Goal: Transaction & Acquisition: Download file/media

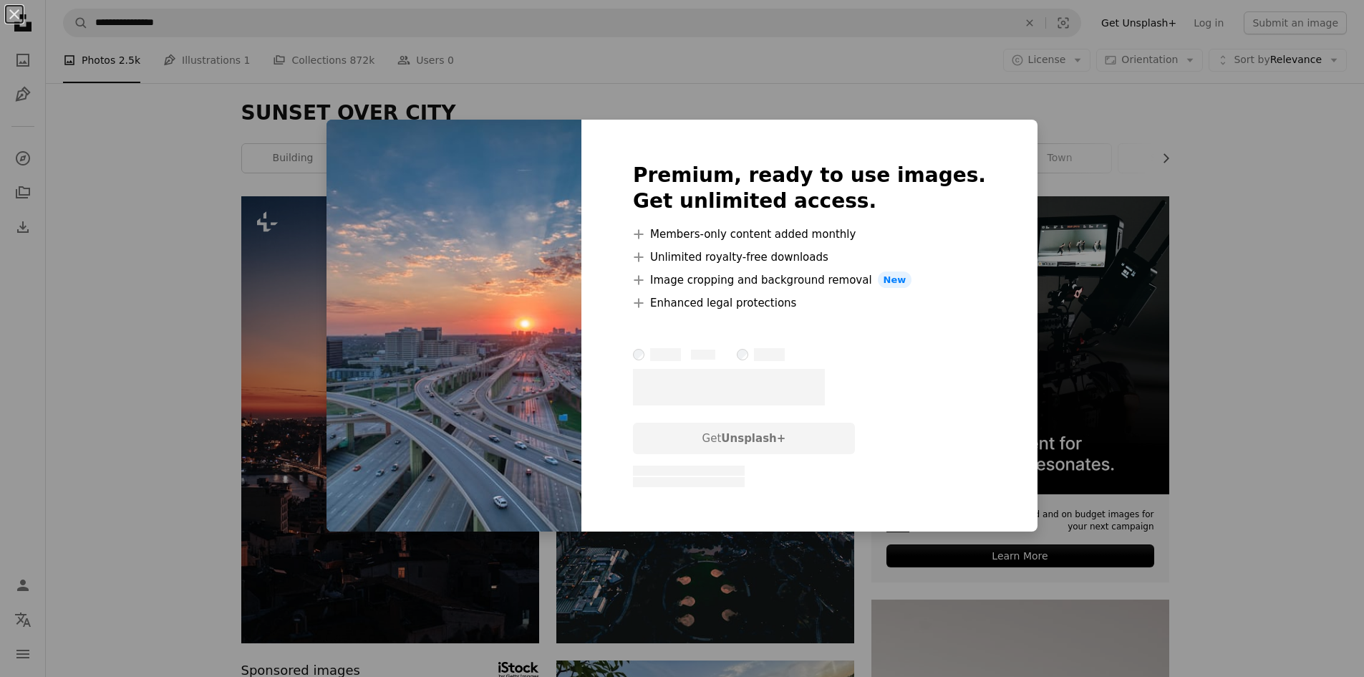
scroll to position [2005, 0]
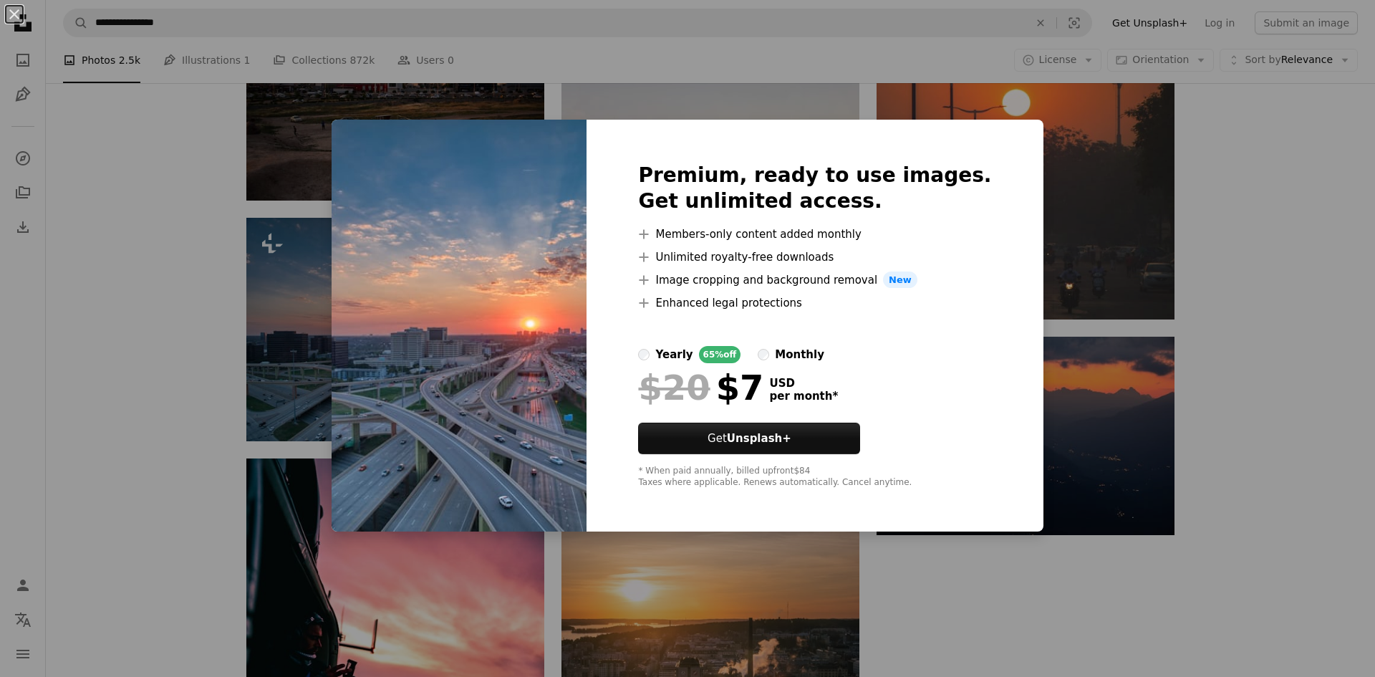
click at [1271, 176] on div "An X shape Premium, ready to use images. Get unlimited access. A plus sign Memb…" at bounding box center [687, 338] width 1375 height 677
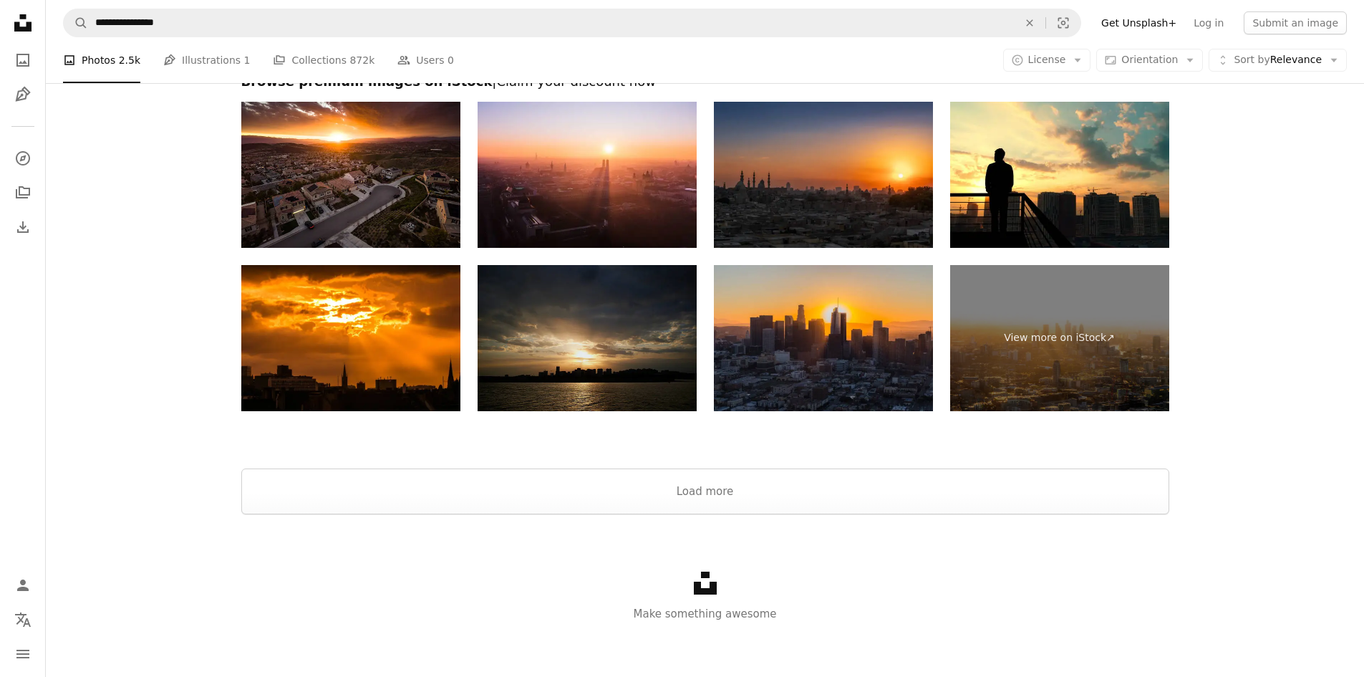
scroll to position [2891, 0]
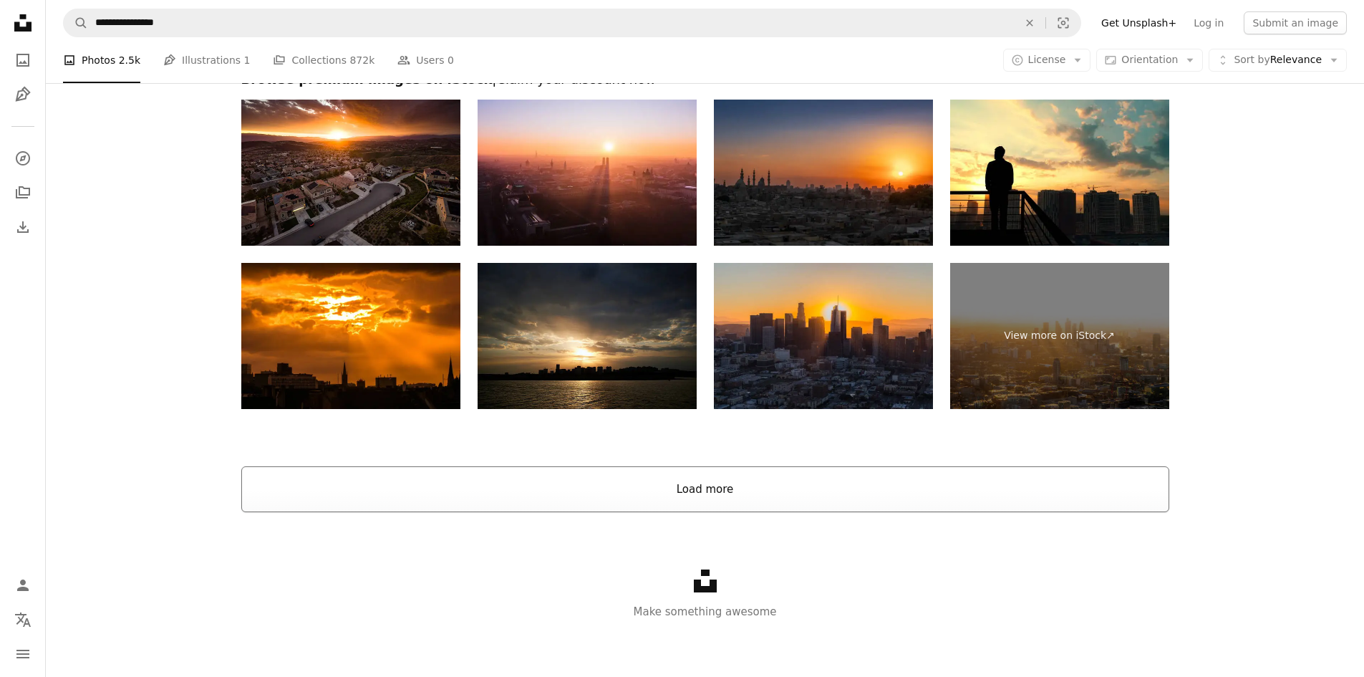
click at [717, 493] on button "Load more" at bounding box center [705, 489] width 928 height 46
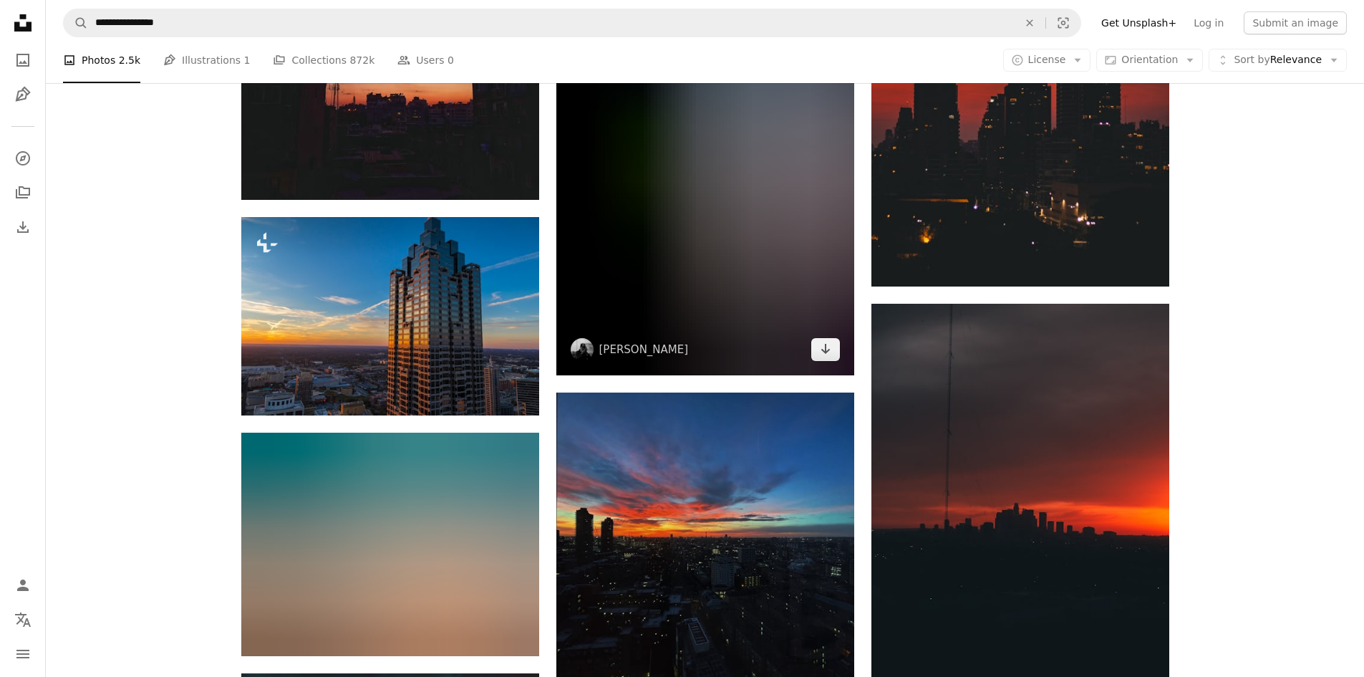
scroll to position [10196, 0]
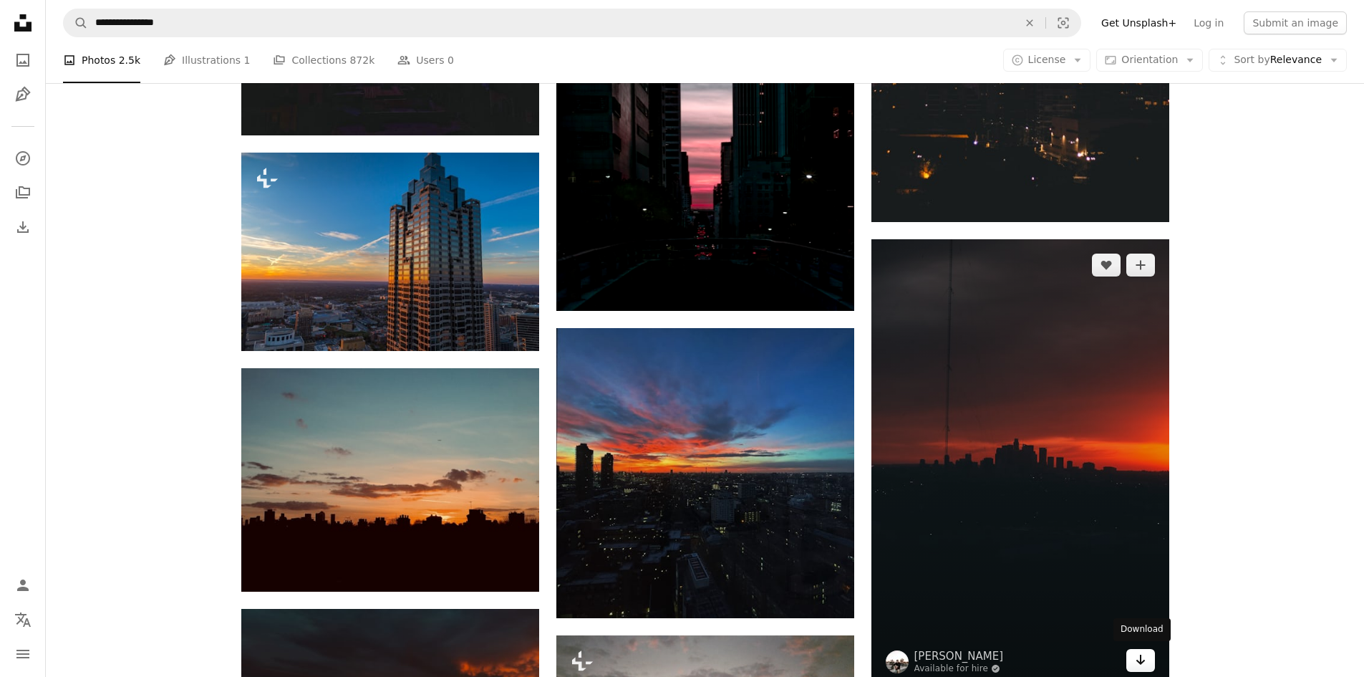
click at [1137, 655] on icon "Arrow pointing down" at bounding box center [1140, 659] width 11 height 17
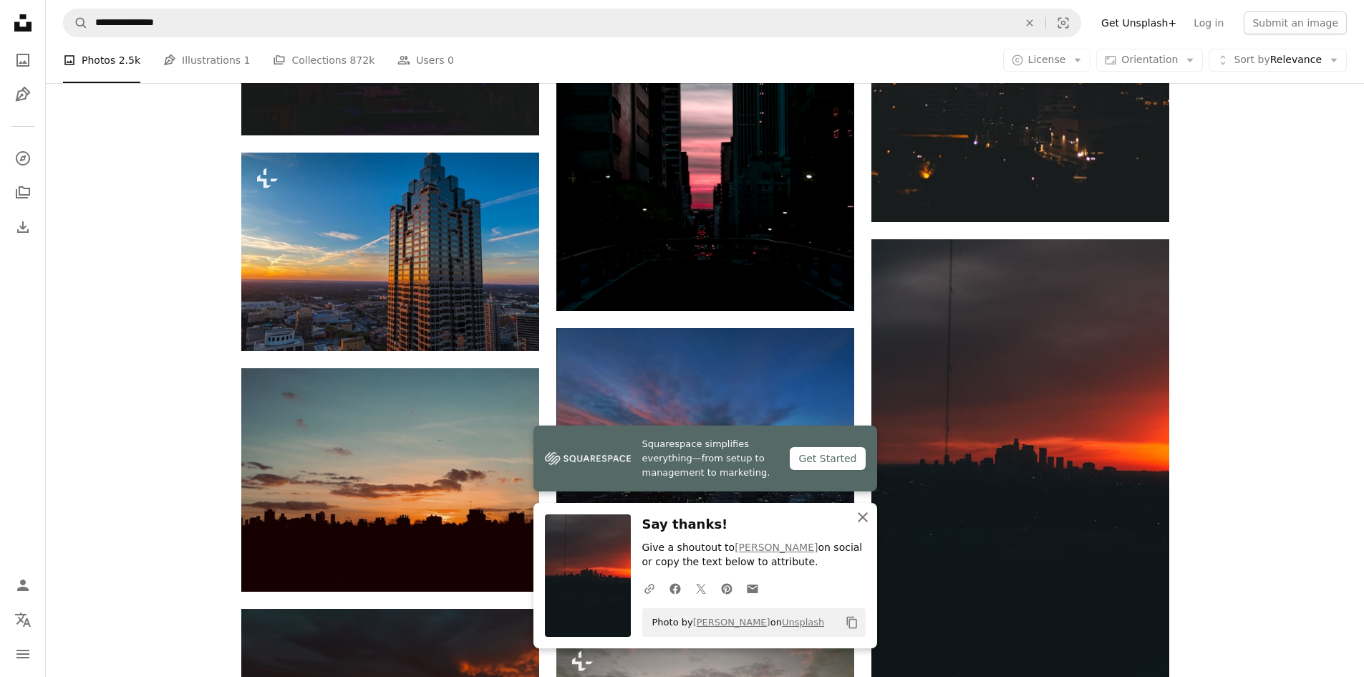
click at [865, 516] on icon "An X shape" at bounding box center [862, 516] width 17 height 17
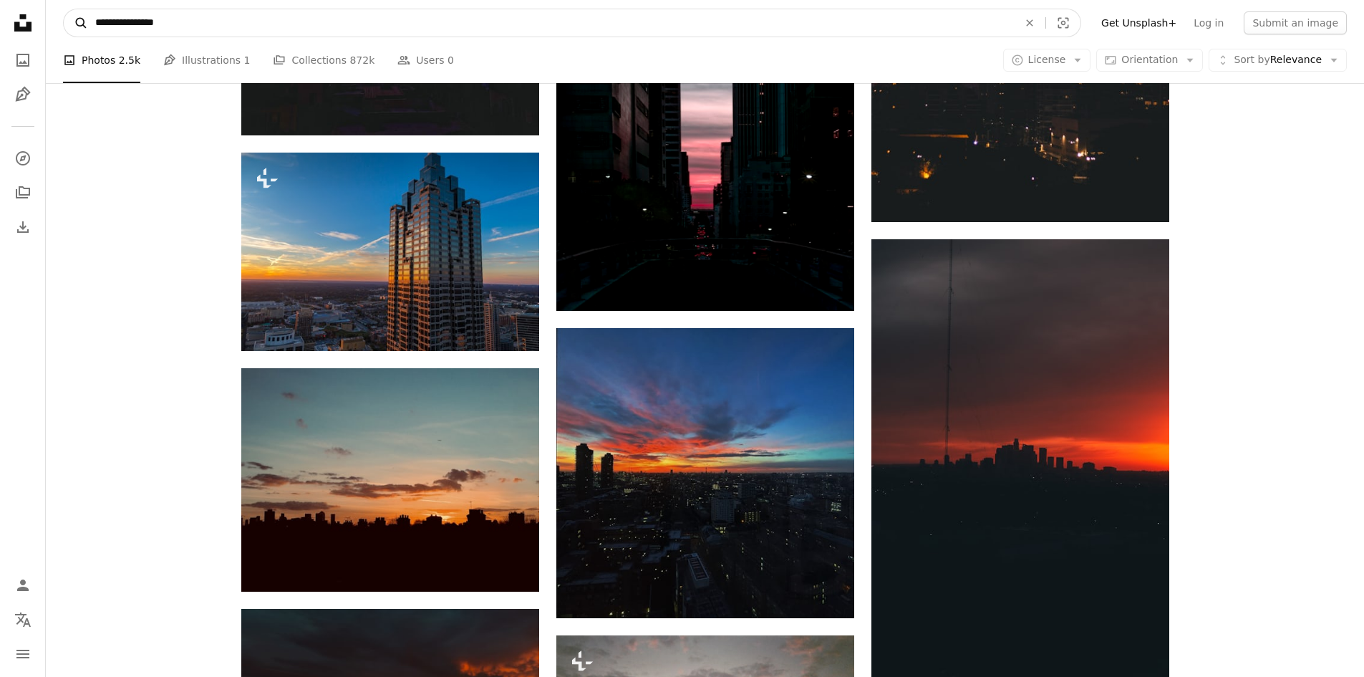
drag, startPoint x: 219, startPoint y: 24, endPoint x: 67, endPoint y: 22, distance: 151.8
click at [67, 22] on form "**********" at bounding box center [572, 23] width 1018 height 29
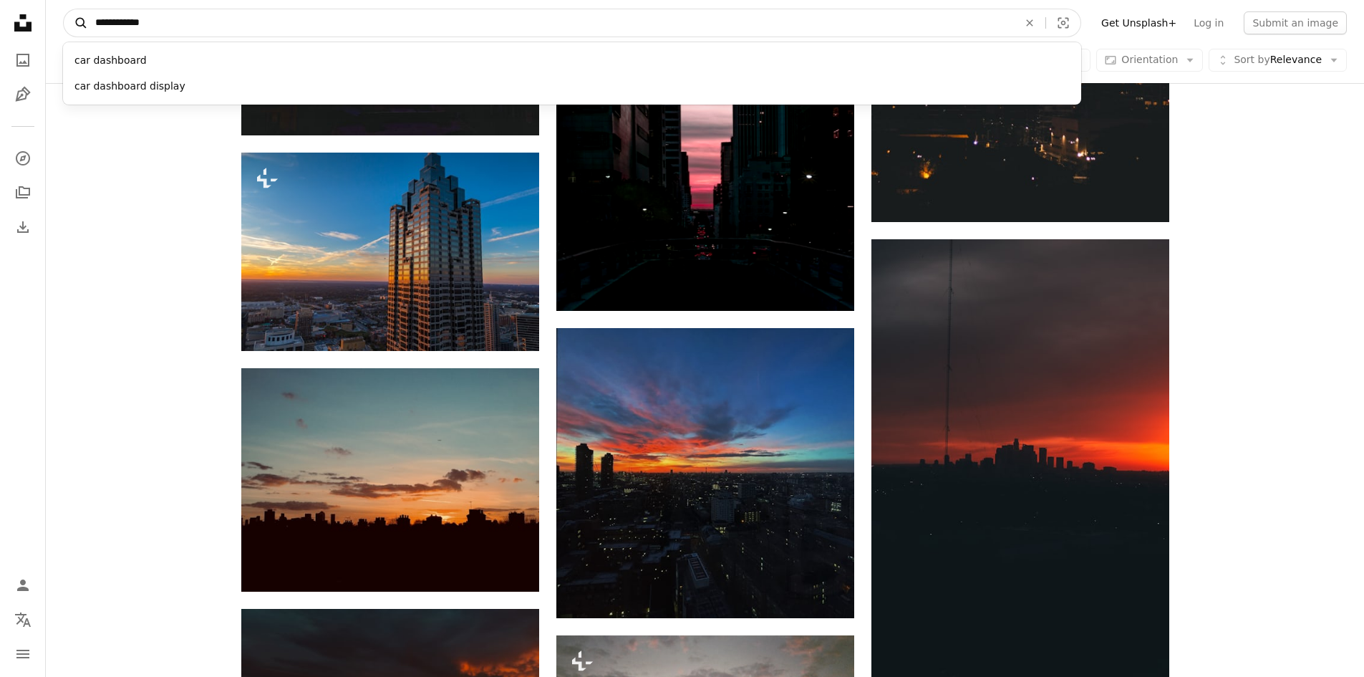
type input "**********"
click button "A magnifying glass" at bounding box center [76, 22] width 24 height 27
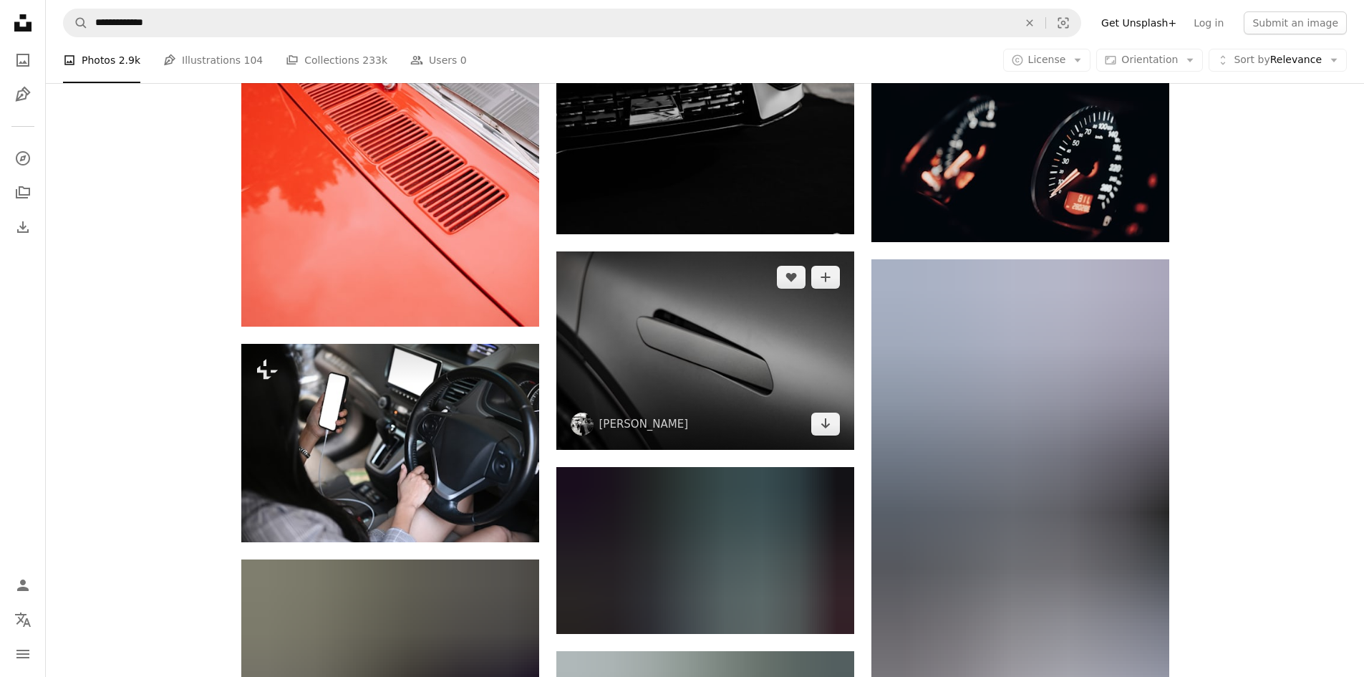
scroll to position [14753, 0]
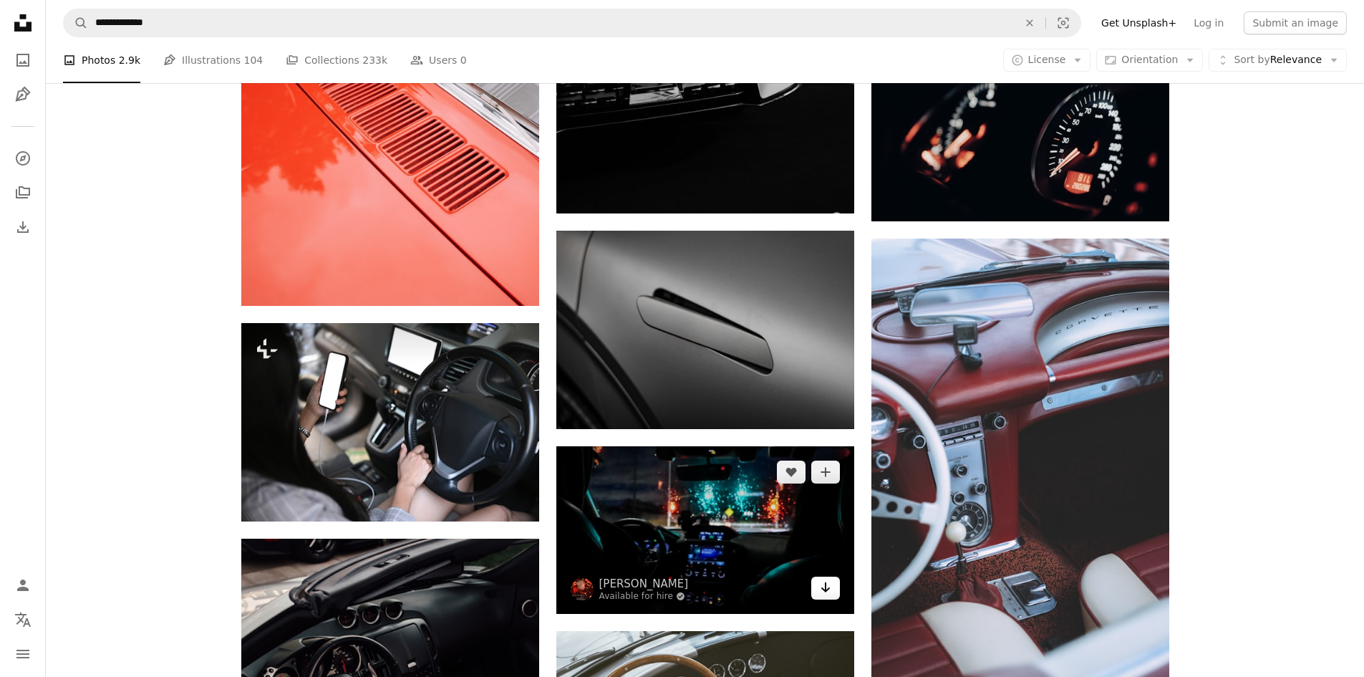
click at [834, 580] on link "Arrow pointing down" at bounding box center [825, 587] width 29 height 23
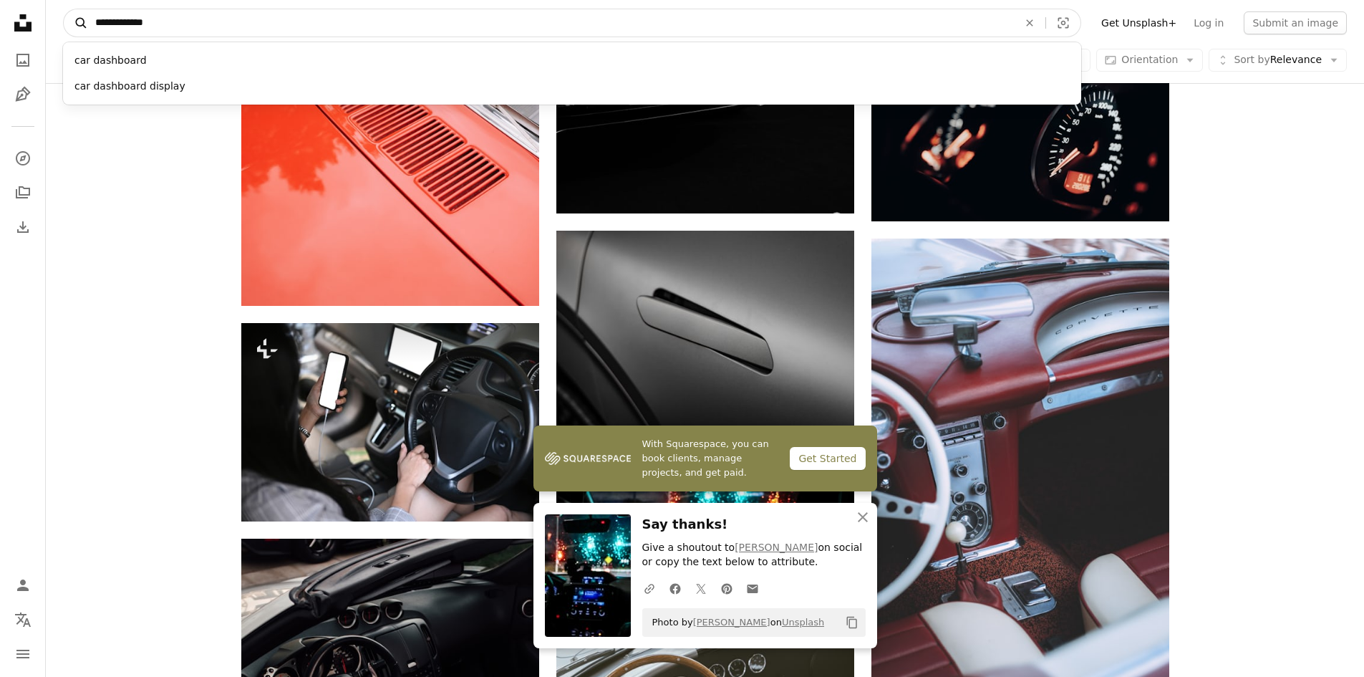
drag, startPoint x: 194, startPoint y: 26, endPoint x: 74, endPoint y: 16, distance: 120.0
click at [77, 21] on form "**********" at bounding box center [572, 23] width 1018 height 29
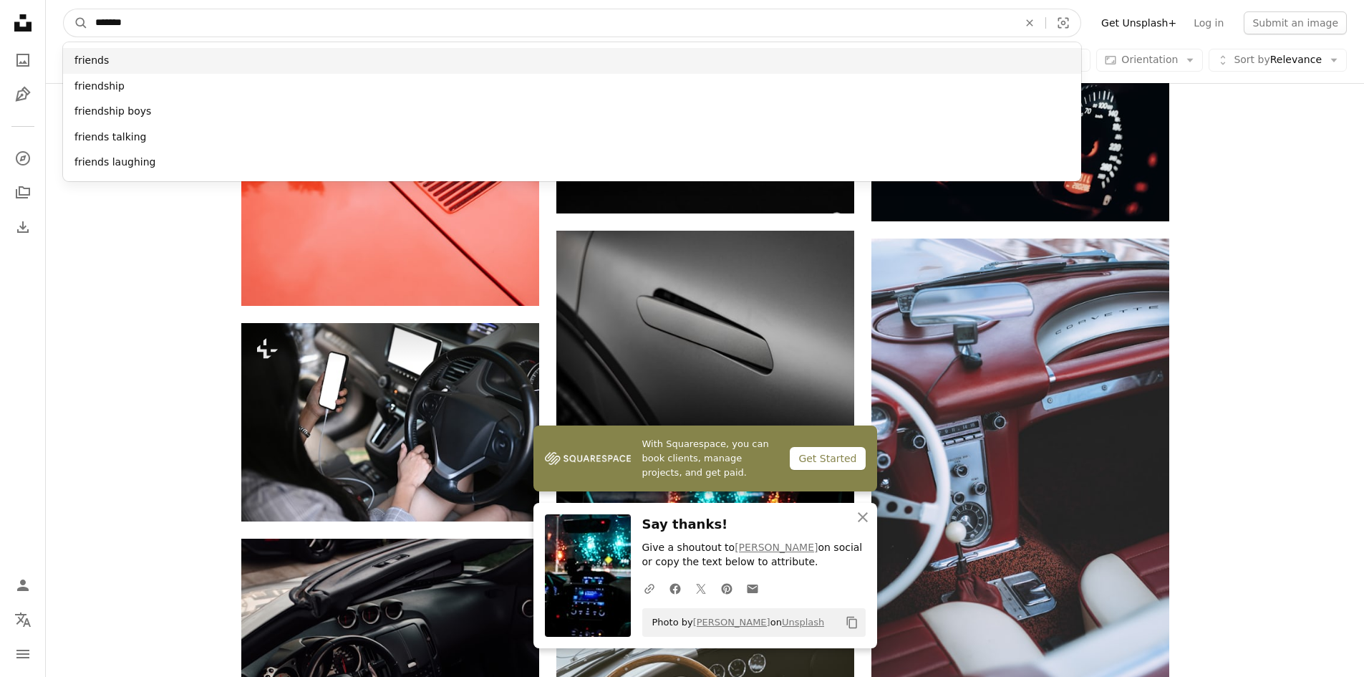
type input "*******"
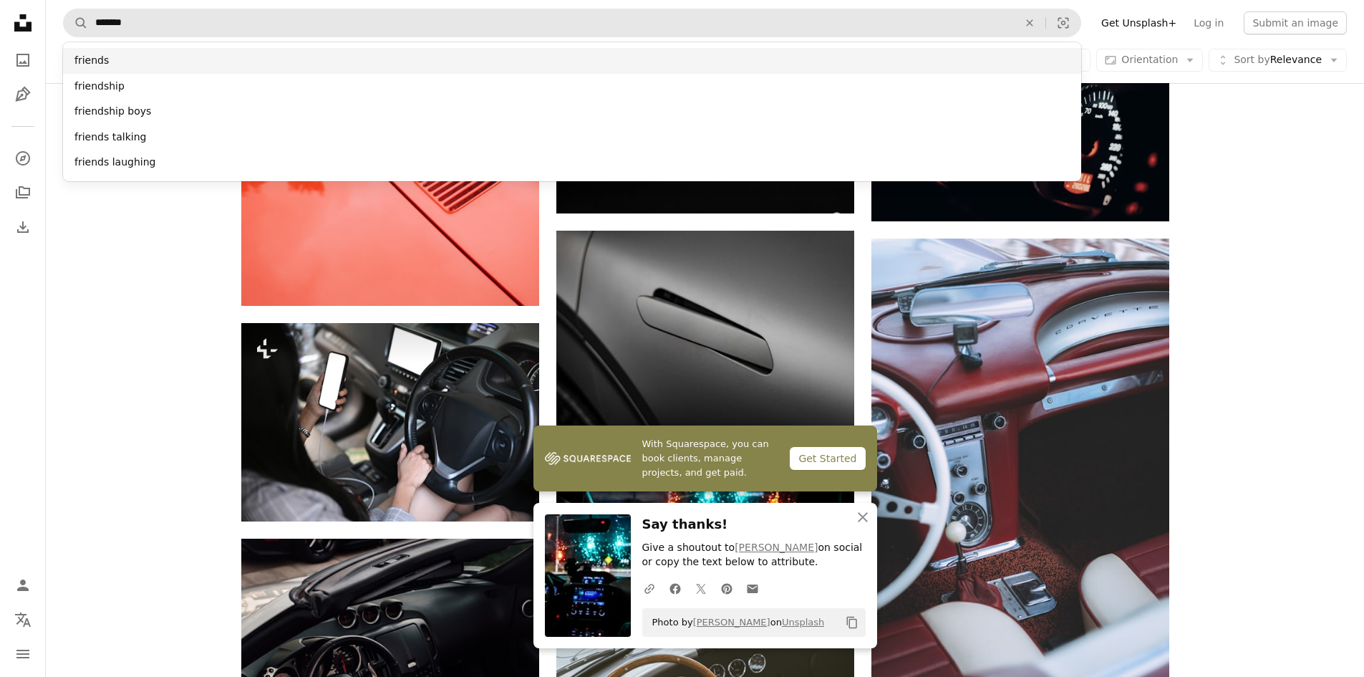
click at [102, 61] on div "friends" at bounding box center [572, 61] width 1018 height 26
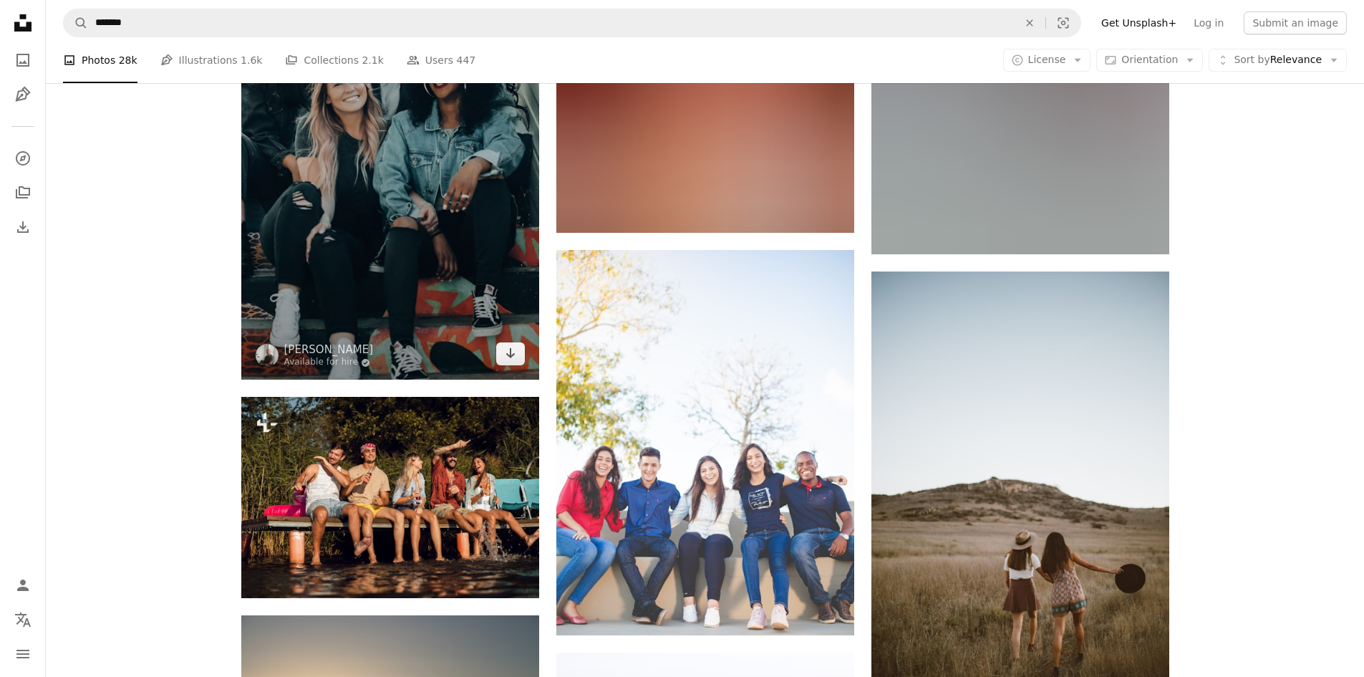
scroll to position [6947, 0]
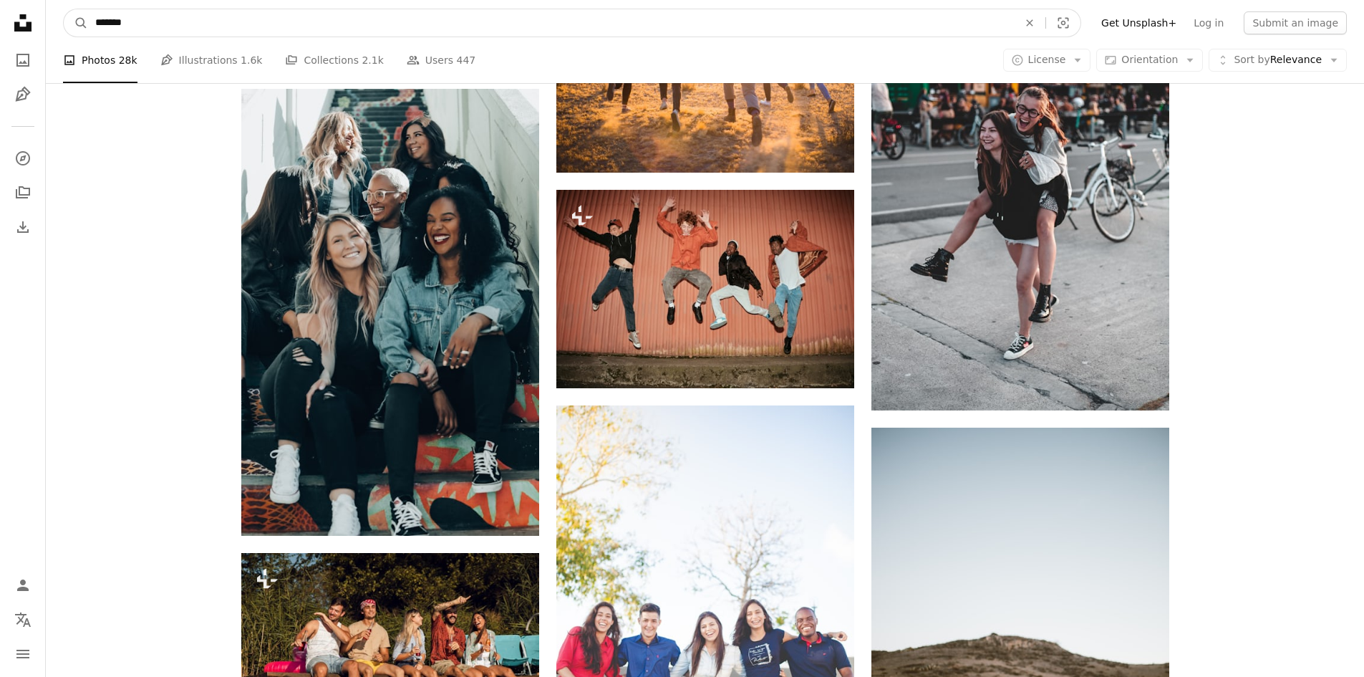
click at [309, 22] on input "*******" at bounding box center [551, 22] width 926 height 27
type input "**********"
click at [64, 9] on button "A magnifying glass" at bounding box center [76, 22] width 24 height 27
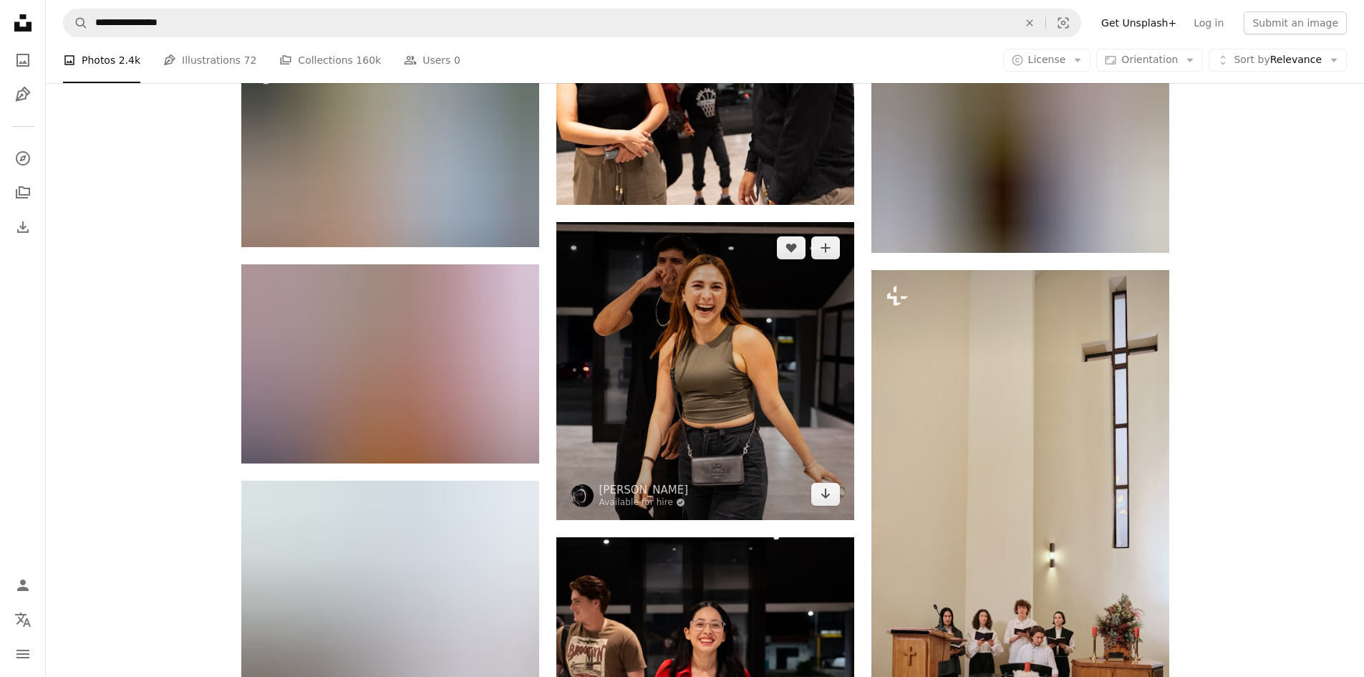
scroll to position [1432, 0]
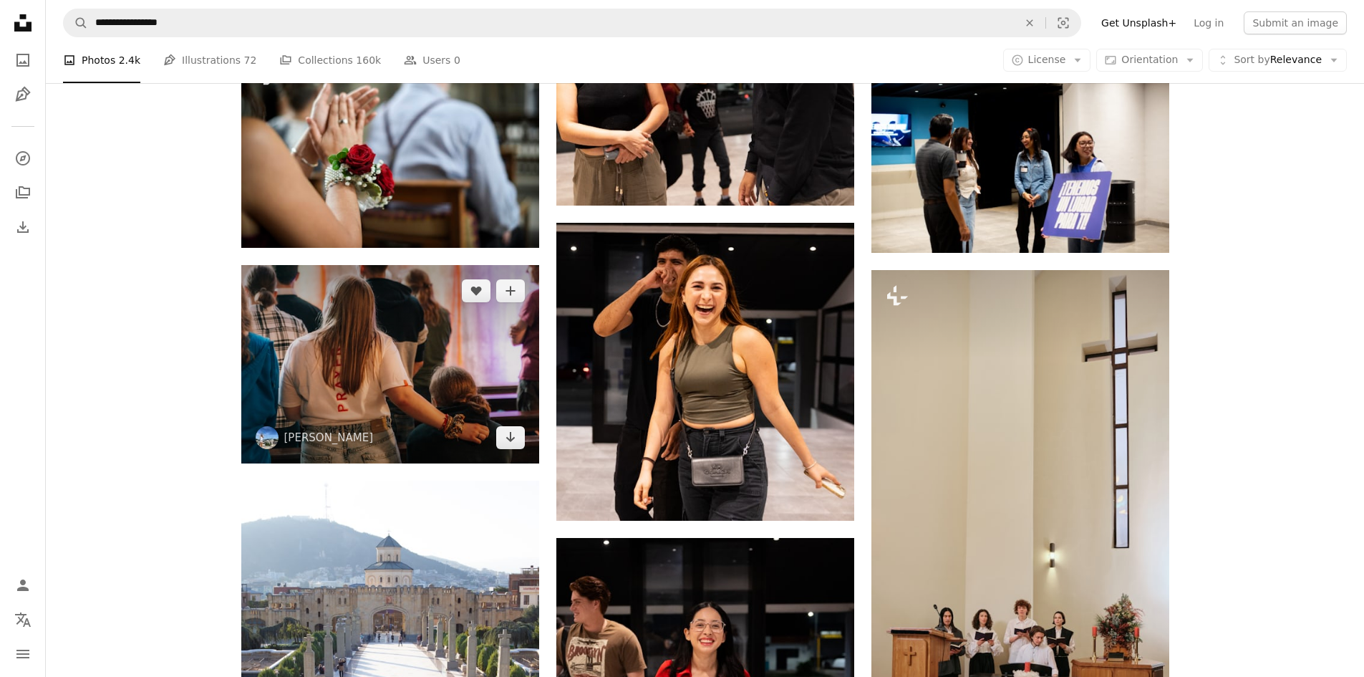
click at [427, 362] on img at bounding box center [390, 364] width 298 height 198
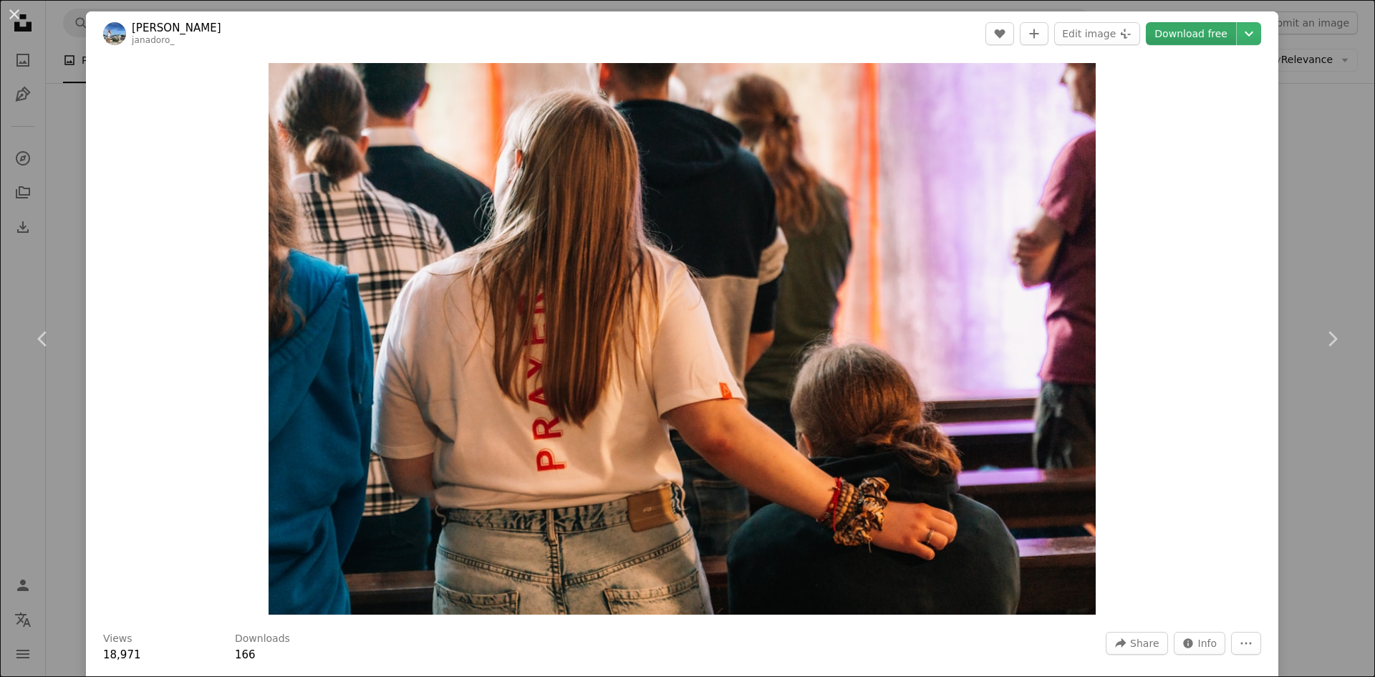
click at [1193, 30] on link "Download free" at bounding box center [1191, 33] width 90 height 23
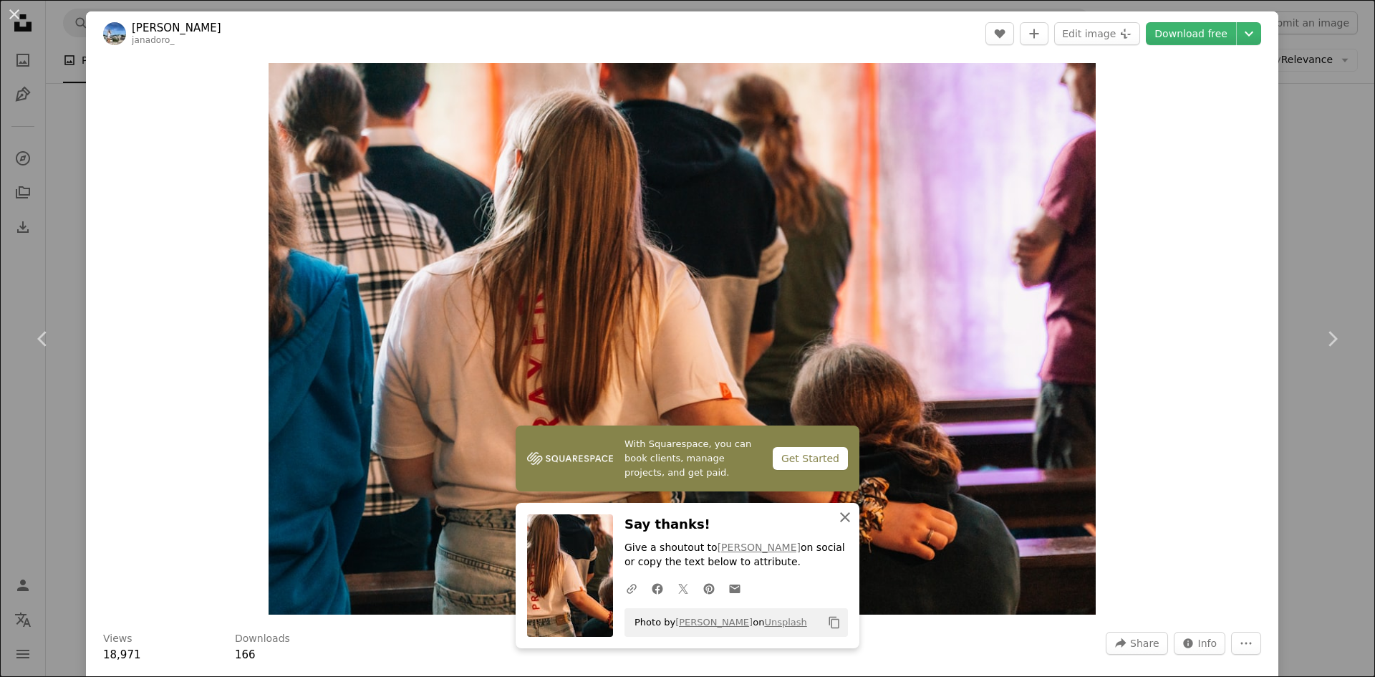
click at [844, 516] on icon "An X shape" at bounding box center [844, 516] width 17 height 17
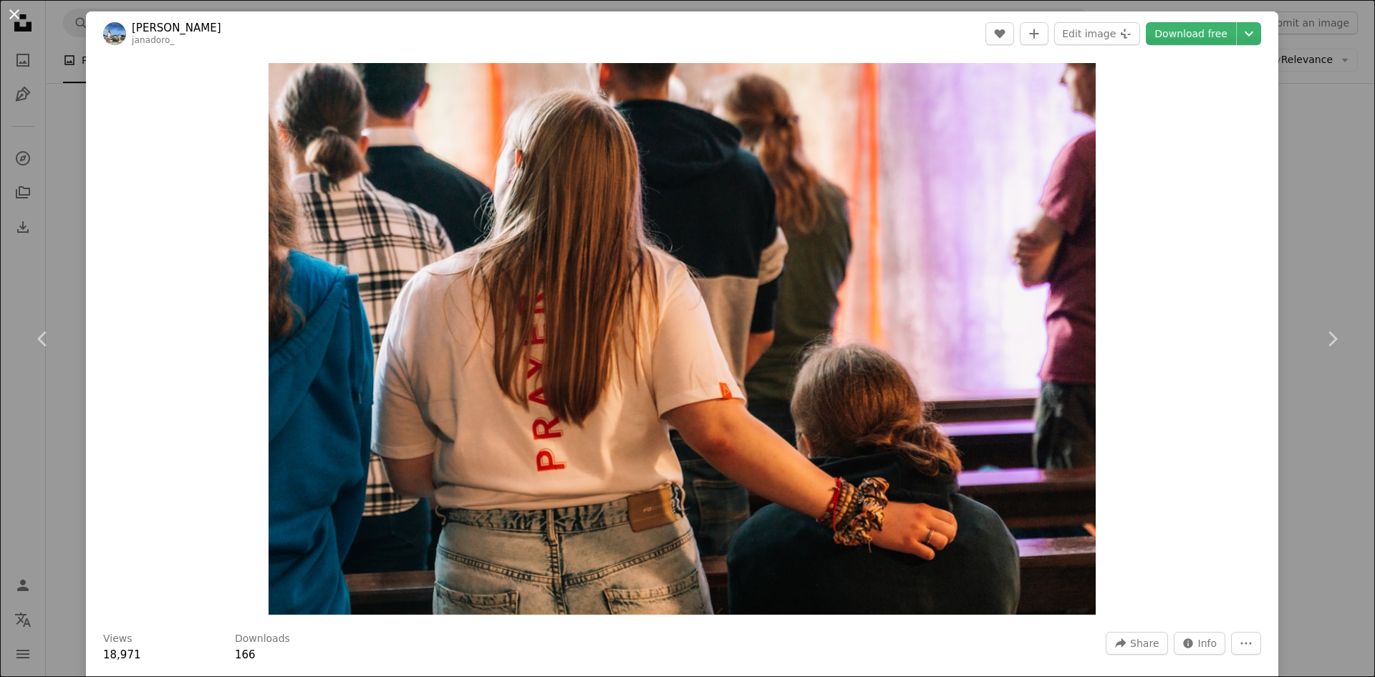
click at [21, 16] on button "An X shape" at bounding box center [14, 14] width 17 height 17
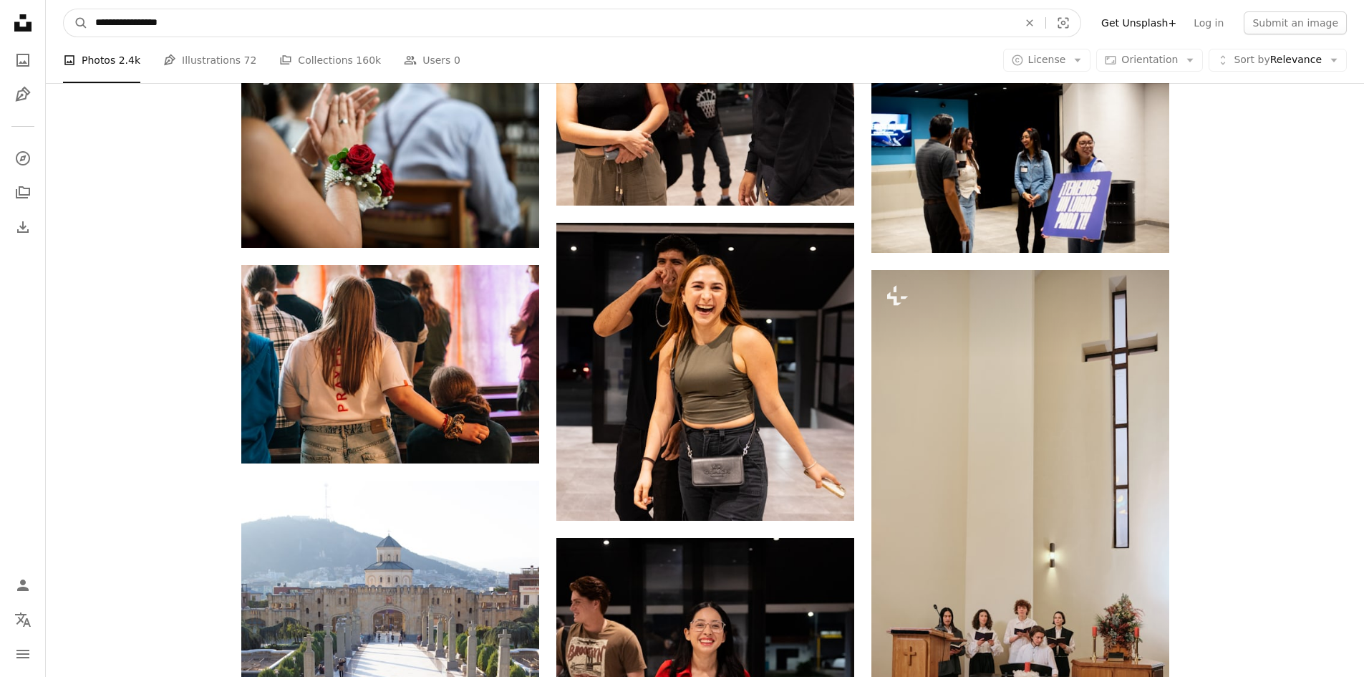
drag, startPoint x: 206, startPoint y: 21, endPoint x: 52, endPoint y: 20, distance: 154.7
click at [52, 20] on nav "**********" at bounding box center [705, 23] width 1318 height 46
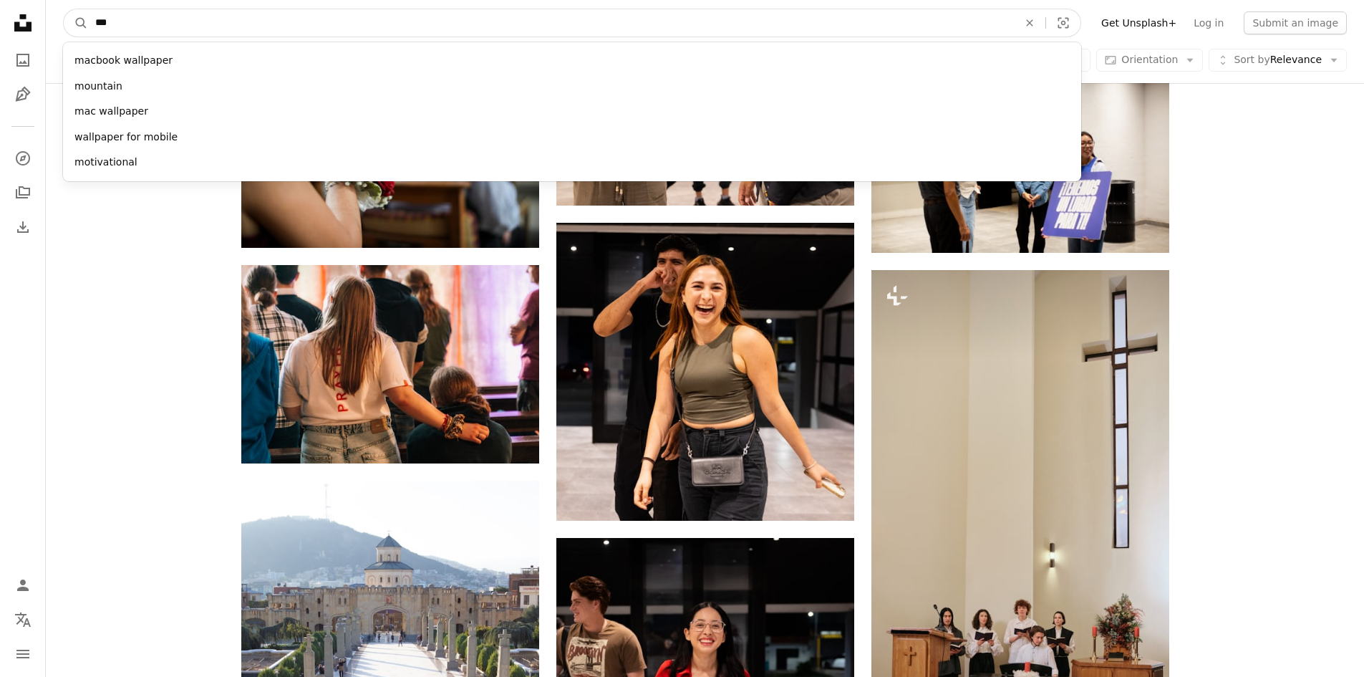
type input "****"
click button "A magnifying glass" at bounding box center [76, 22] width 24 height 27
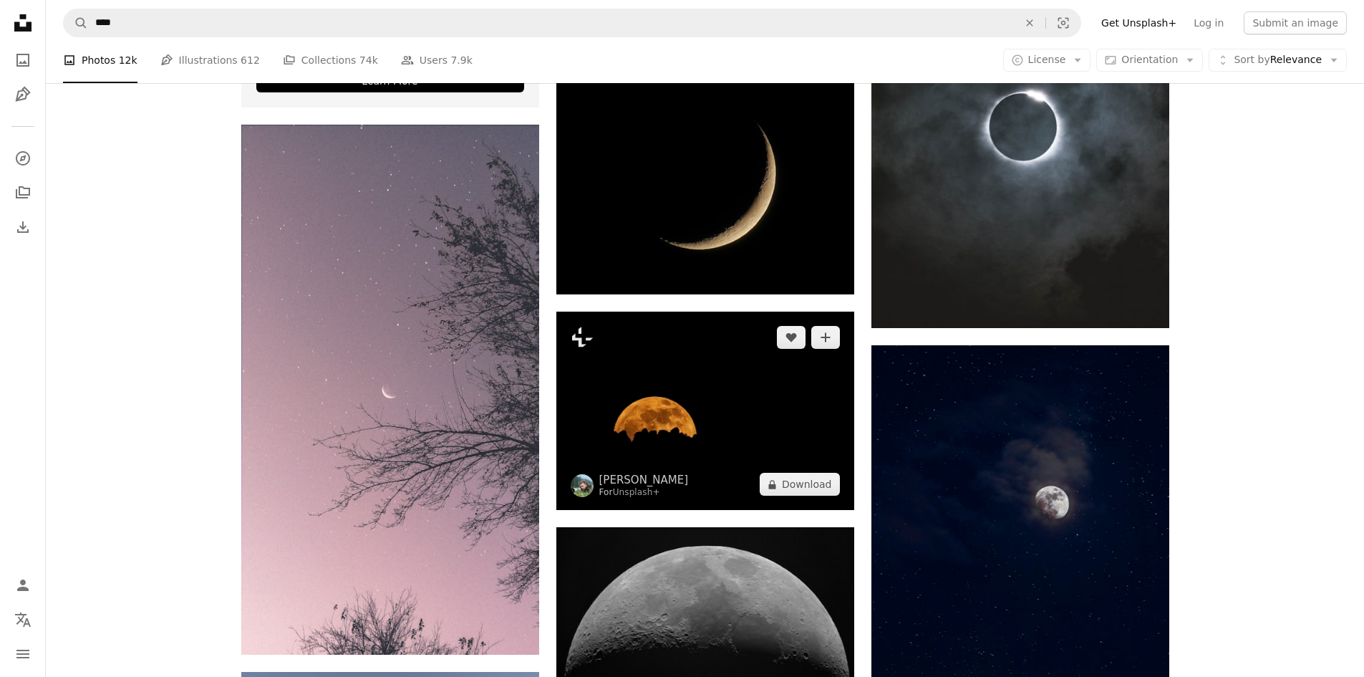
scroll to position [3294, 0]
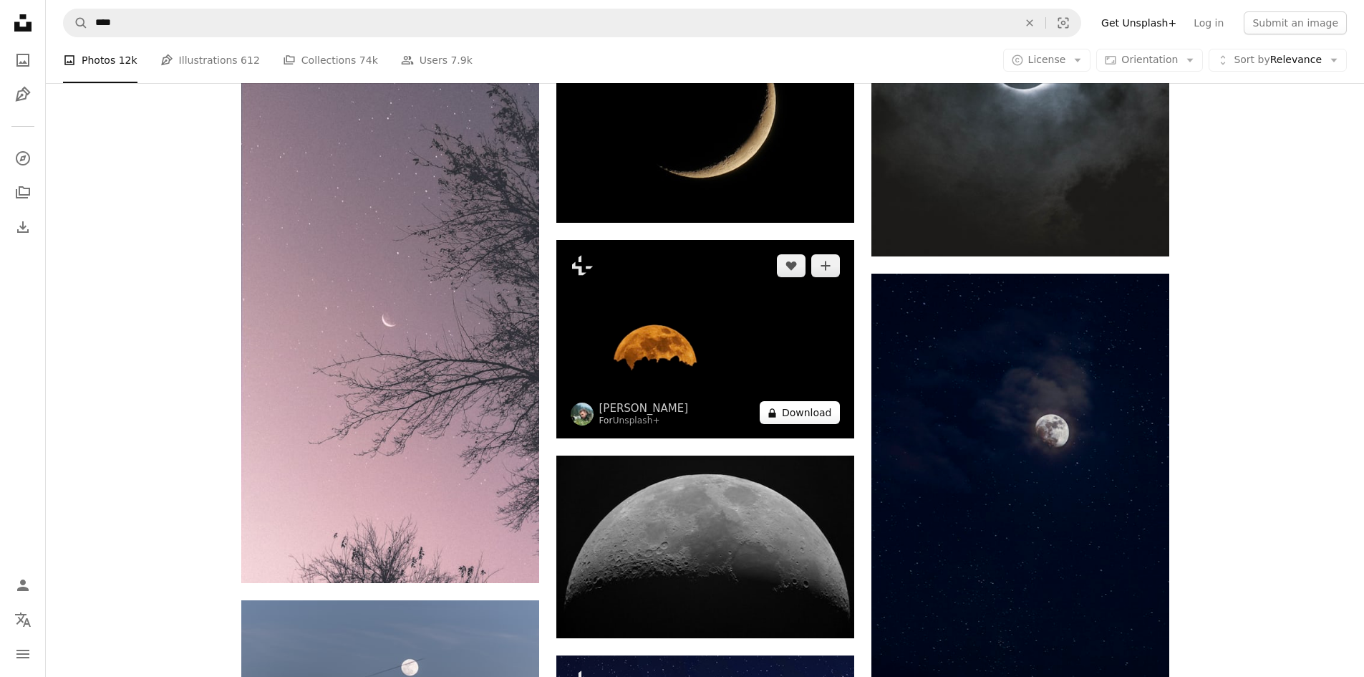
click at [810, 414] on button "A lock Download" at bounding box center [800, 412] width 80 height 23
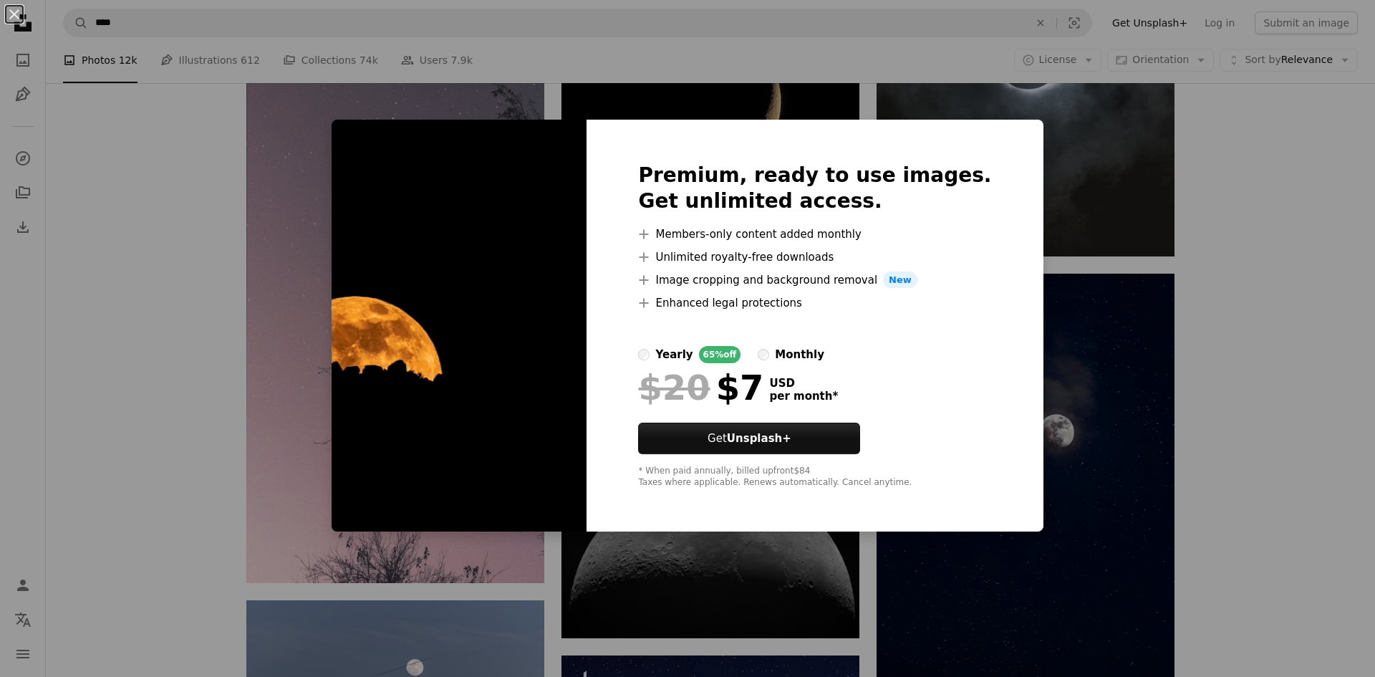
click at [165, 182] on div "An X shape Premium, ready to use images. Get unlimited access. A plus sign Memb…" at bounding box center [687, 338] width 1375 height 677
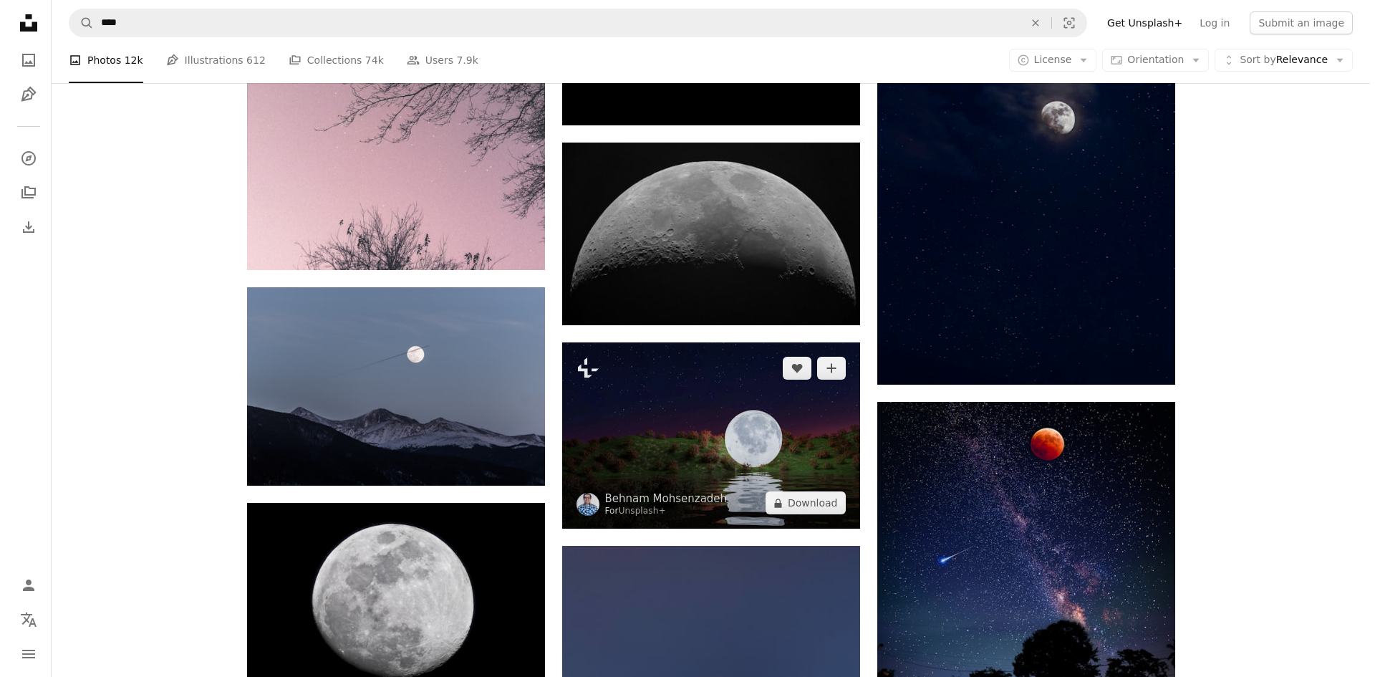
scroll to position [3652, 0]
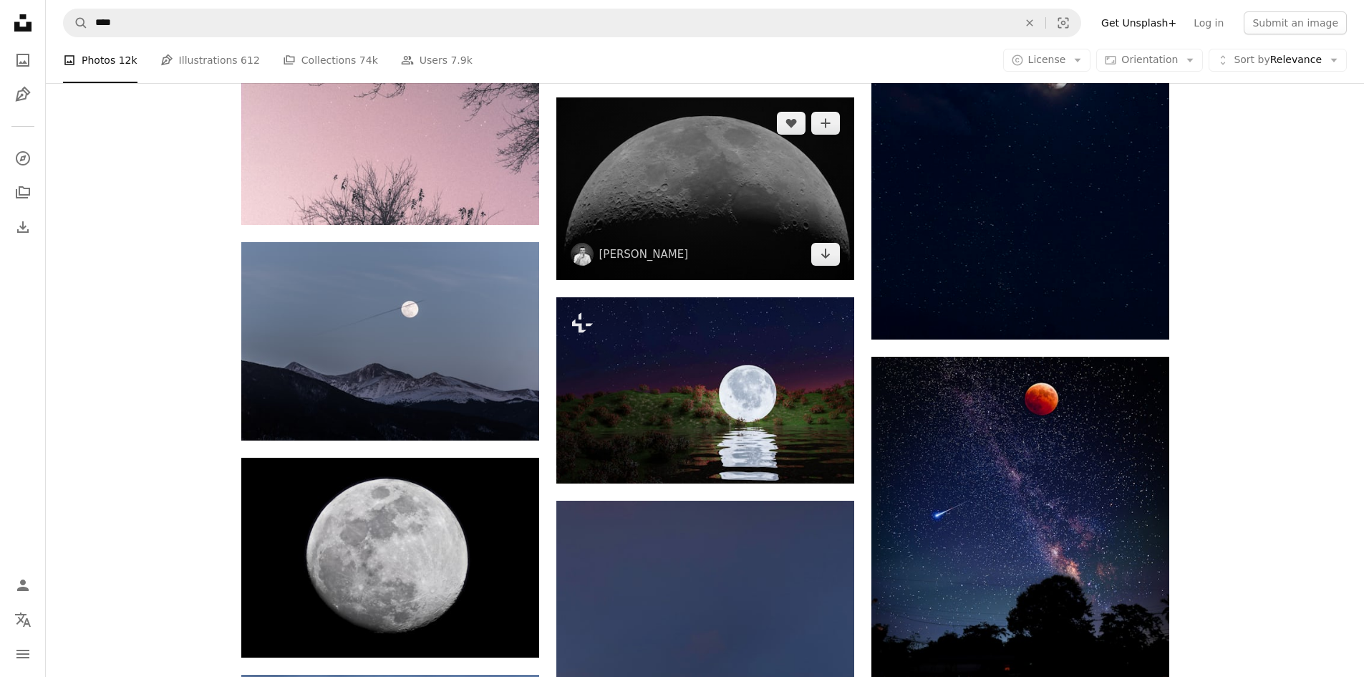
click at [726, 228] on img at bounding box center [705, 188] width 298 height 183
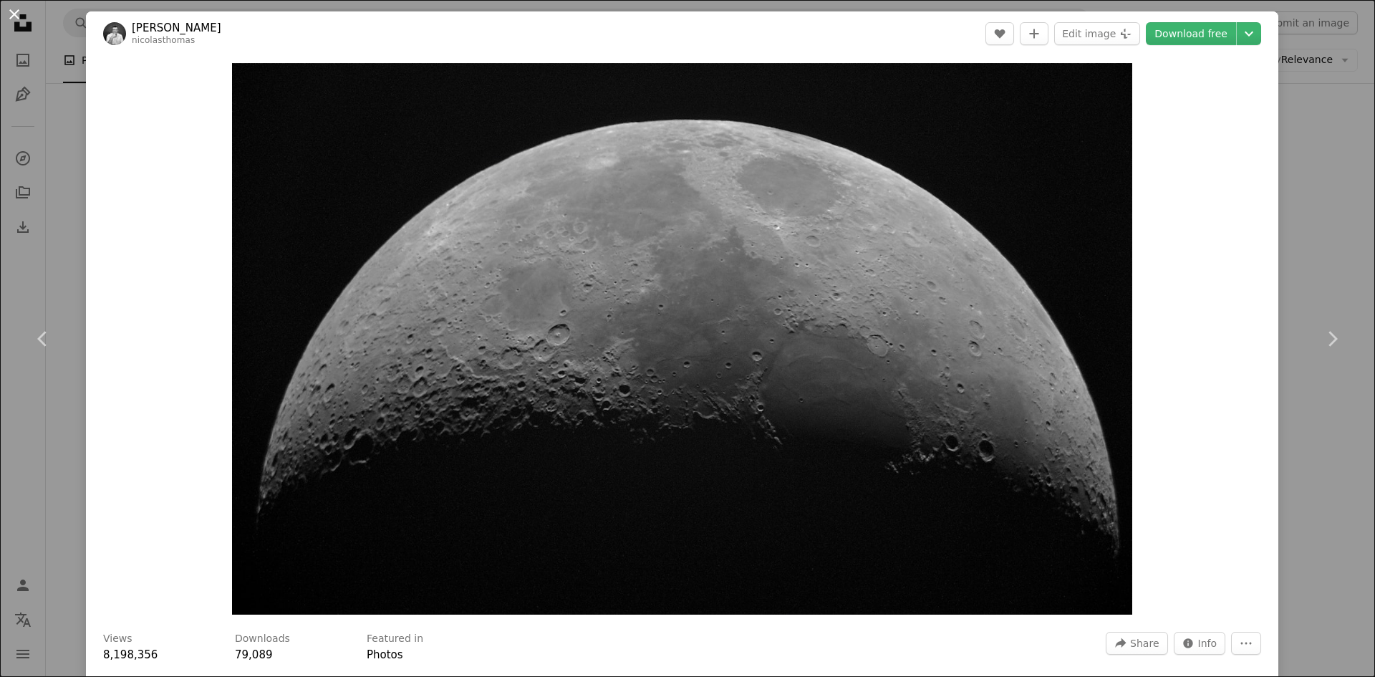
click at [13, 14] on button "An X shape" at bounding box center [14, 14] width 17 height 17
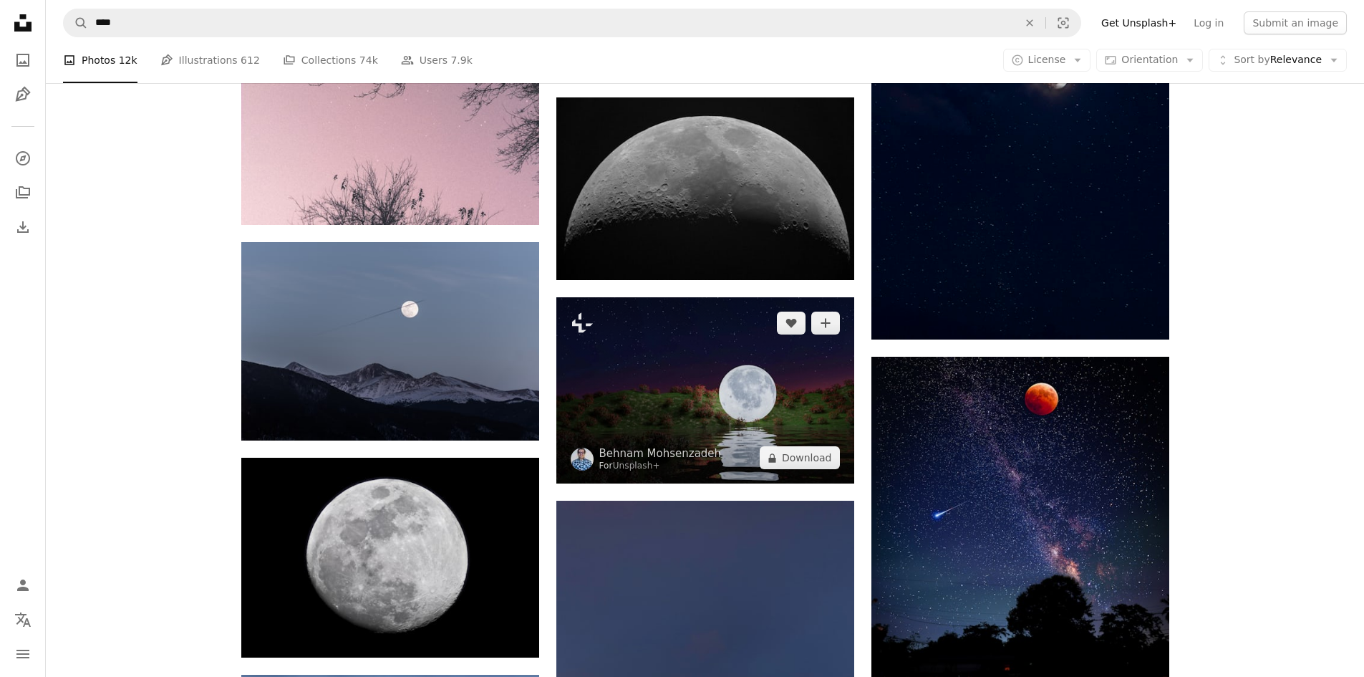
click at [649, 387] on img at bounding box center [705, 390] width 298 height 186
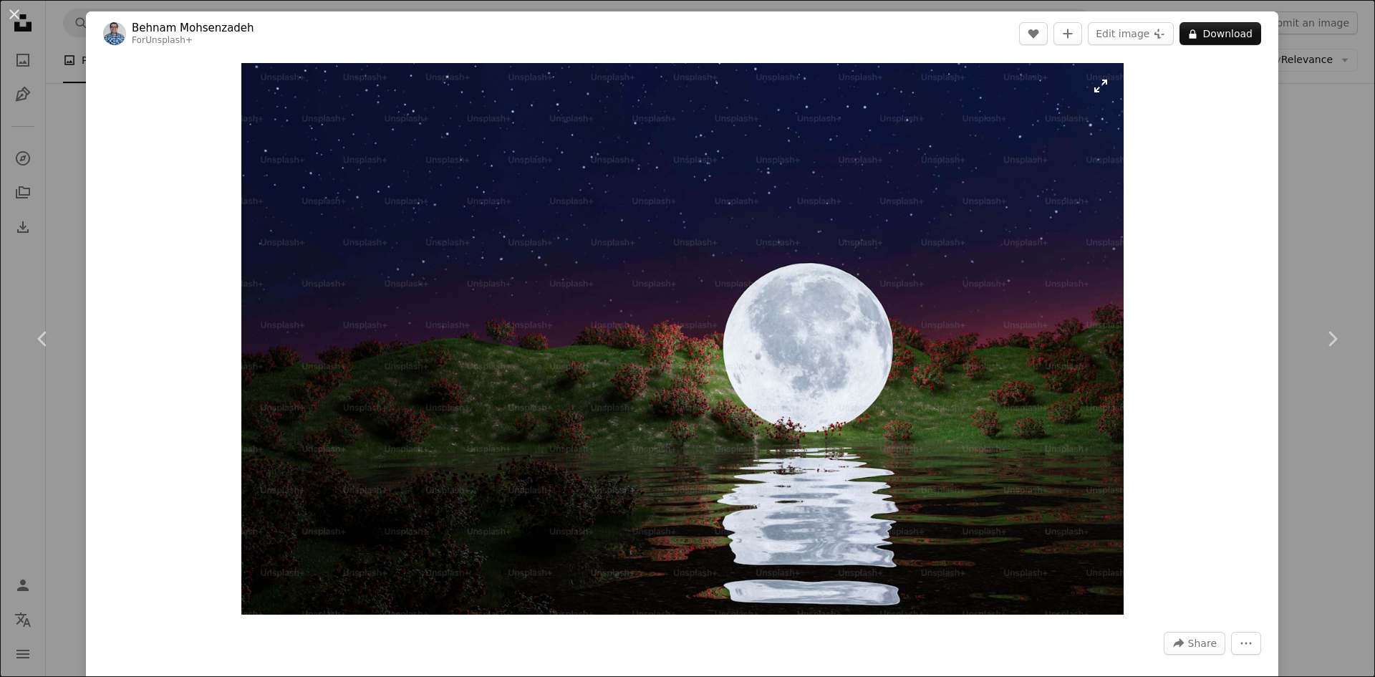
click at [965, 420] on img "Zoom in on this image" at bounding box center [682, 338] width 882 height 551
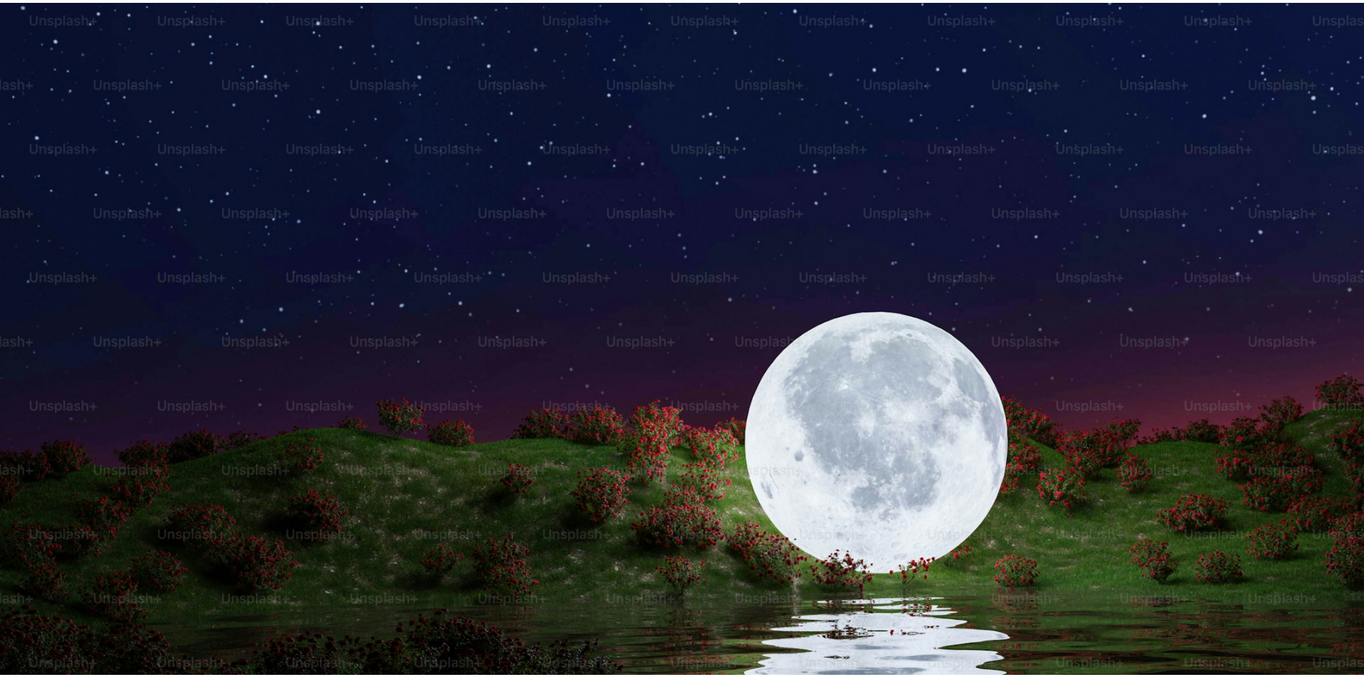
scroll to position [85, 0]
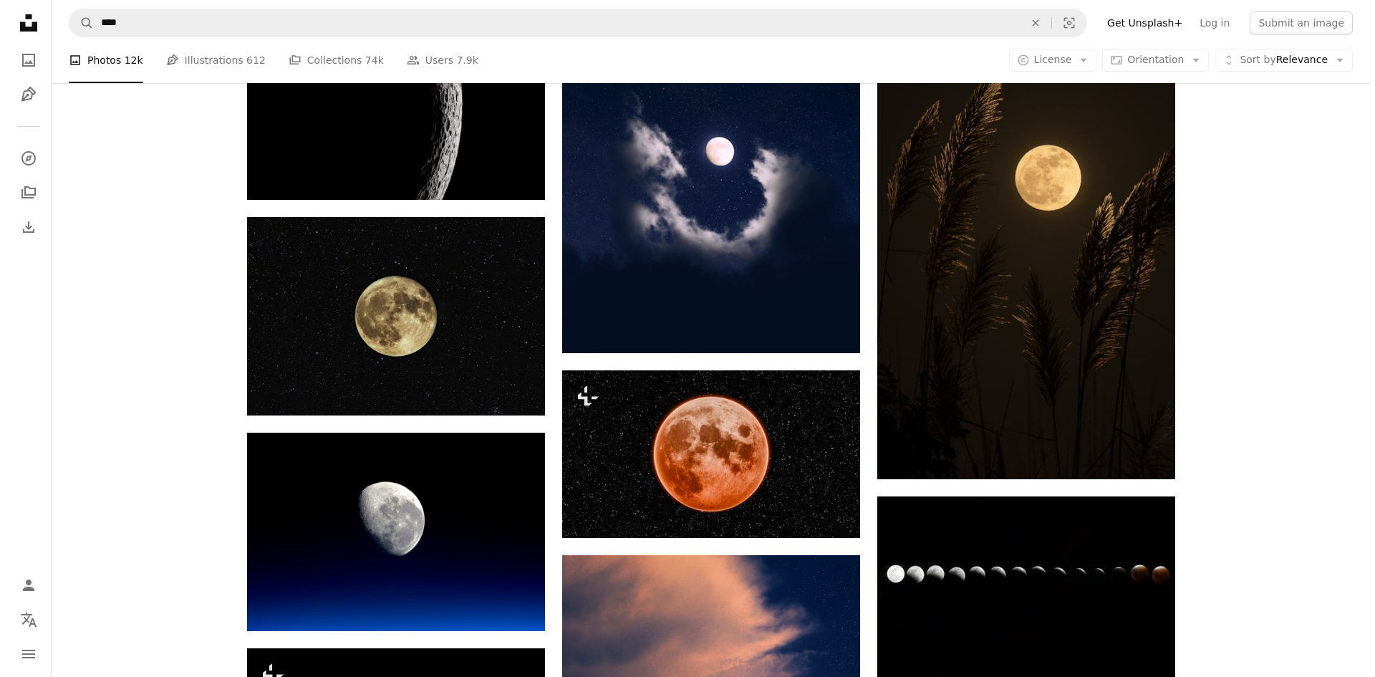
scroll to position [5156, 0]
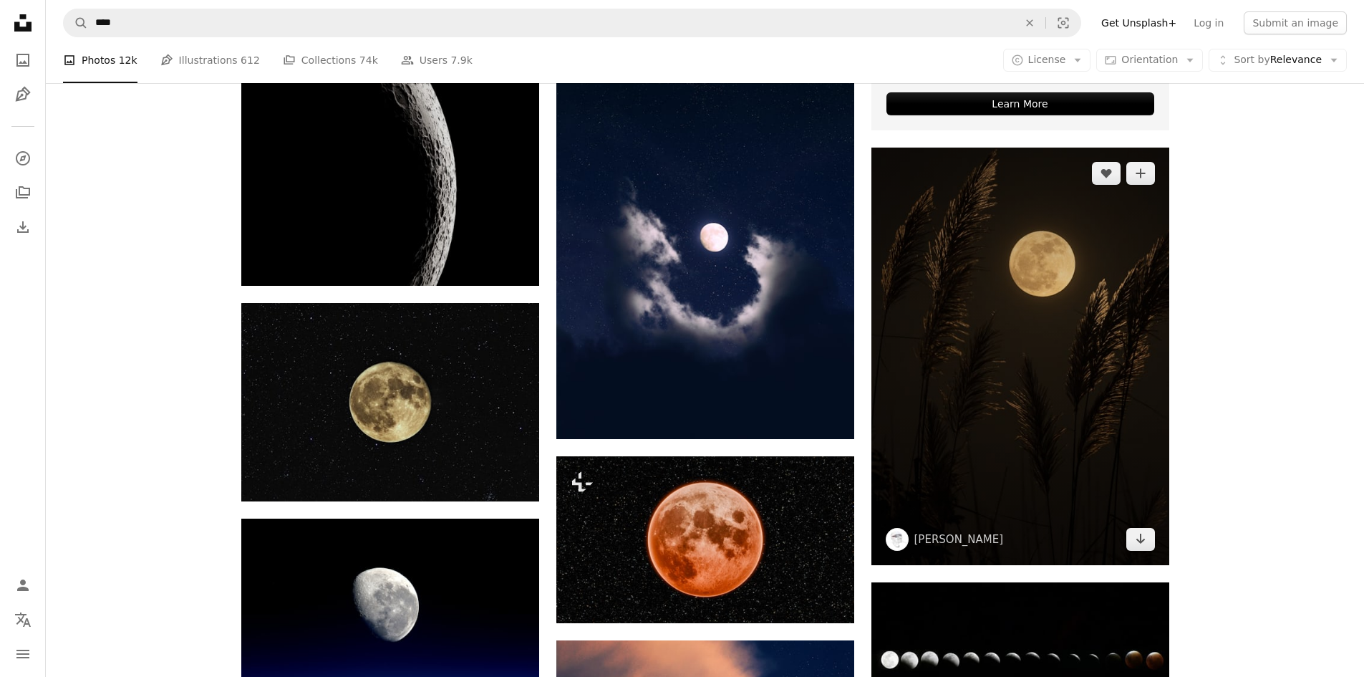
click at [1017, 327] on img at bounding box center [1021, 356] width 298 height 417
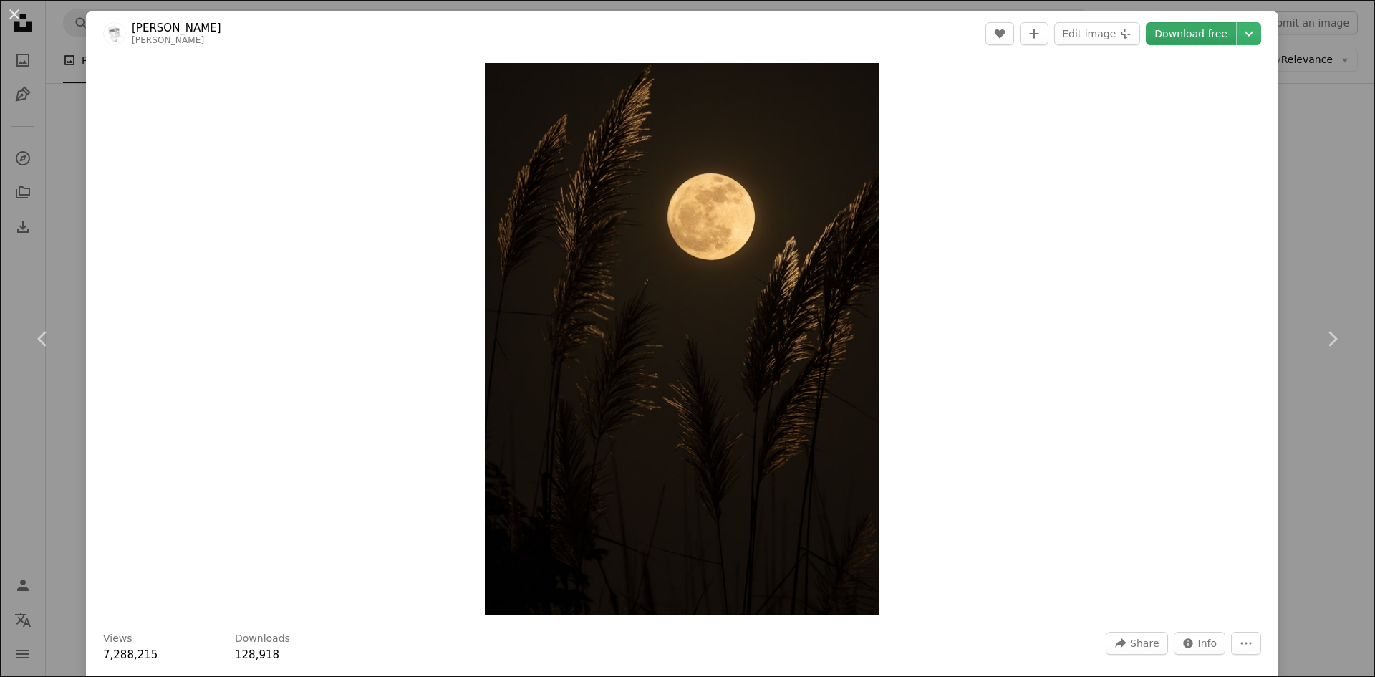
click at [1215, 37] on link "Download free" at bounding box center [1191, 33] width 90 height 23
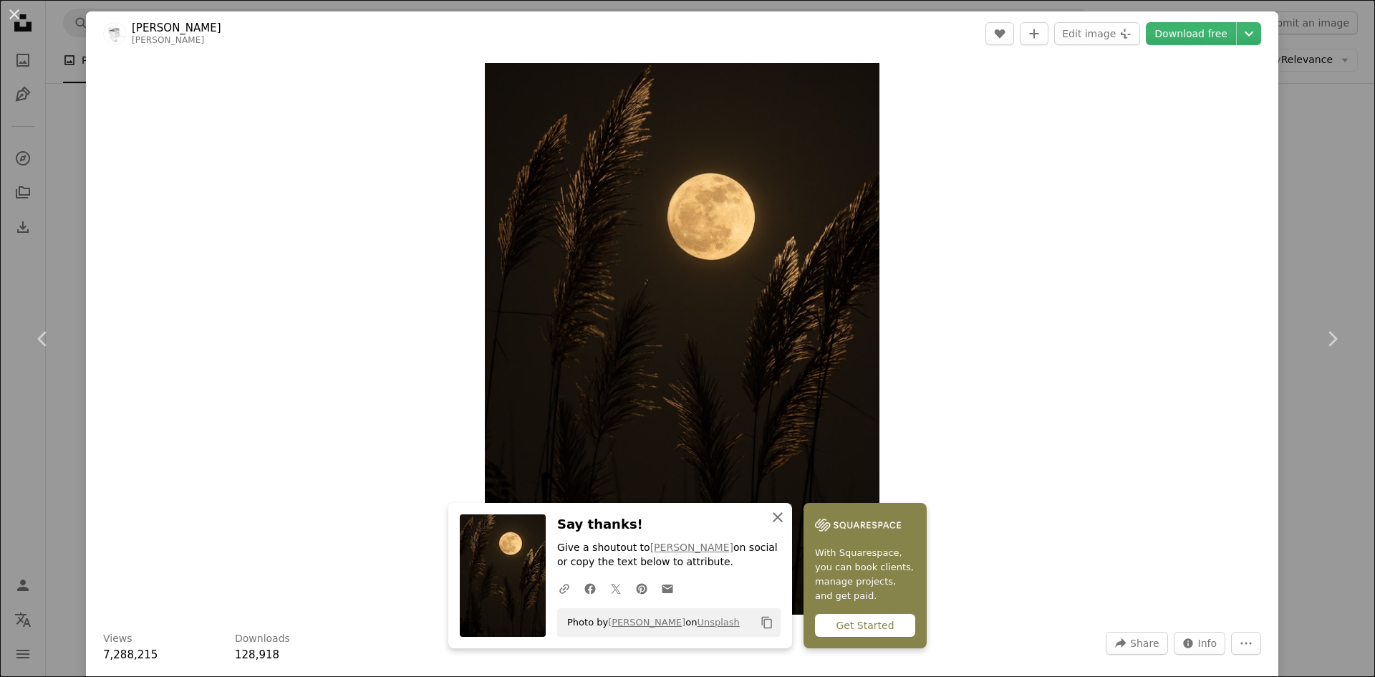
click at [777, 518] on icon "An X shape" at bounding box center [777, 516] width 17 height 17
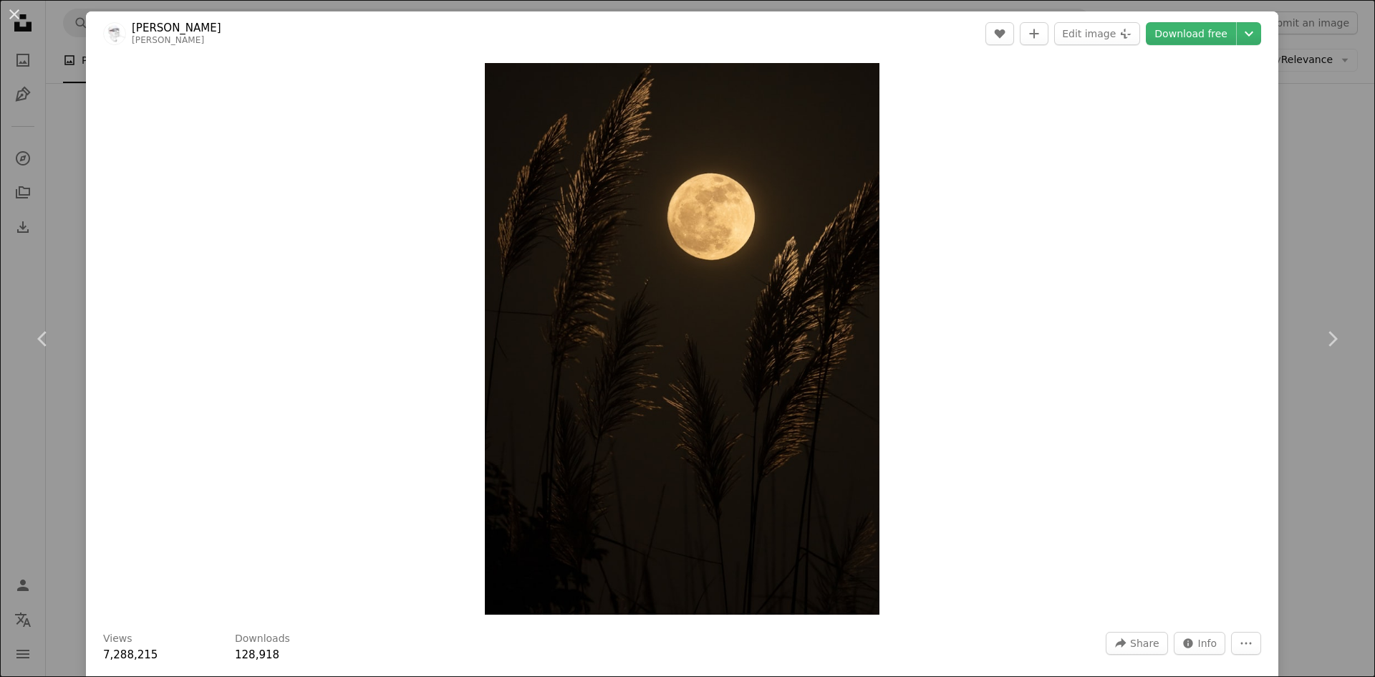
click at [112, 36] on img at bounding box center [114, 33] width 23 height 23
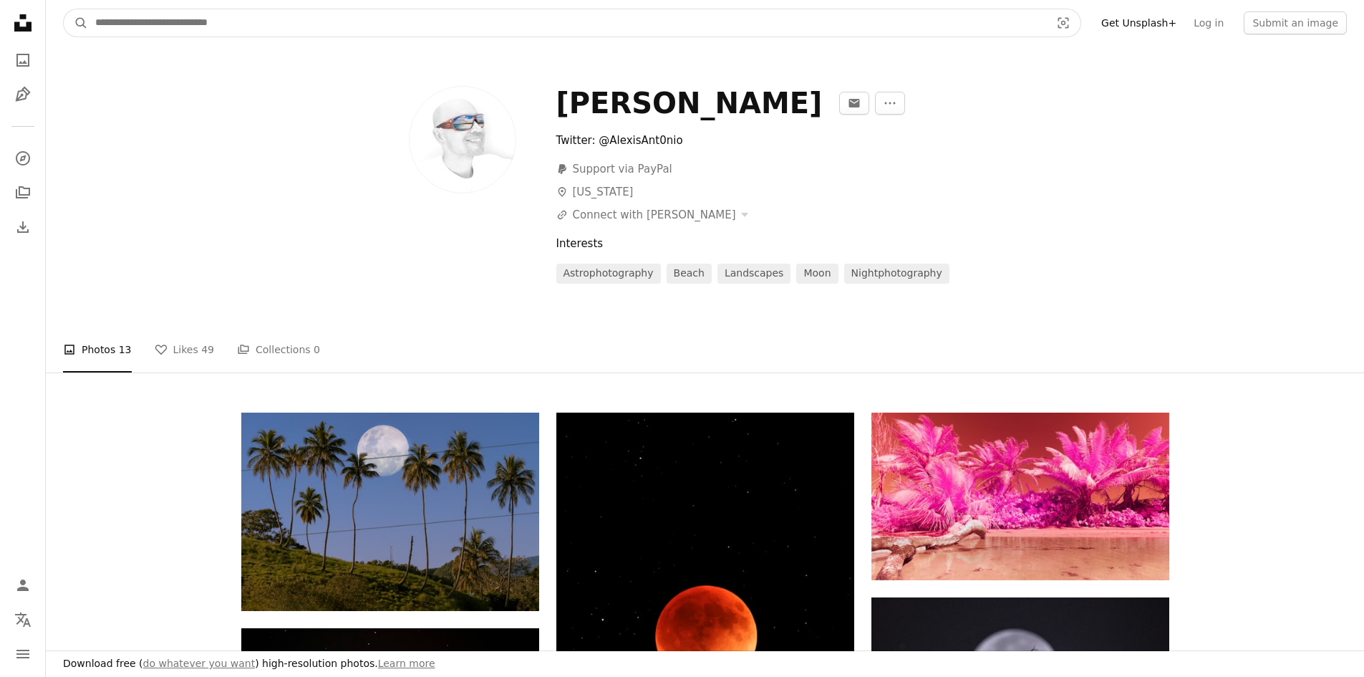
click at [167, 31] on input "Find visuals sitewide" at bounding box center [567, 22] width 958 height 27
type input "**********"
click button "A magnifying glass" at bounding box center [76, 22] width 24 height 27
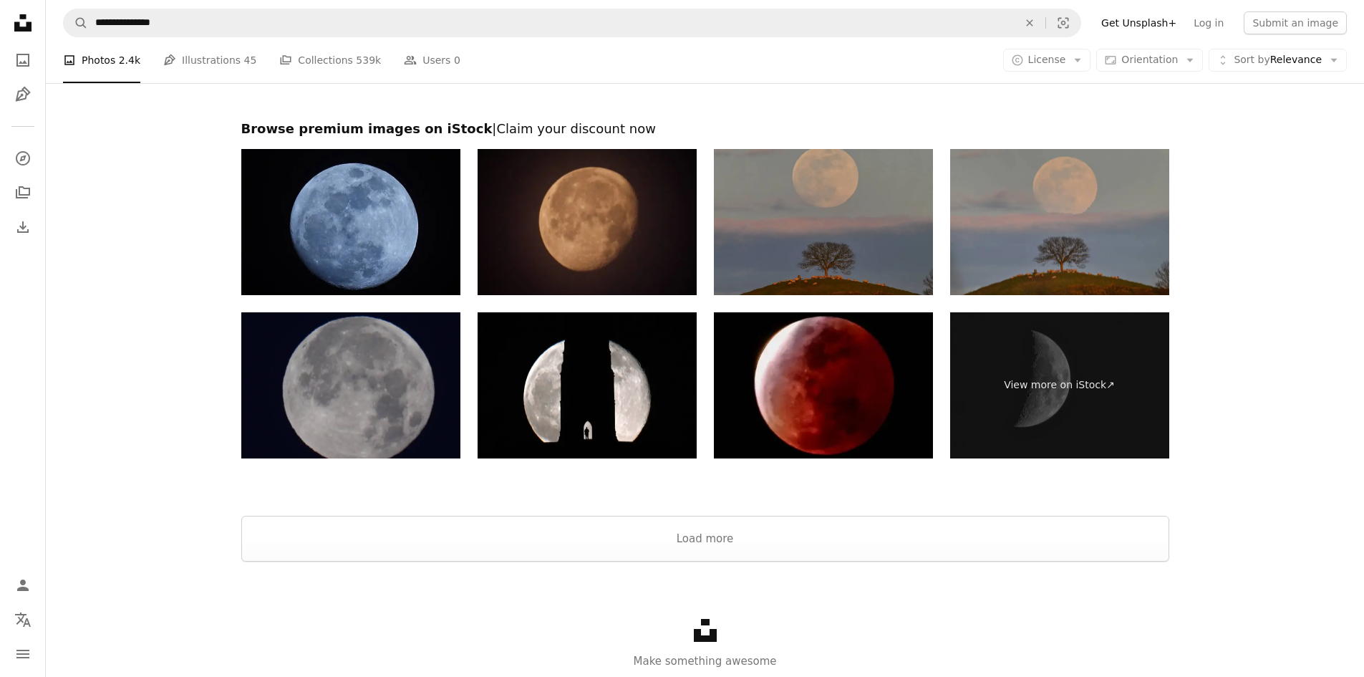
scroll to position [2913, 0]
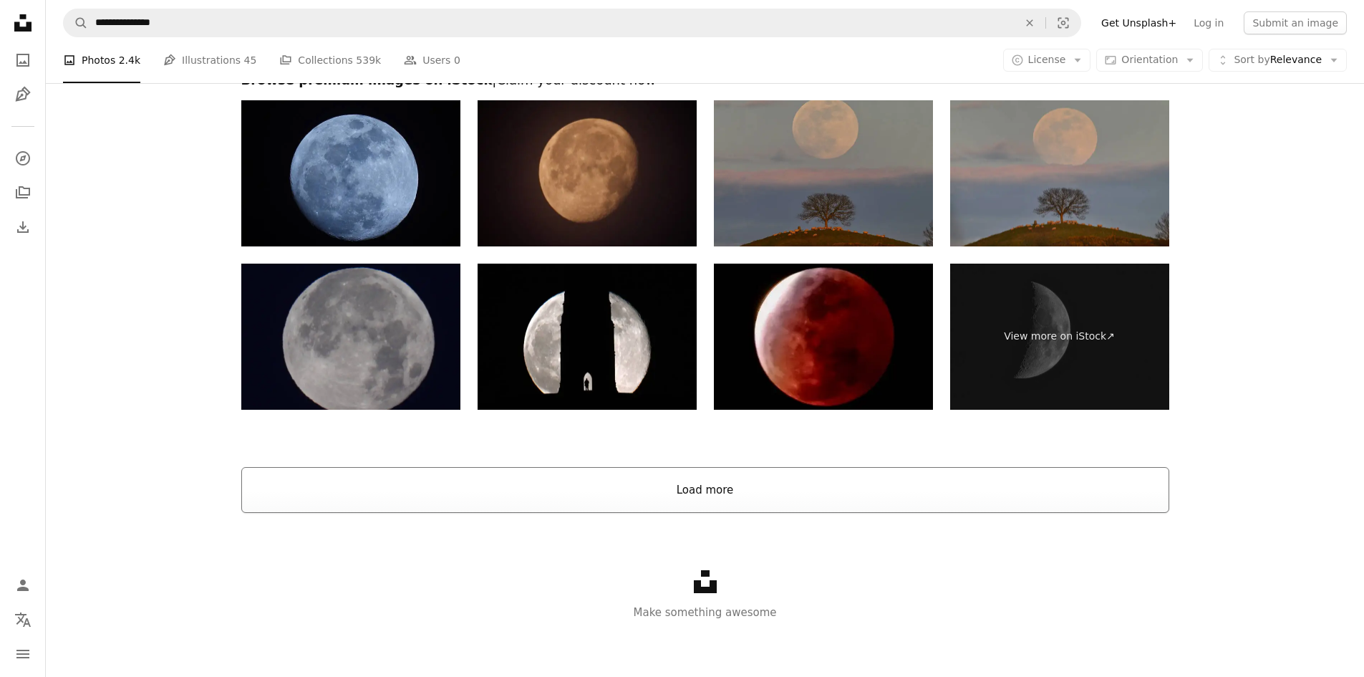
click at [698, 483] on button "Load more" at bounding box center [705, 490] width 928 height 46
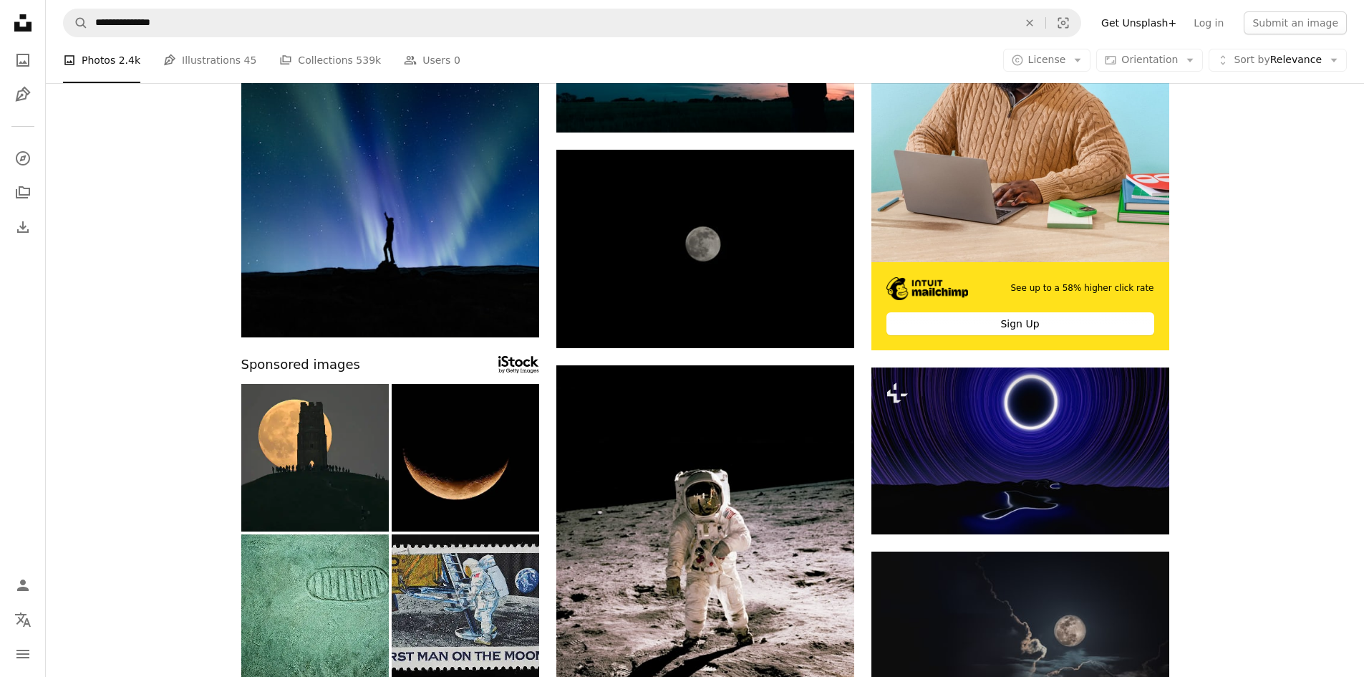
scroll to position [0, 0]
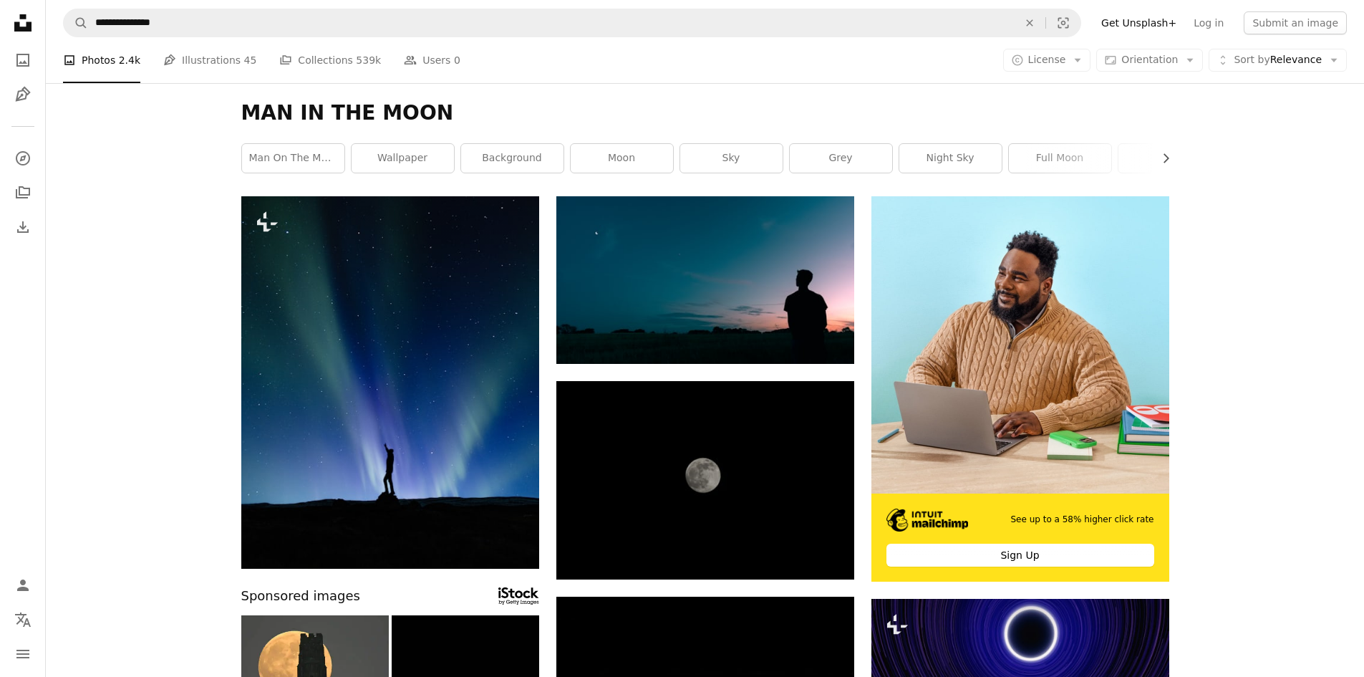
click at [460, 110] on h1 "MAN IN THE MOON" at bounding box center [705, 113] width 928 height 26
click at [428, 109] on h1 "MAN IN THE MOON" at bounding box center [705, 113] width 928 height 26
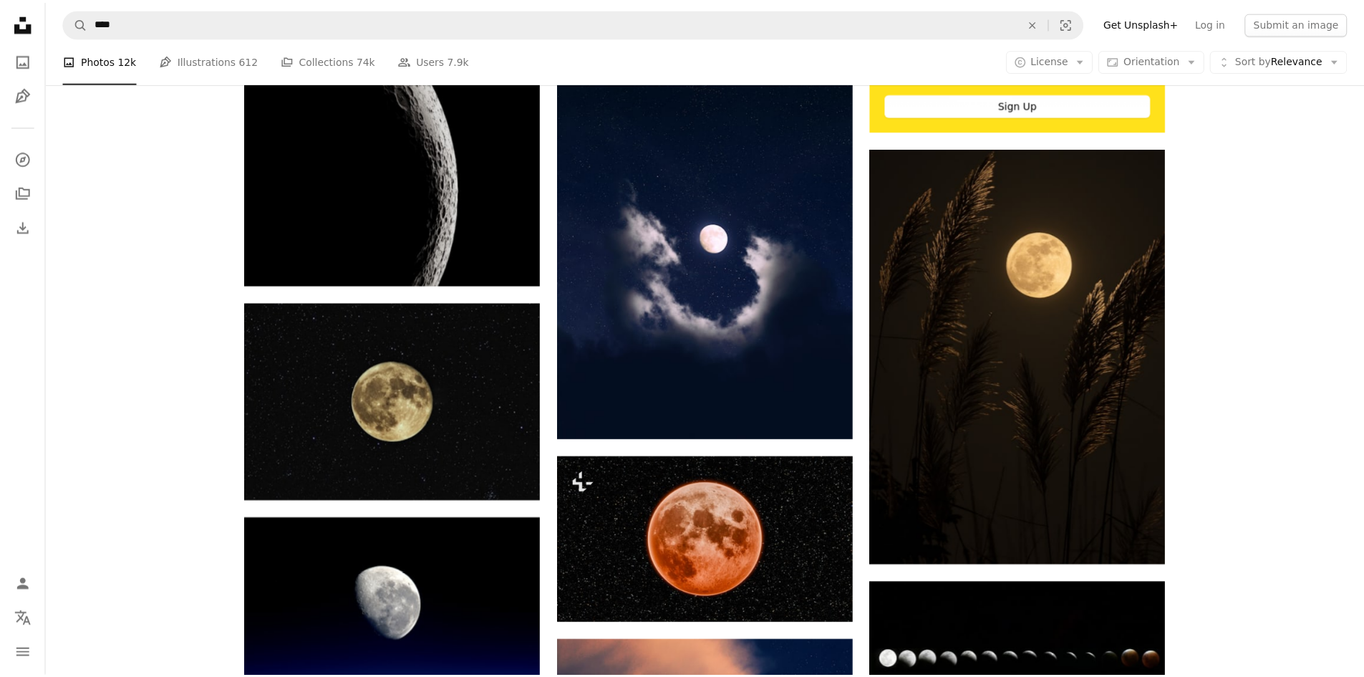
scroll to position [5156, 0]
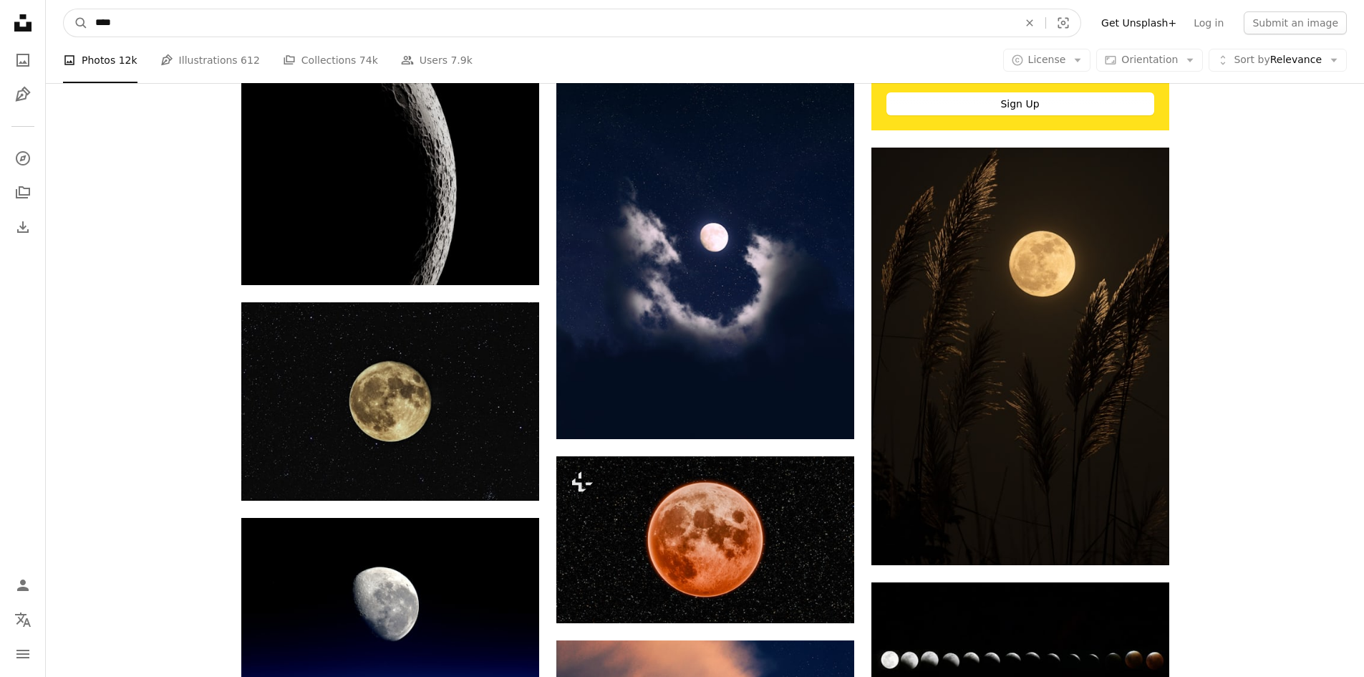
drag, startPoint x: 157, startPoint y: 26, endPoint x: 192, endPoint y: 24, distance: 35.1
click at [162, 26] on input "****" at bounding box center [551, 22] width 926 height 27
type input "*********"
click button "A magnifying glass" at bounding box center [76, 22] width 24 height 27
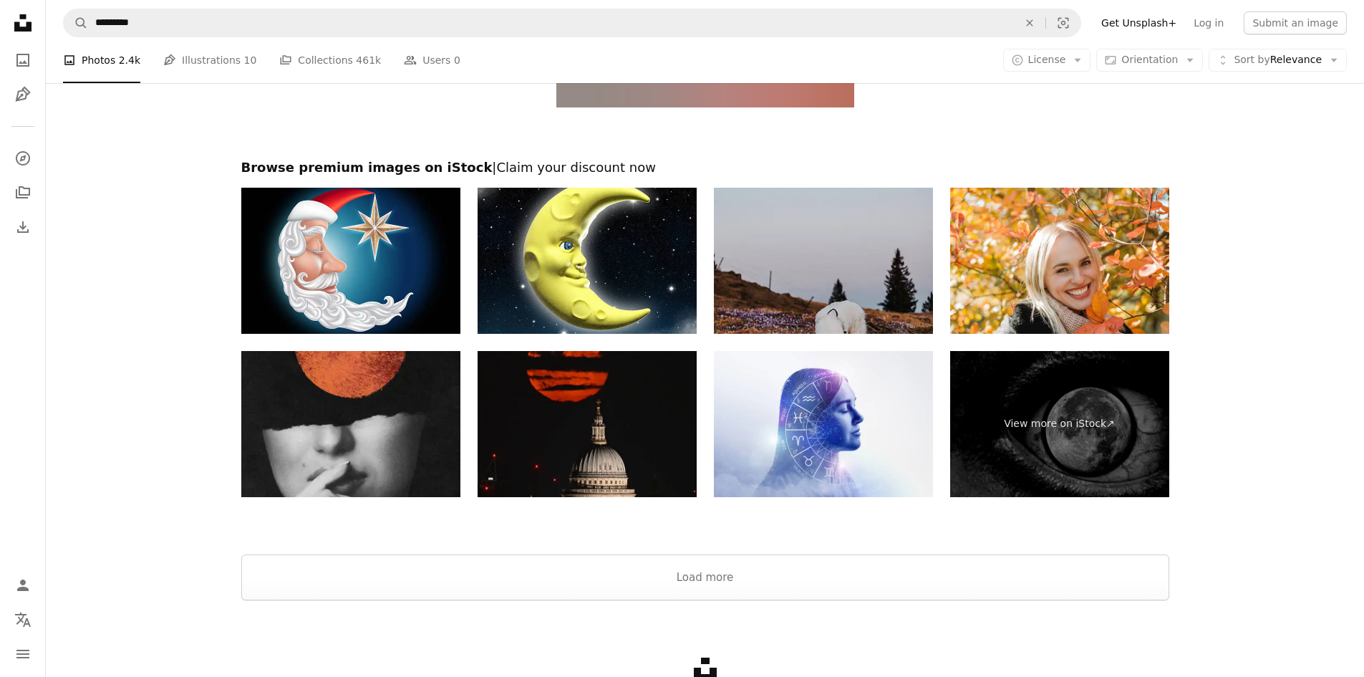
scroll to position [2728, 0]
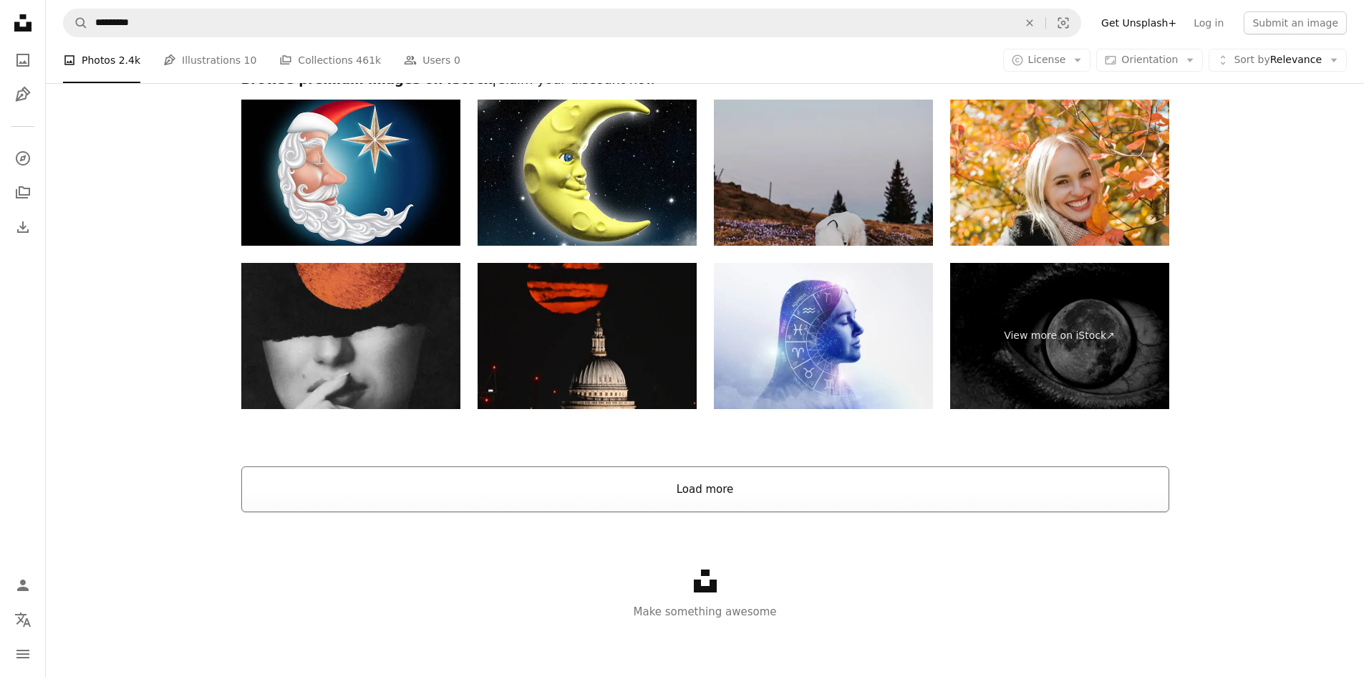
click at [718, 495] on button "Load more" at bounding box center [705, 489] width 928 height 46
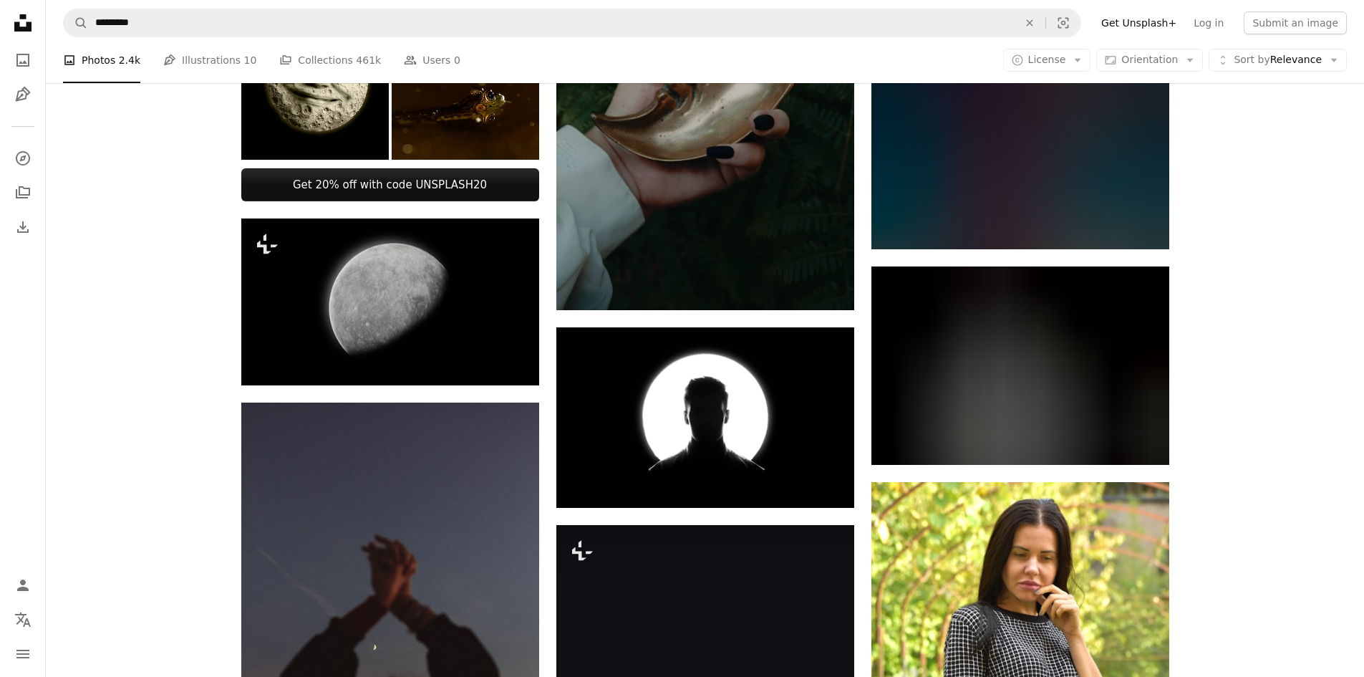
scroll to position [0, 0]
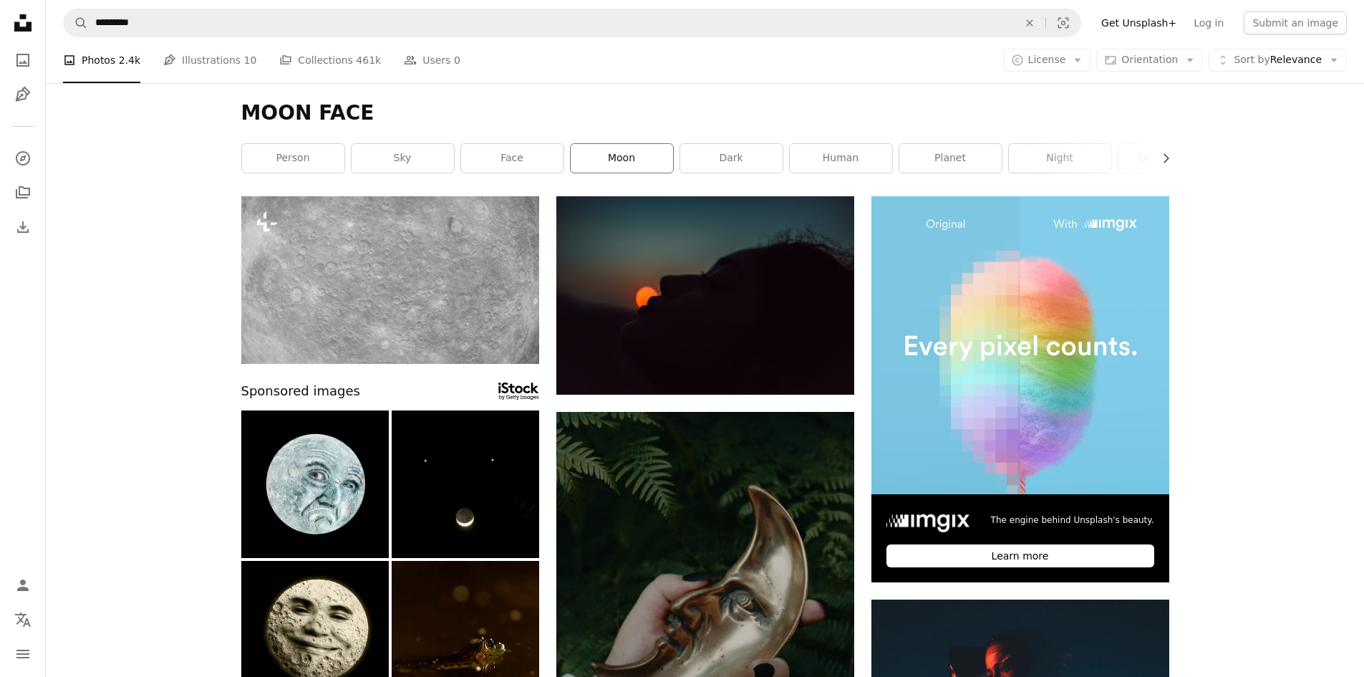
click at [619, 156] on link "moon" at bounding box center [622, 158] width 102 height 29
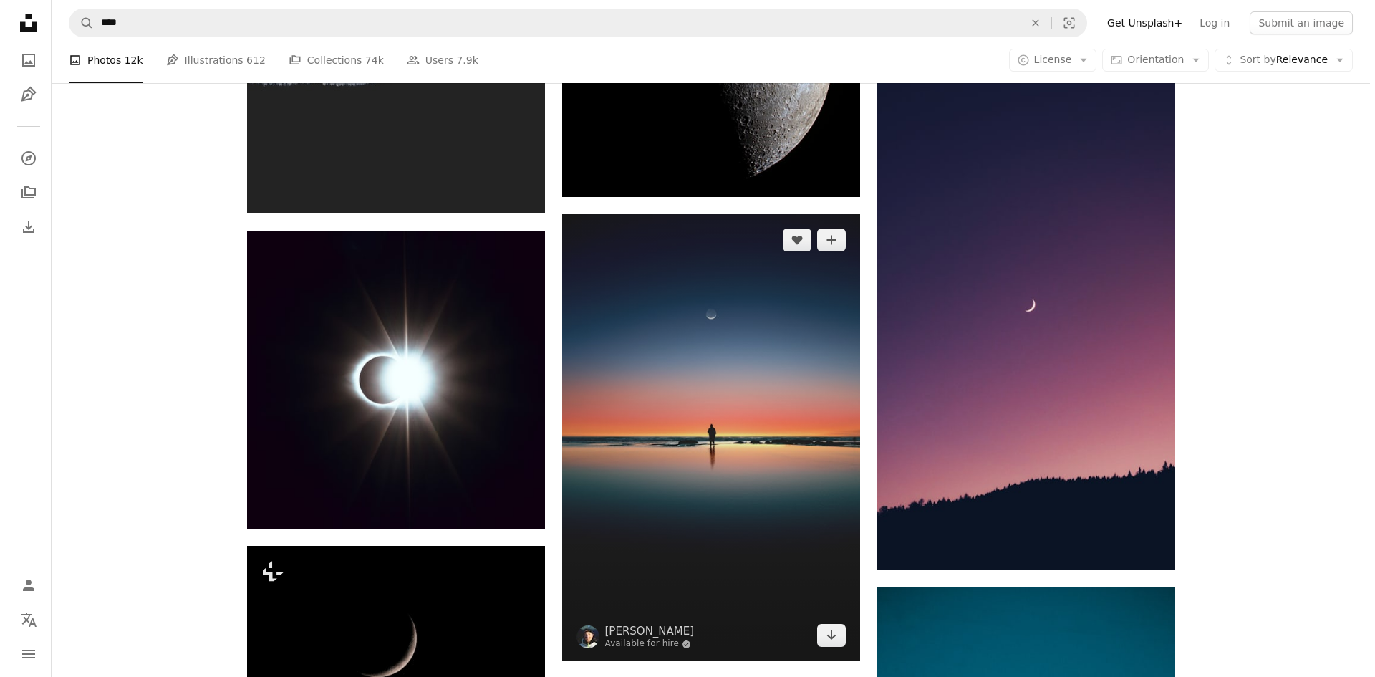
scroll to position [10169, 0]
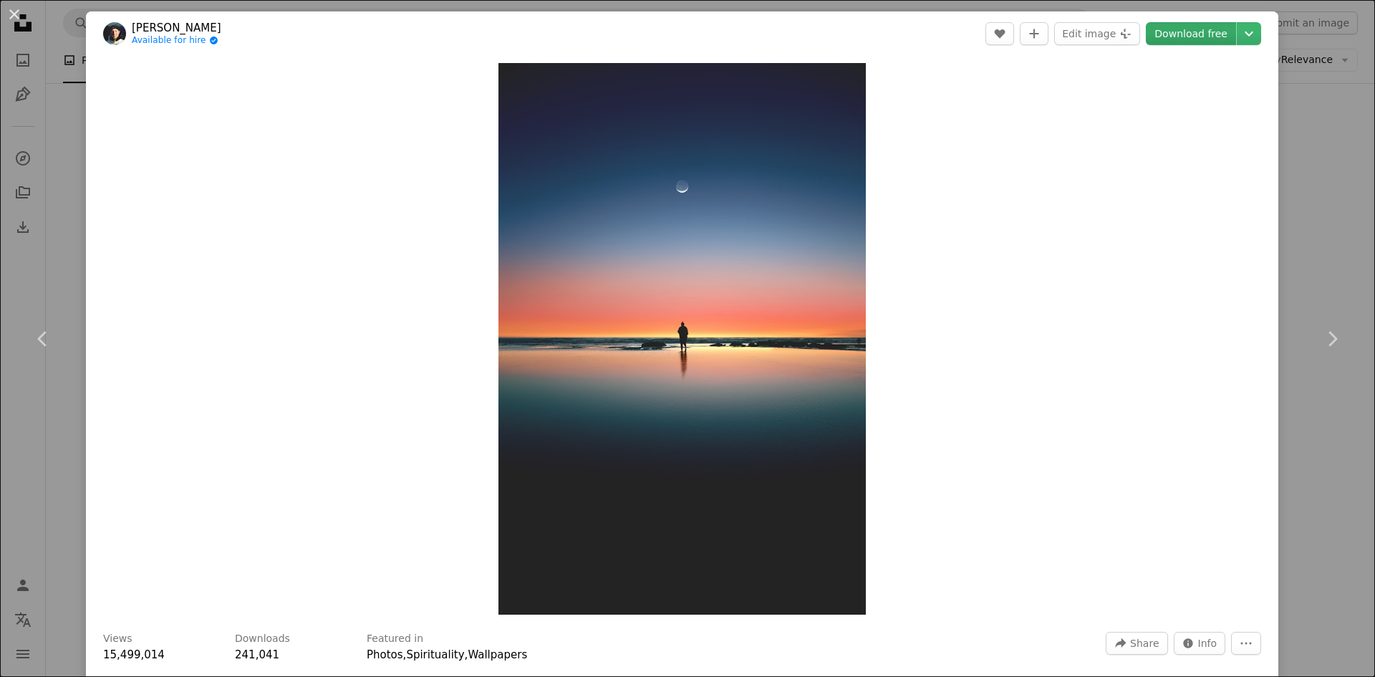
click at [1171, 33] on link "Download free" at bounding box center [1191, 33] width 90 height 23
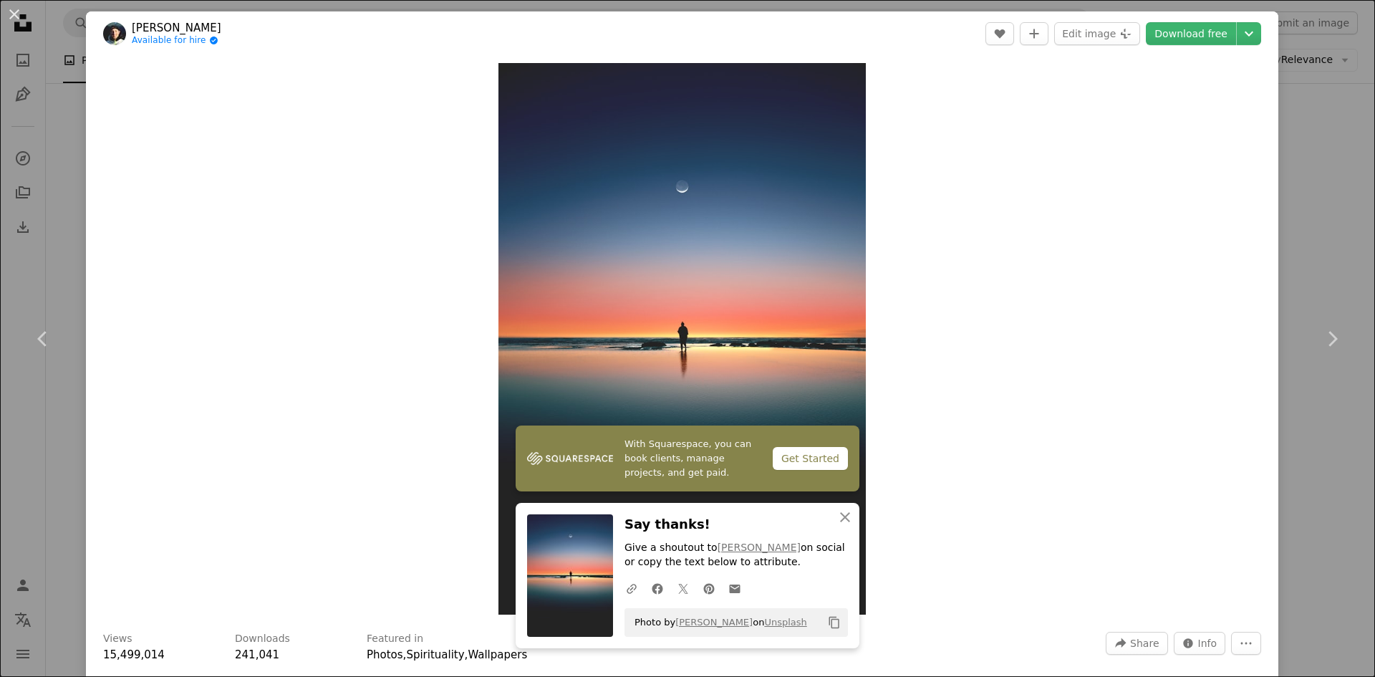
click at [1092, 276] on div "Zoom in" at bounding box center [682, 339] width 1192 height 566
drag, startPoint x: 145, startPoint y: 132, endPoint x: 64, endPoint y: 48, distance: 116.5
click at [142, 122] on div "Zoom in" at bounding box center [682, 339] width 1192 height 566
click at [16, 11] on button "An X shape" at bounding box center [14, 14] width 17 height 17
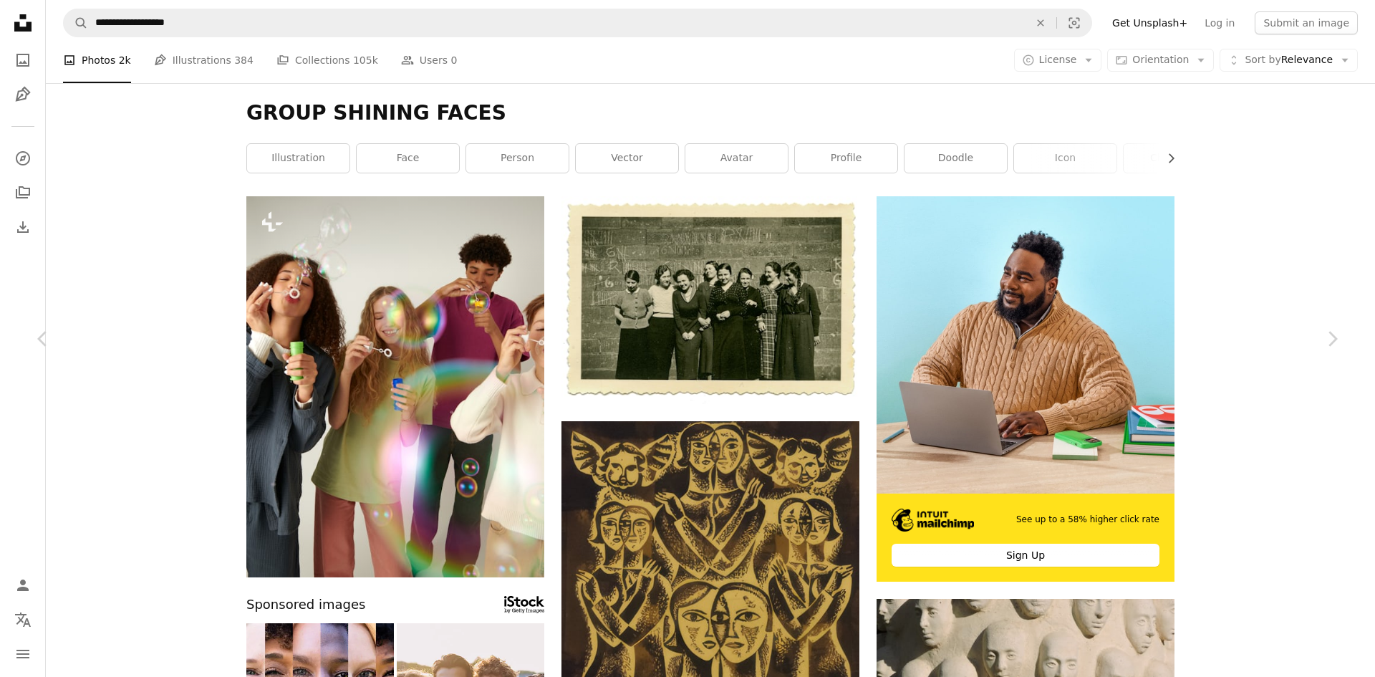
scroll to position [26068, 0]
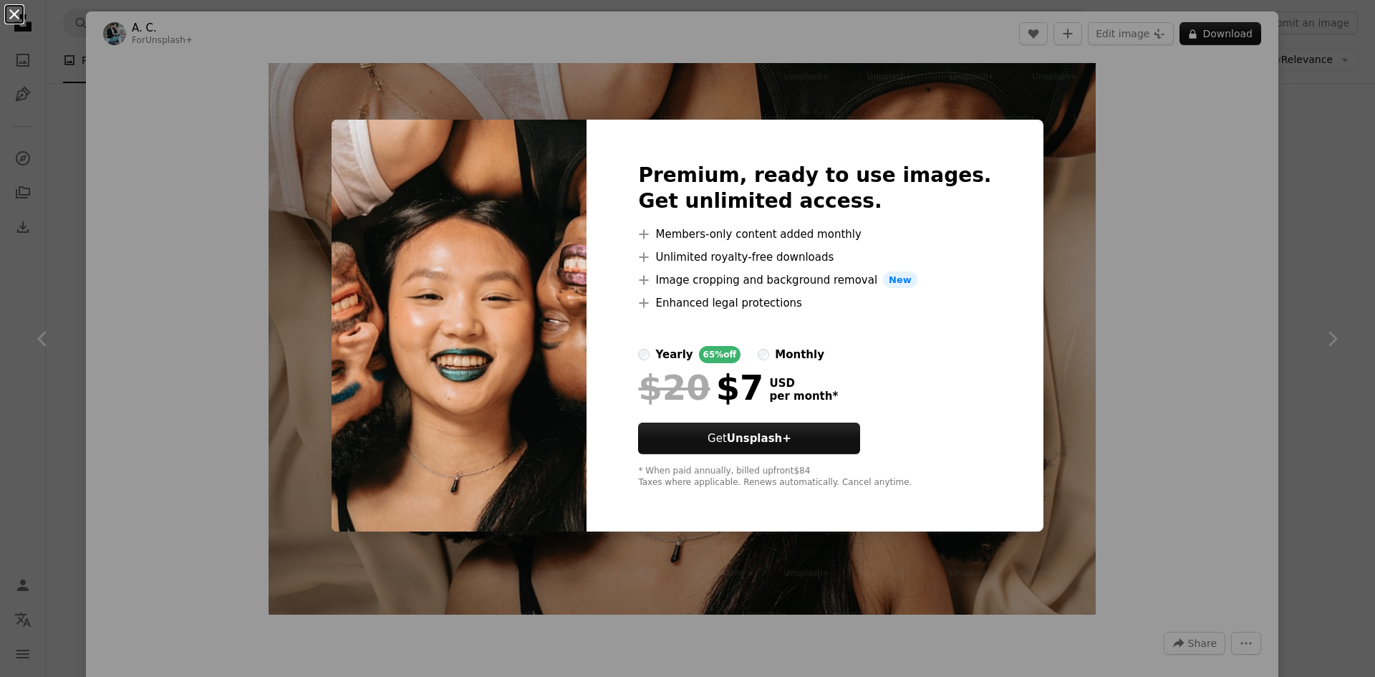
click at [19, 16] on button "An X shape" at bounding box center [14, 14] width 17 height 17
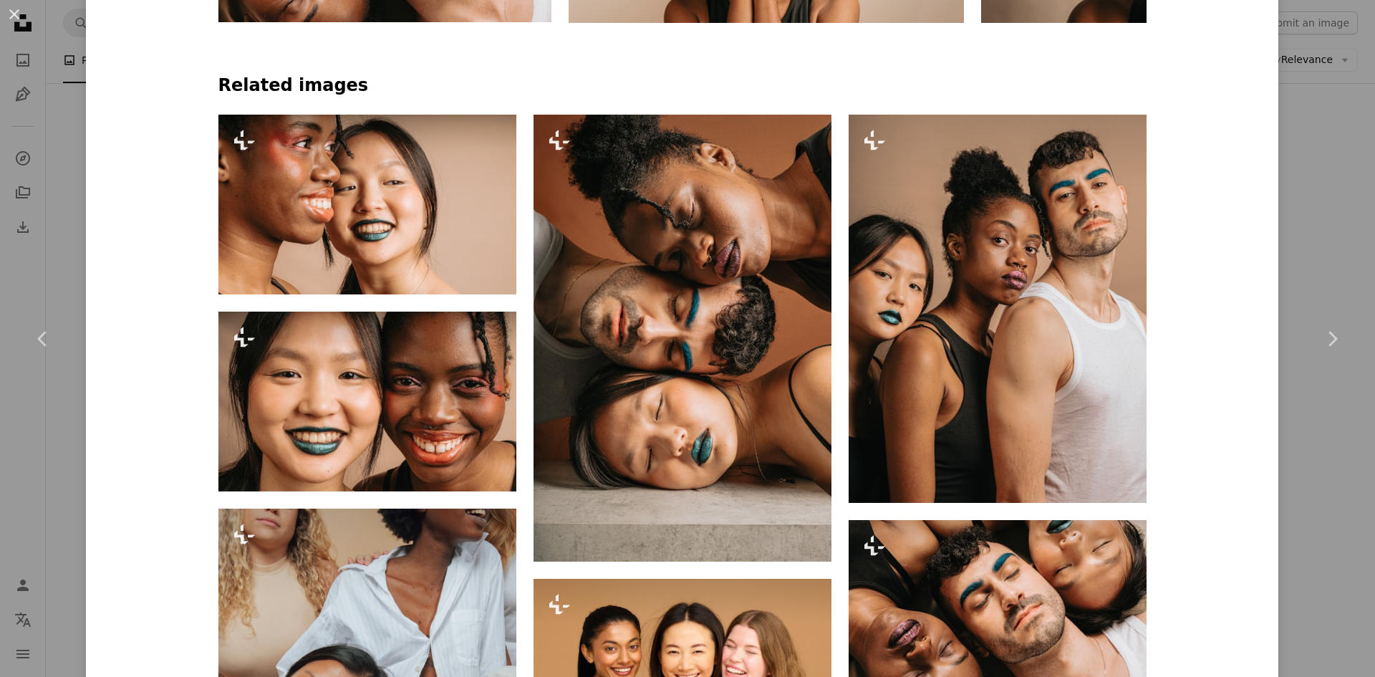
scroll to position [1074, 0]
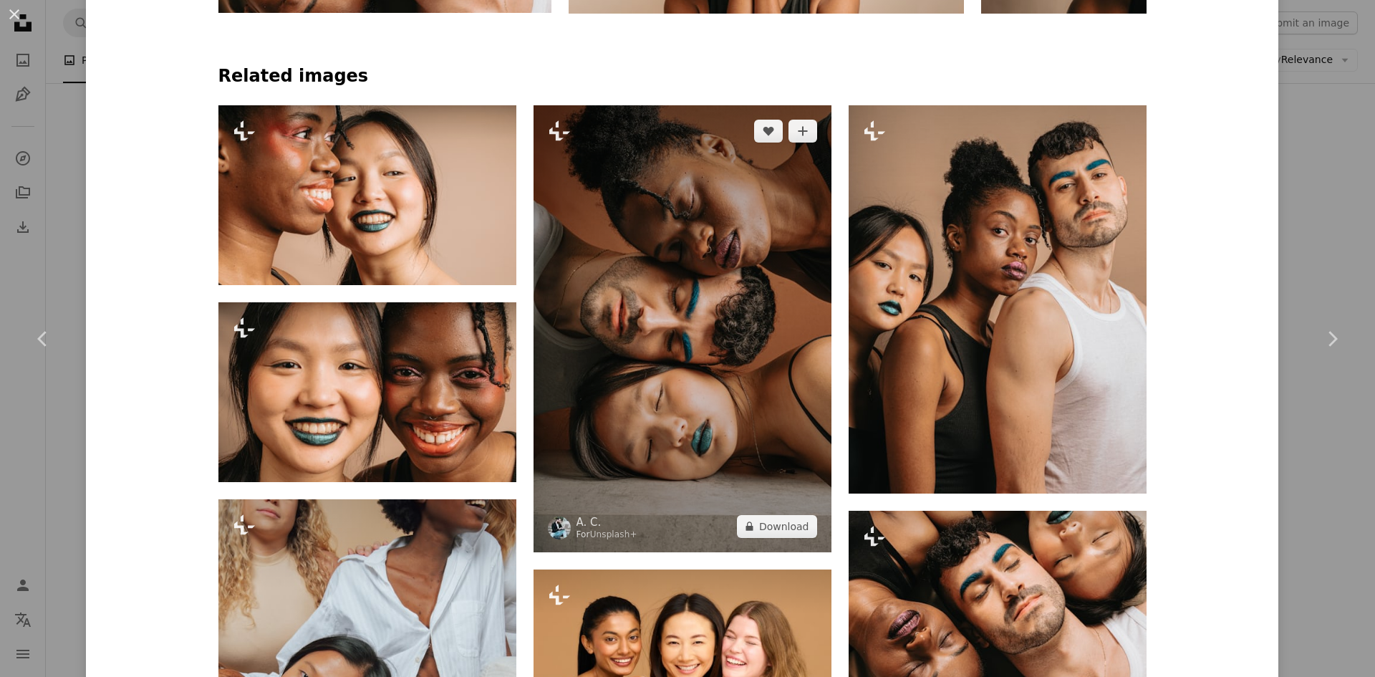
click at [679, 402] on img at bounding box center [683, 328] width 298 height 447
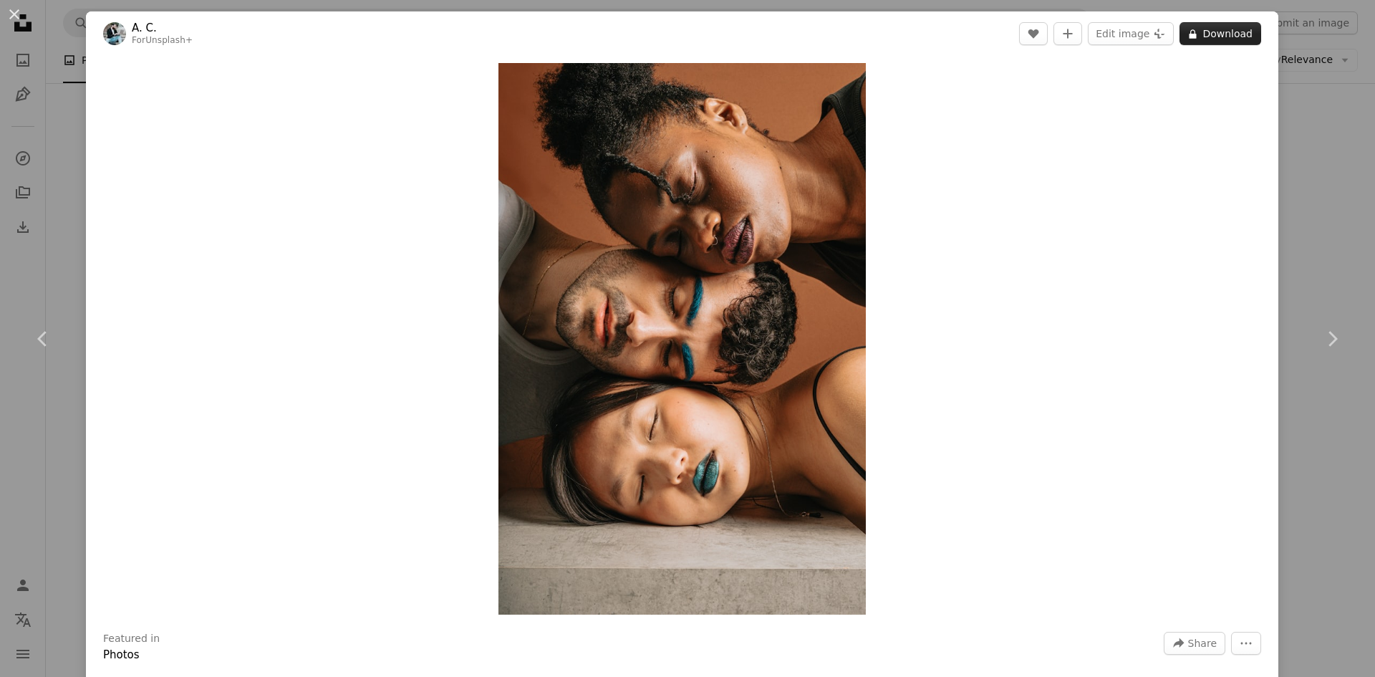
click at [1223, 30] on button "A lock Download" at bounding box center [1220, 33] width 82 height 23
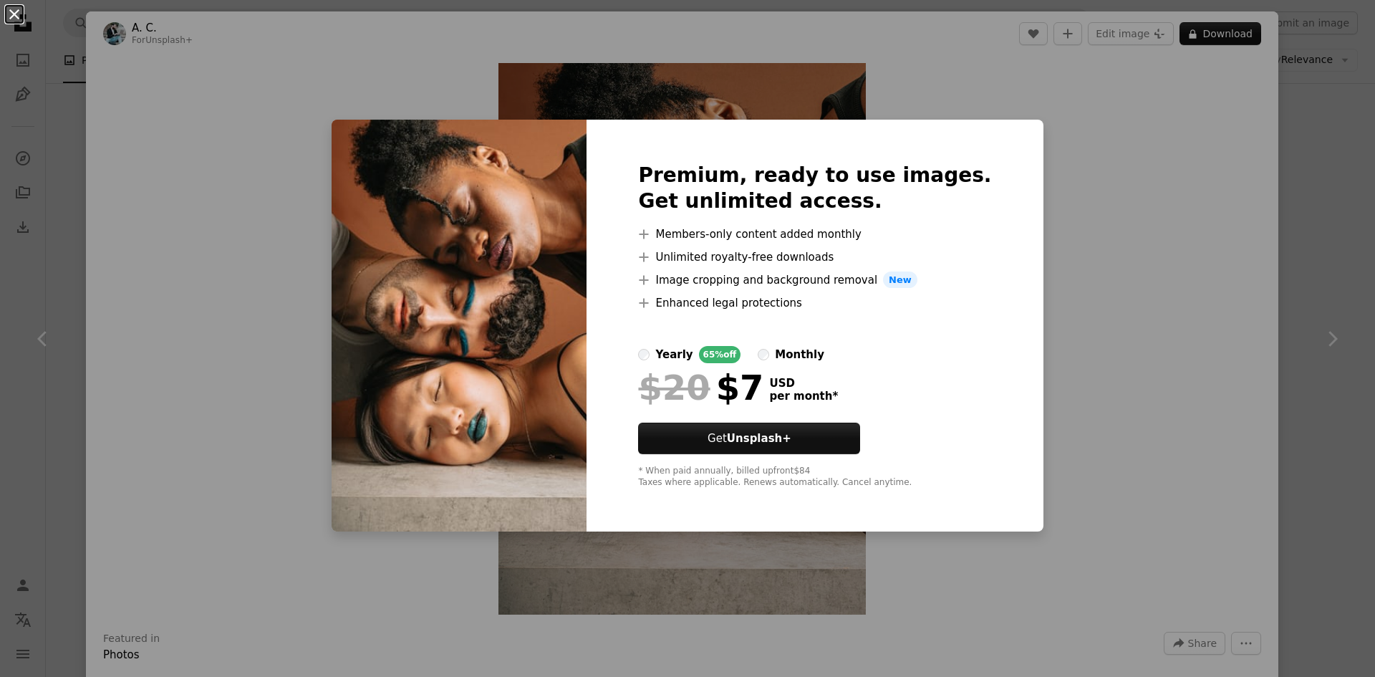
click at [11, 10] on button "An X shape" at bounding box center [14, 14] width 17 height 17
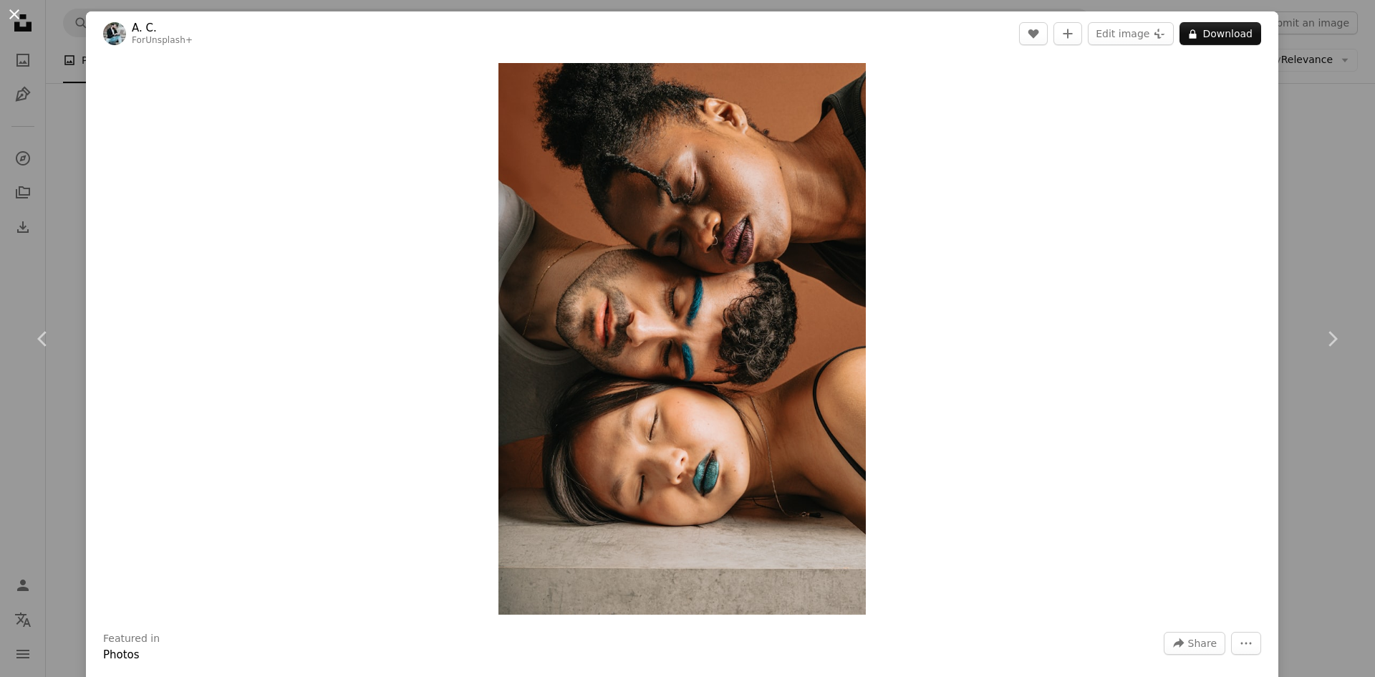
click at [19, 19] on button "An X shape" at bounding box center [14, 14] width 17 height 17
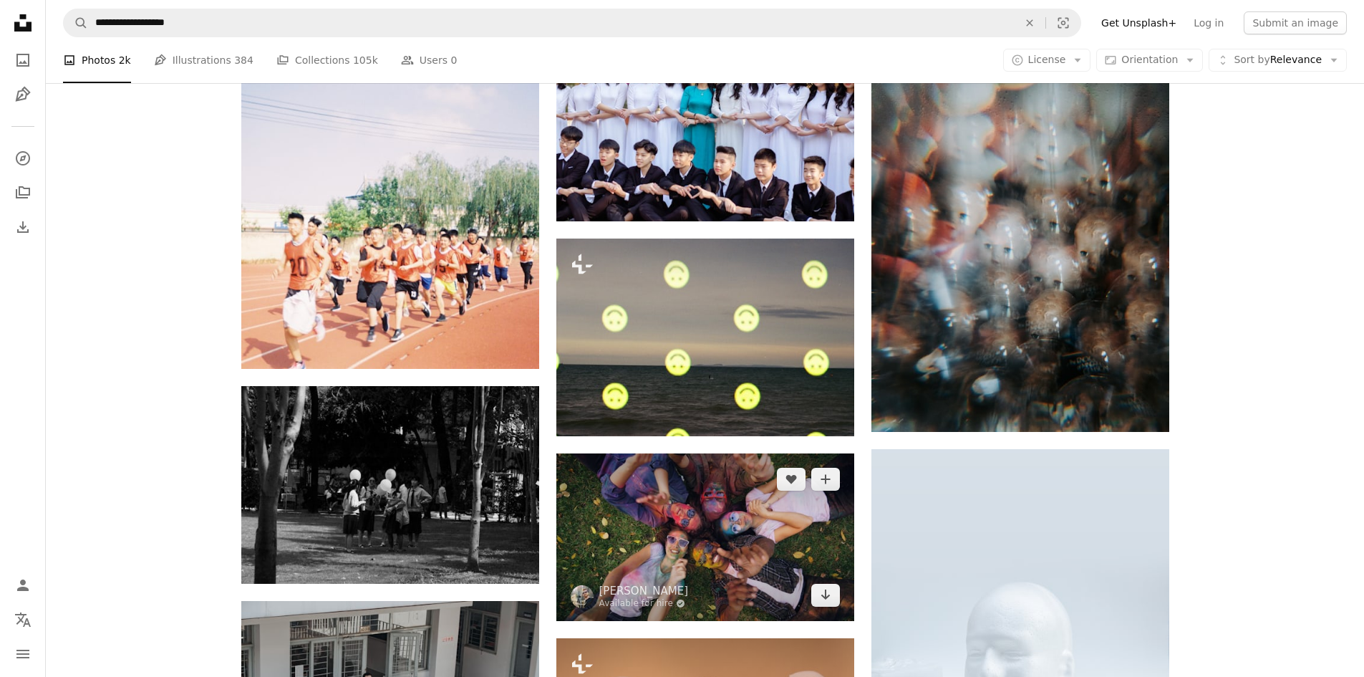
scroll to position [26712, 0]
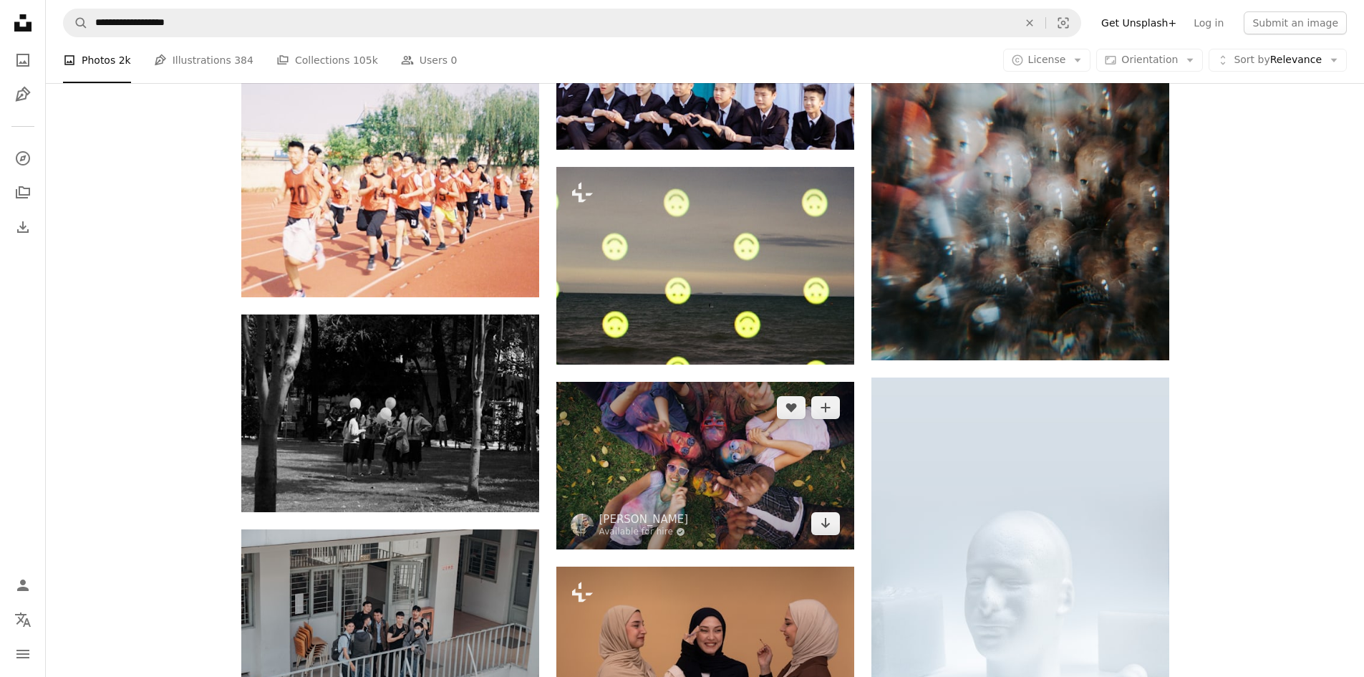
click at [743, 477] on img at bounding box center [705, 466] width 298 height 168
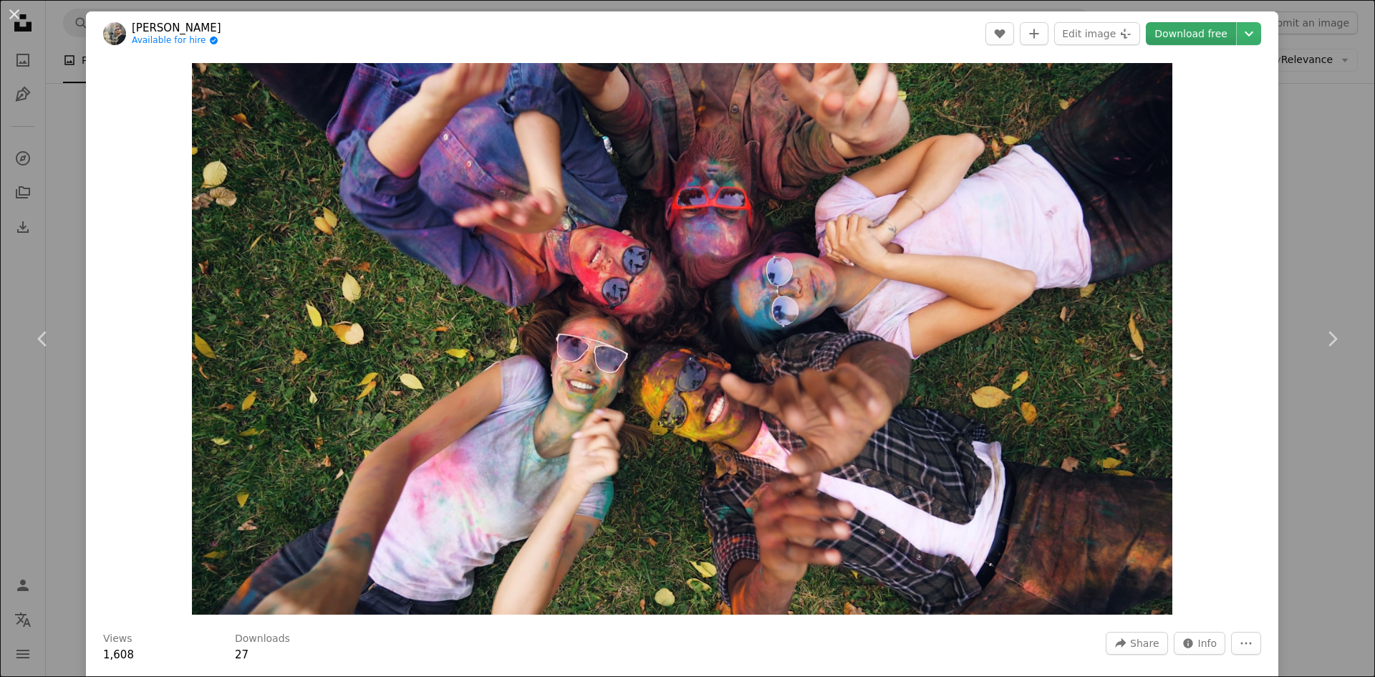
click at [1198, 33] on link "Download free" at bounding box center [1191, 33] width 90 height 23
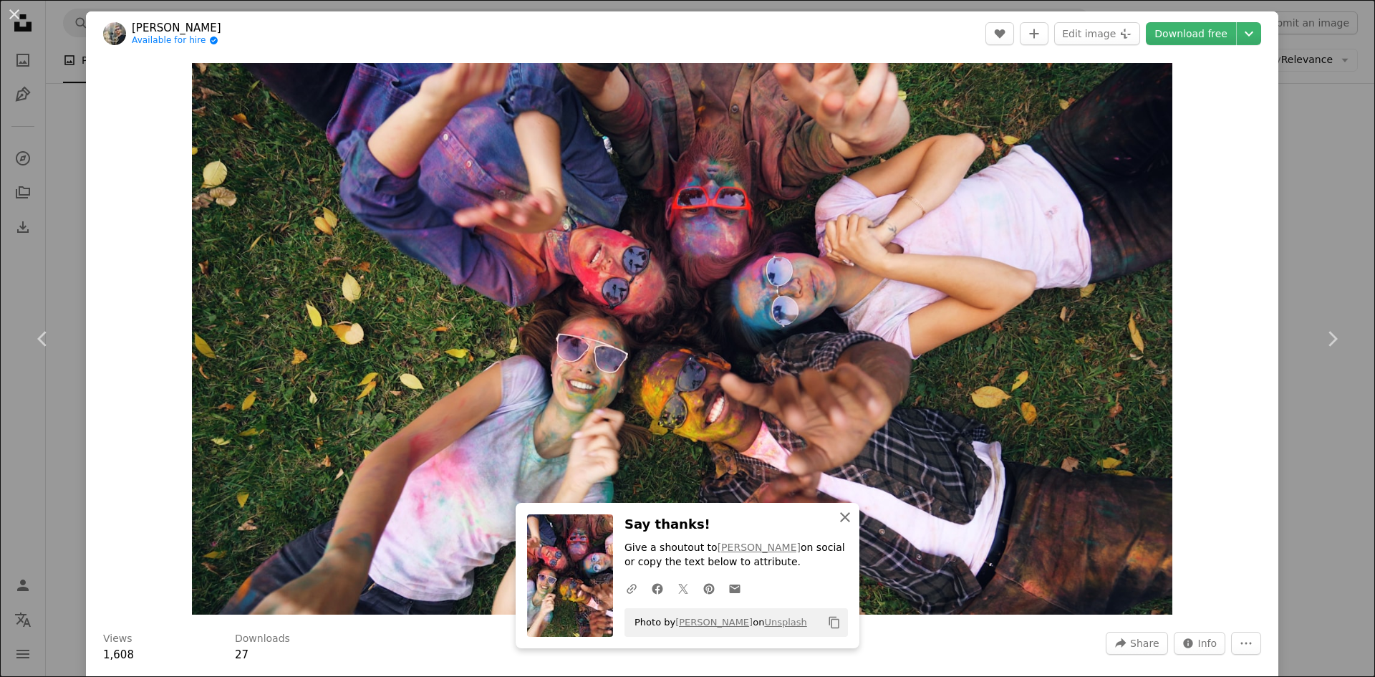
click at [840, 518] on icon "An X shape" at bounding box center [844, 516] width 17 height 17
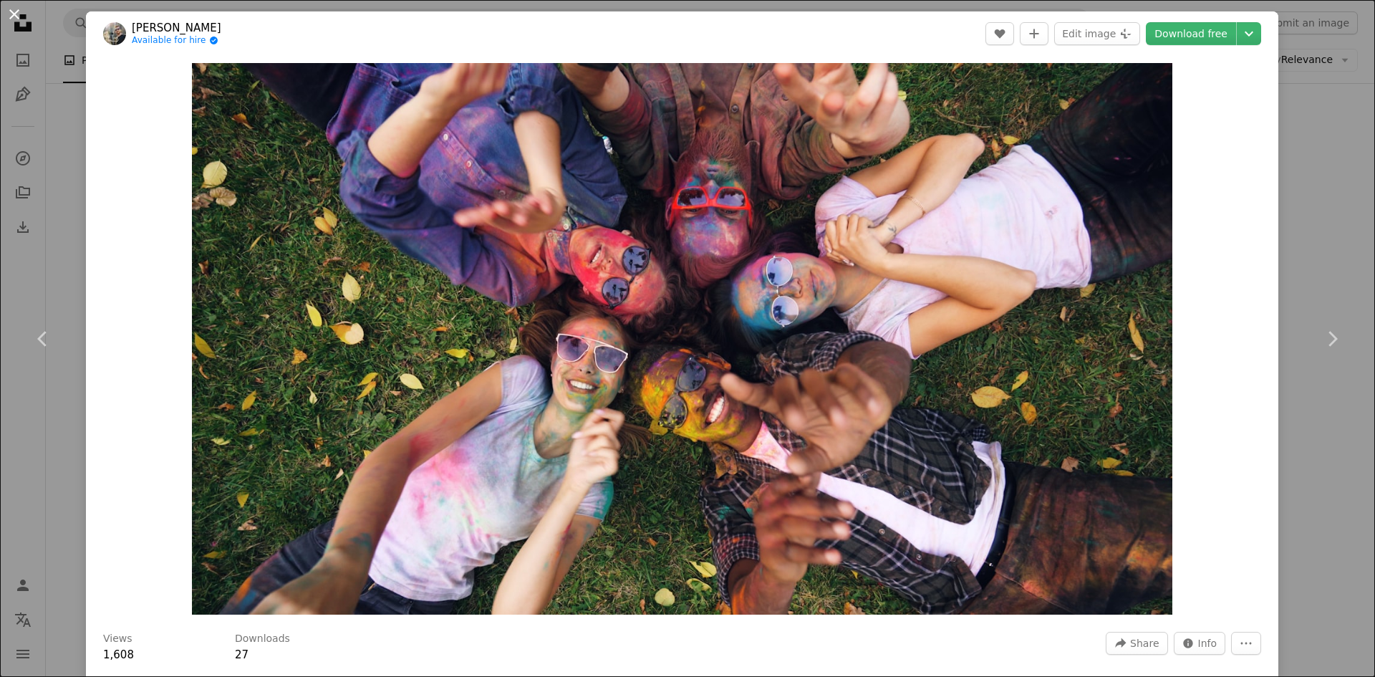
click at [14, 11] on button "An X shape" at bounding box center [14, 14] width 17 height 17
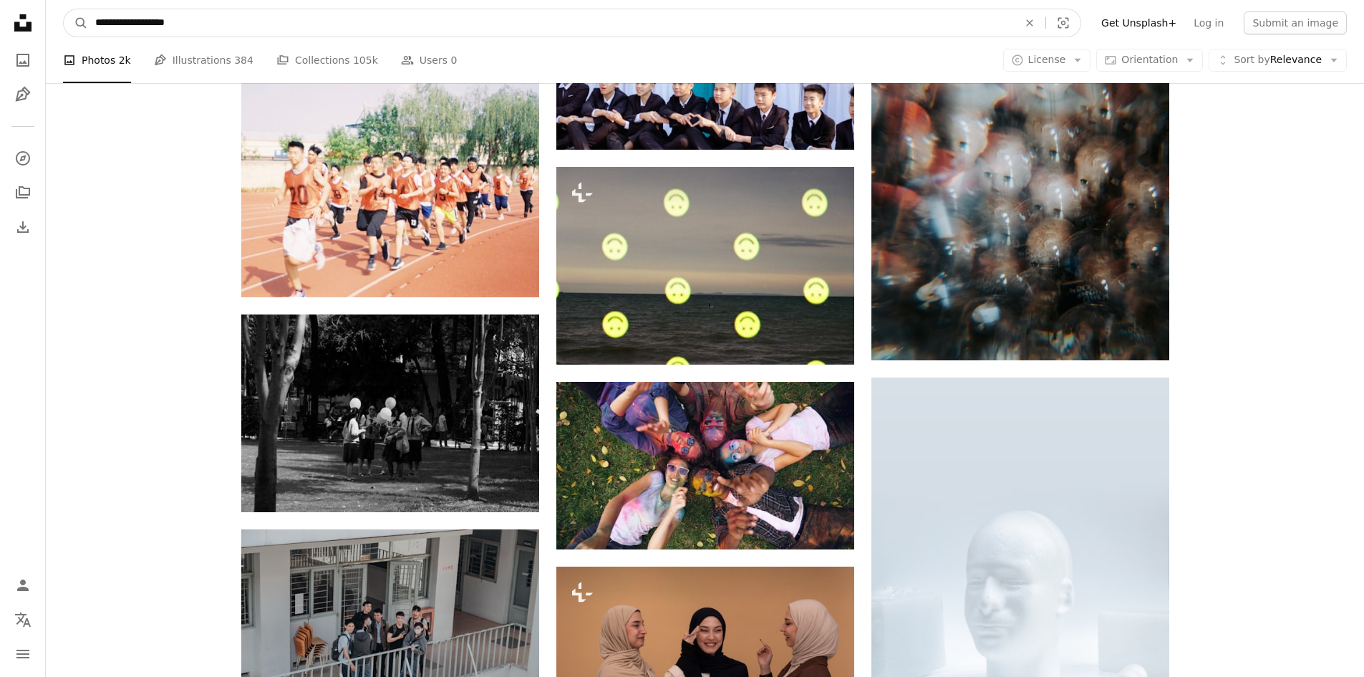
drag, startPoint x: 258, startPoint y: 29, endPoint x: 15, endPoint y: 21, distance: 242.9
type input "**********"
click button "A magnifying glass" at bounding box center [76, 22] width 24 height 27
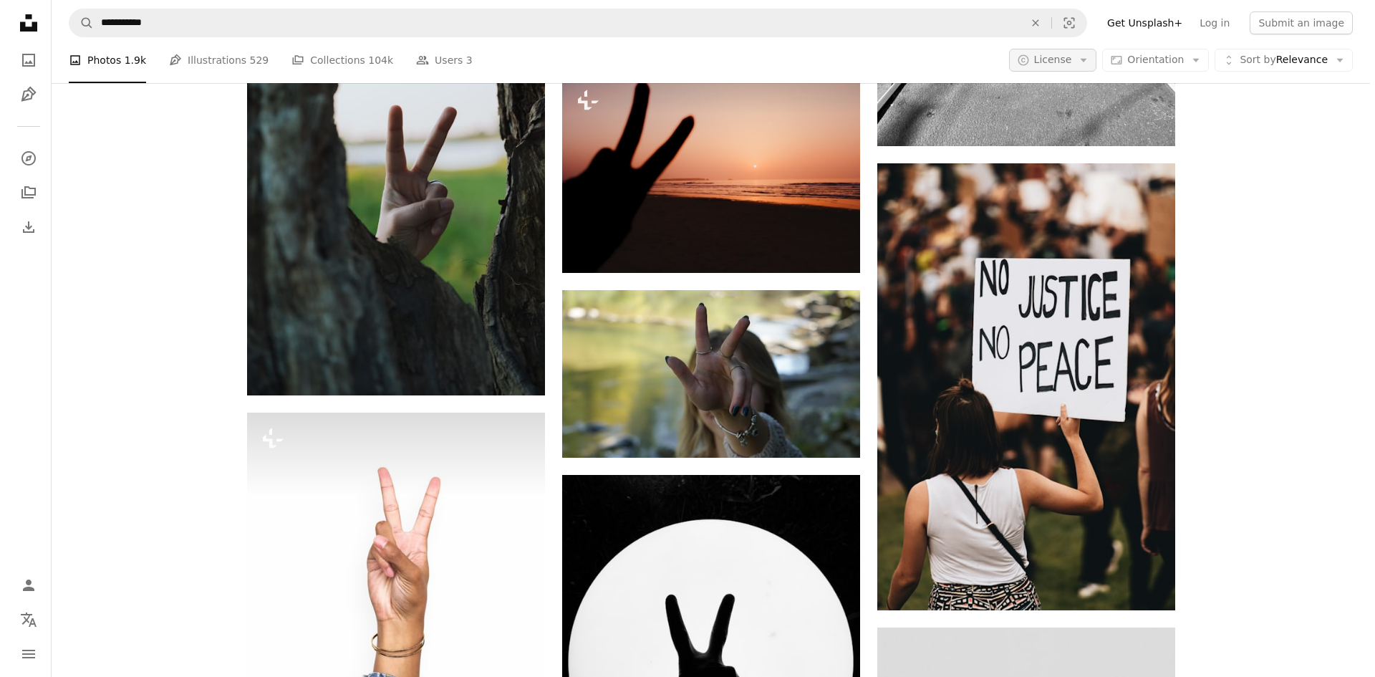
scroll to position [15469, 0]
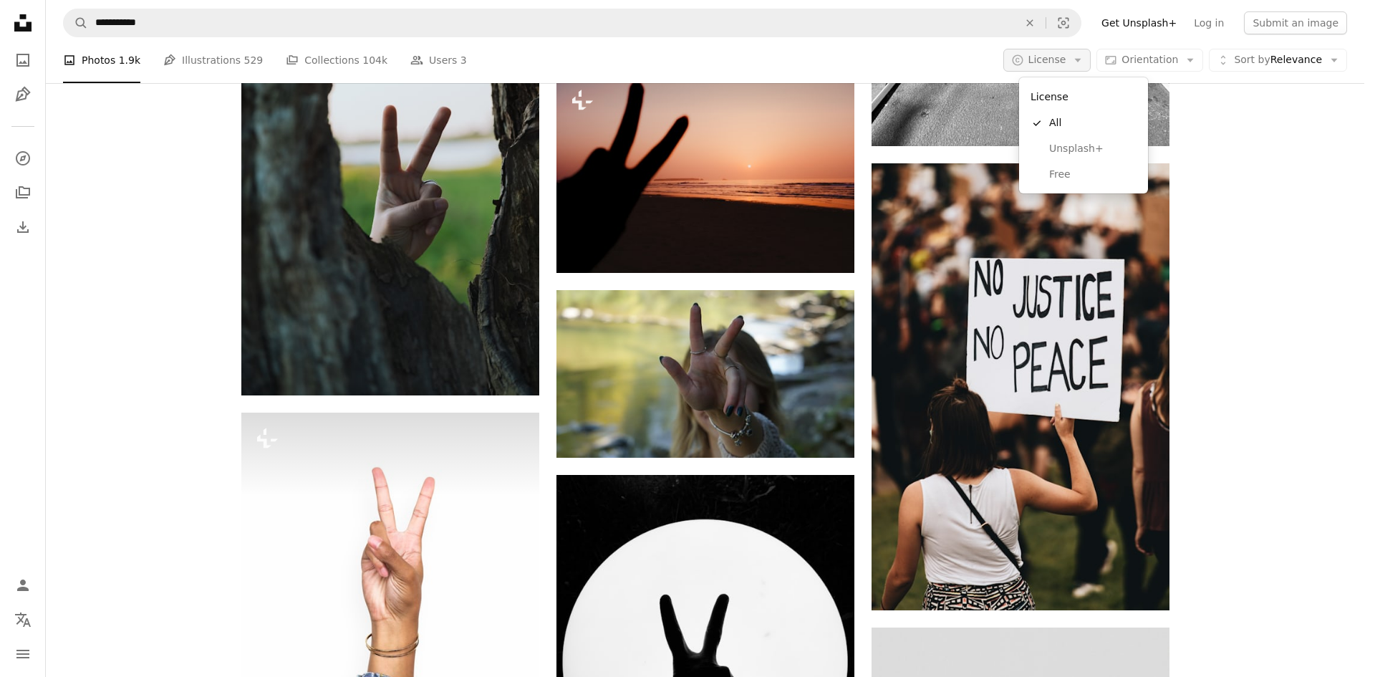
click at [1064, 64] on span "License" at bounding box center [1047, 59] width 38 height 11
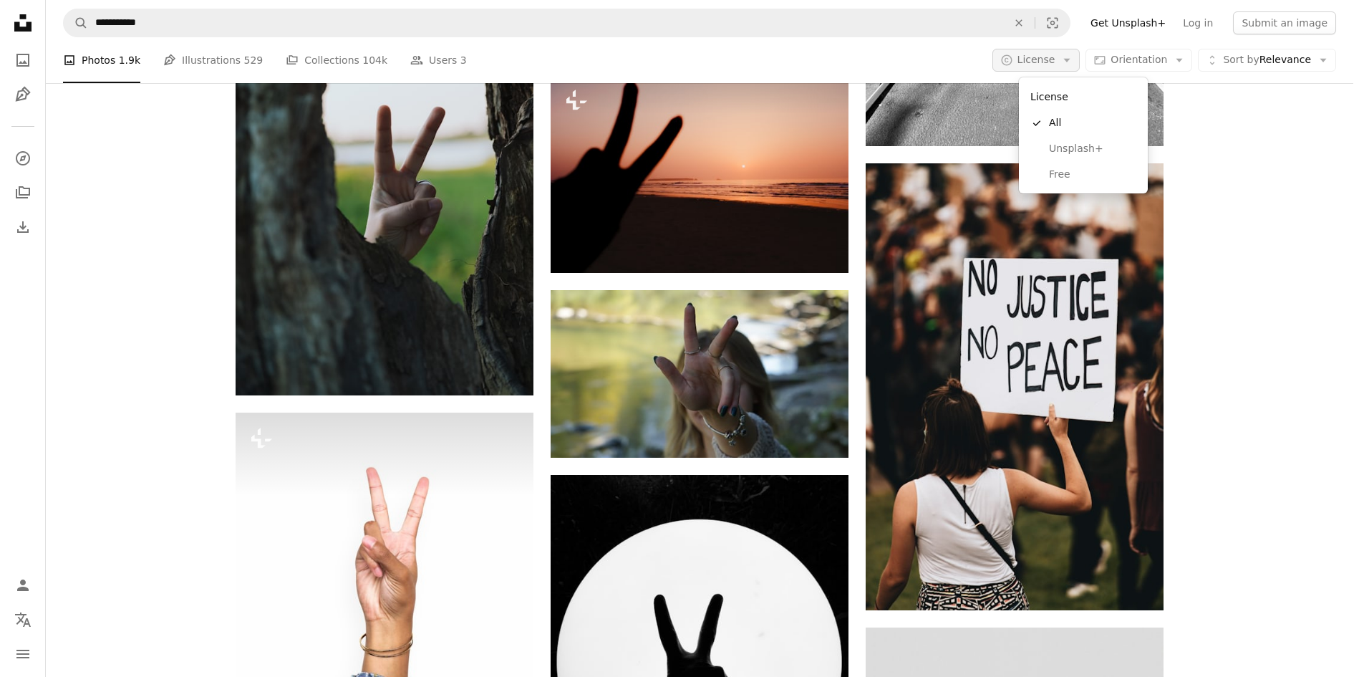
click at [1056, 64] on span "License" at bounding box center [1037, 59] width 38 height 11
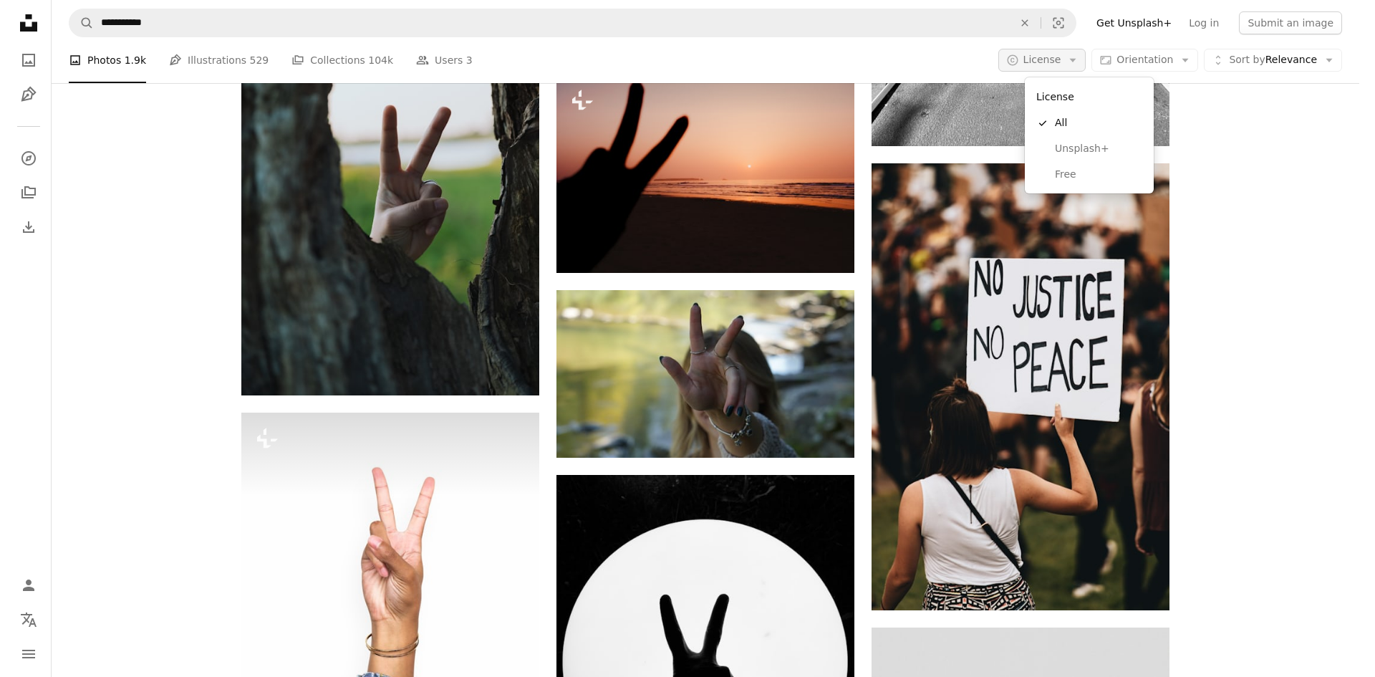
scroll to position [0, 0]
click at [1064, 64] on span "License" at bounding box center [1047, 59] width 38 height 11
click at [1058, 178] on span "Free" at bounding box center [1092, 175] width 87 height 14
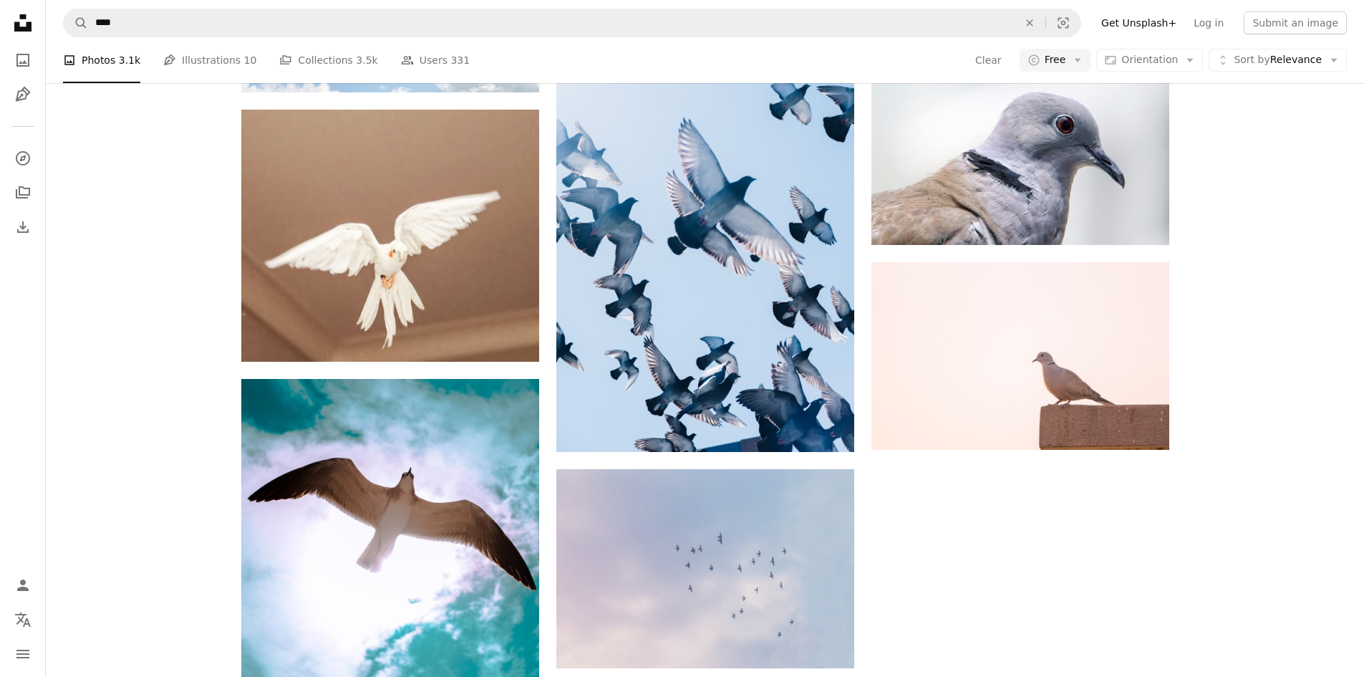
scroll to position [1146, 0]
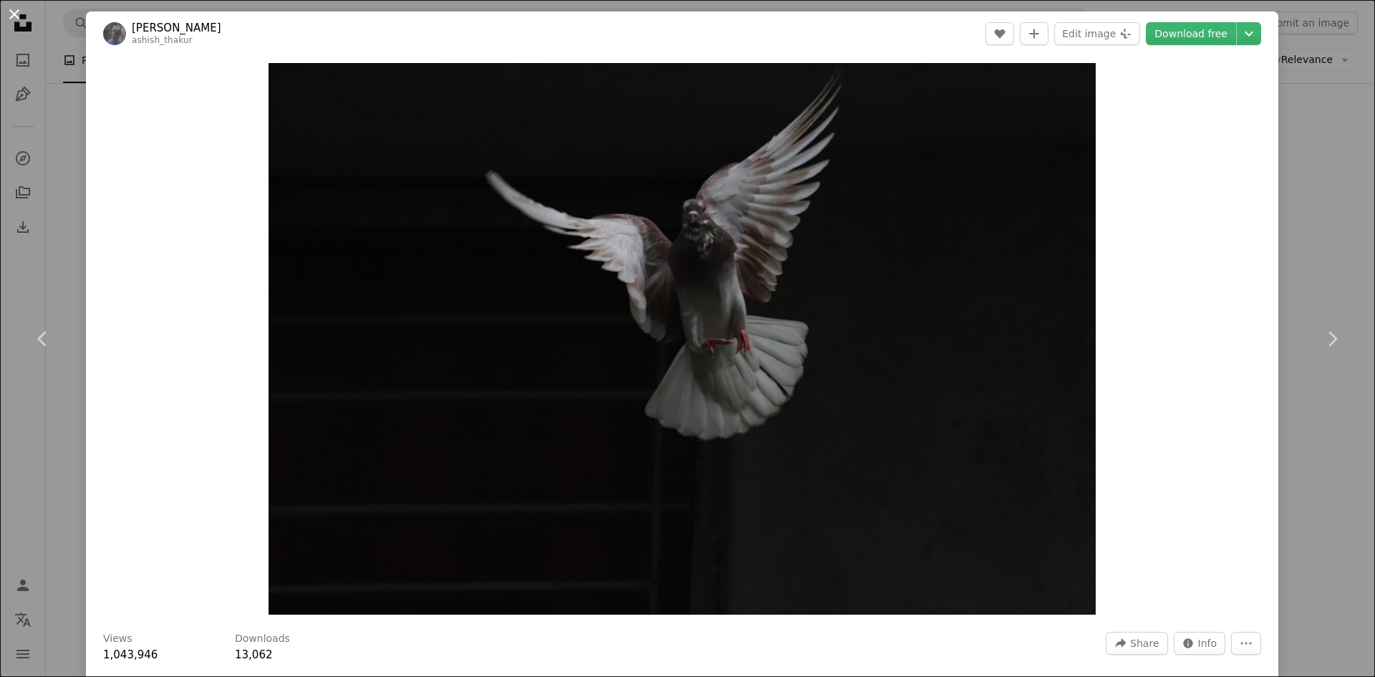
click at [16, 14] on button "An X shape" at bounding box center [14, 14] width 17 height 17
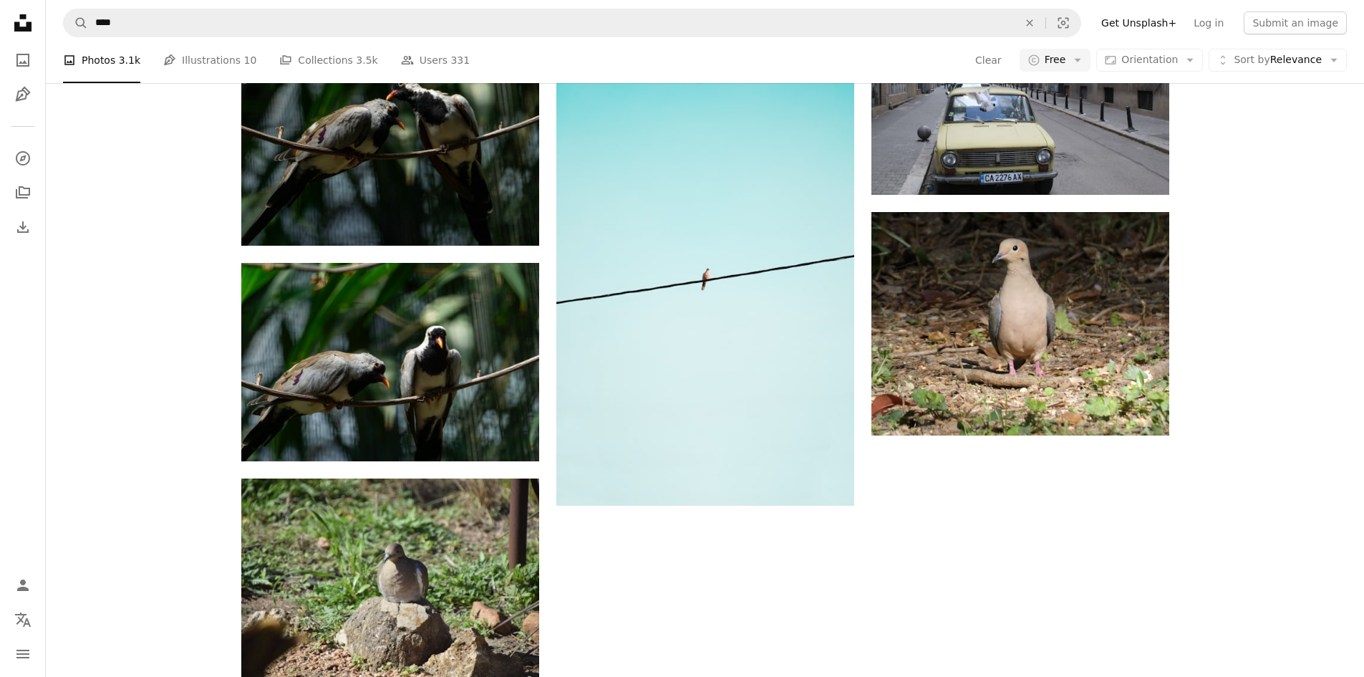
scroll to position [215, 0]
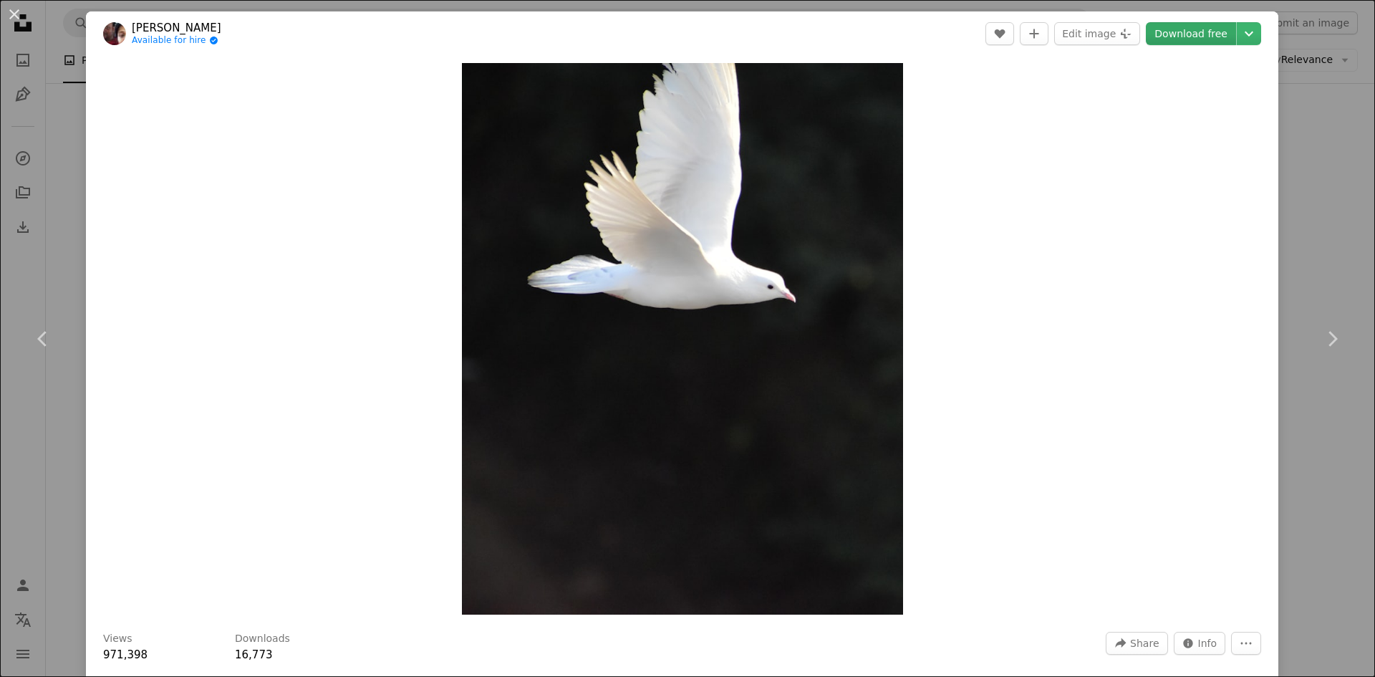
click at [1197, 34] on link "Download free" at bounding box center [1191, 33] width 90 height 23
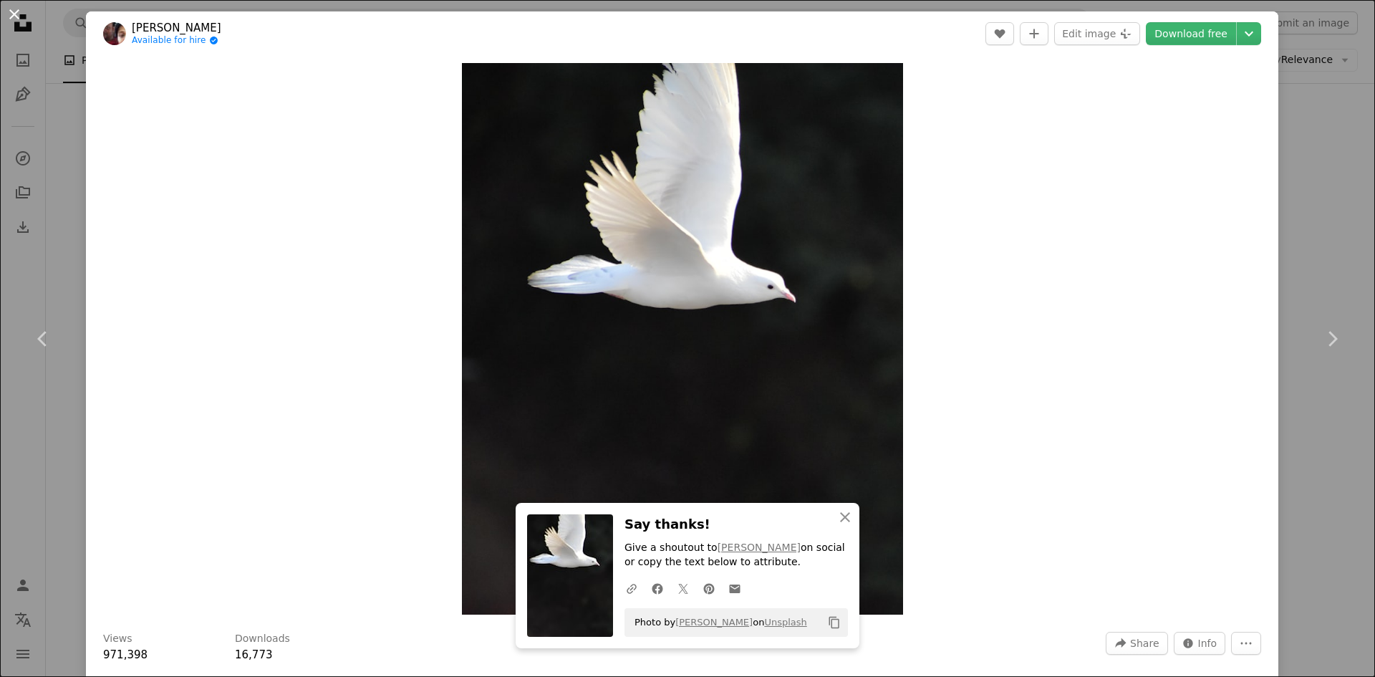
click at [20, 10] on button "An X shape" at bounding box center [14, 14] width 17 height 17
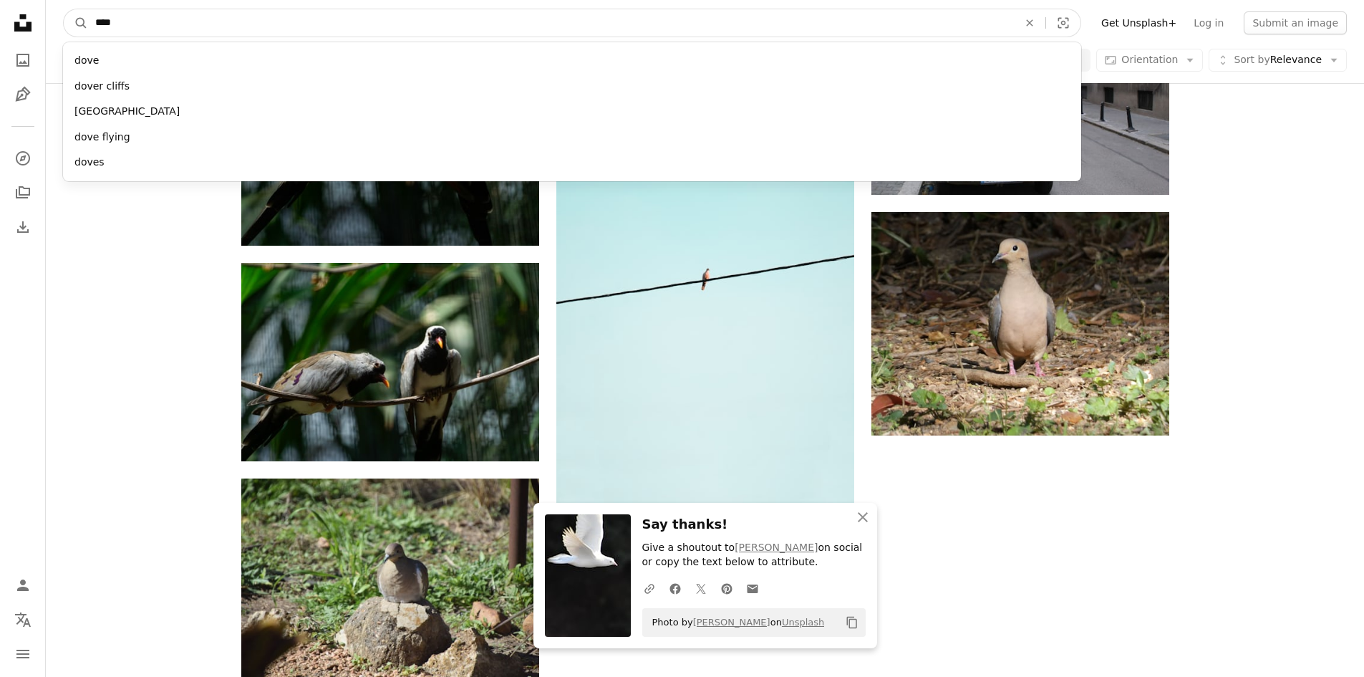
drag, startPoint x: 132, startPoint y: 26, endPoint x: 52, endPoint y: 23, distance: 81.0
click at [52, 23] on nav "A magnifying glass **** dove dover cliffs [GEOGRAPHIC_DATA] dove flying doves A…" at bounding box center [705, 23] width 1318 height 46
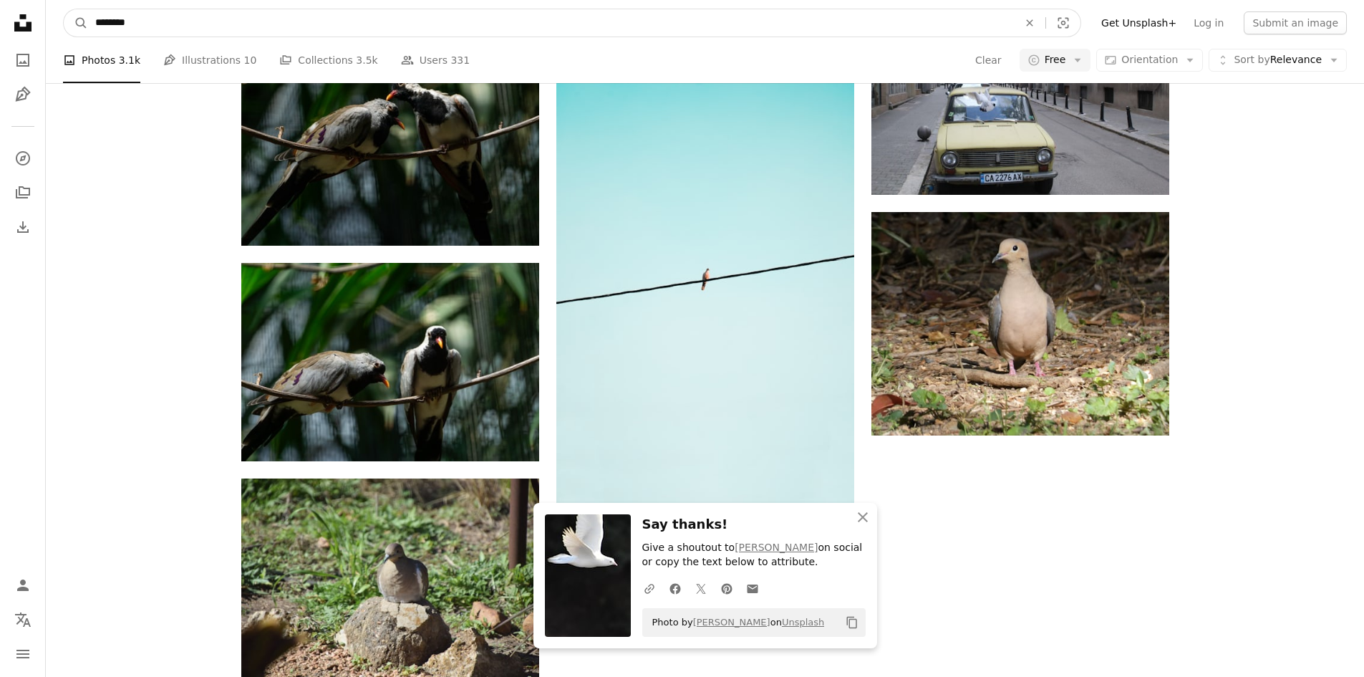
type input "*********"
click button "A magnifying glass" at bounding box center [76, 22] width 24 height 27
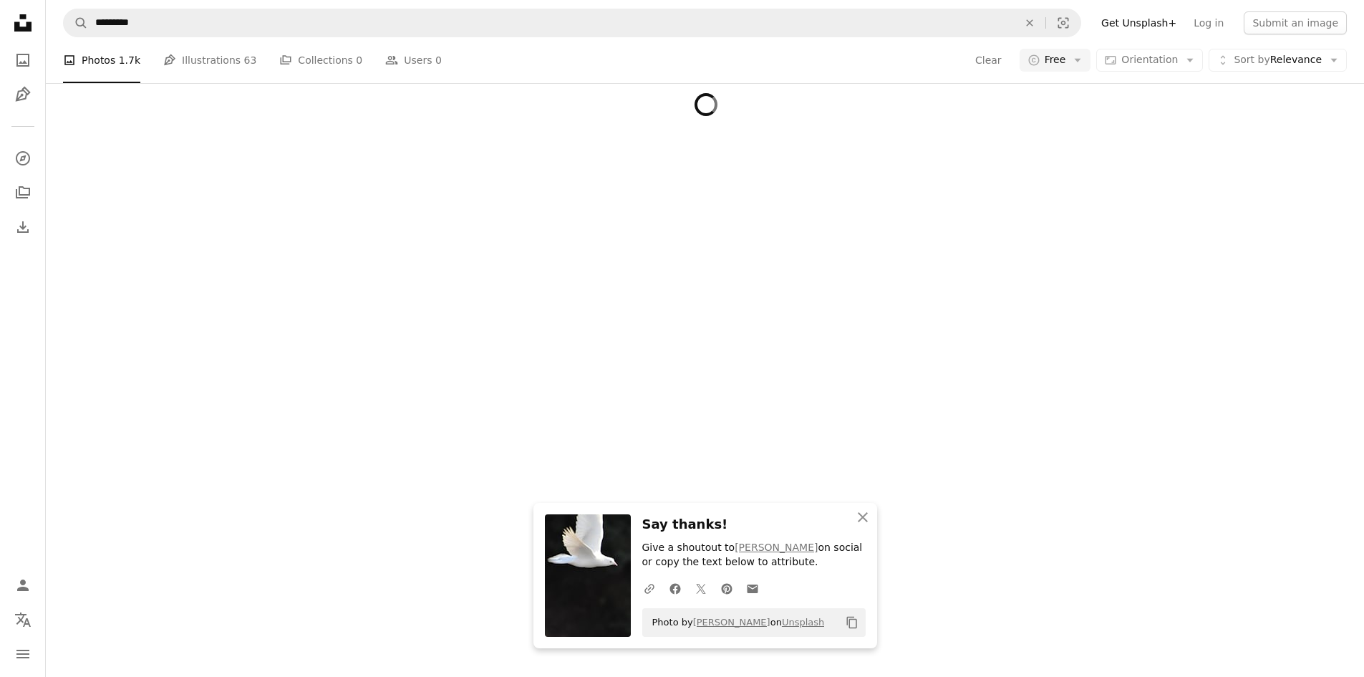
scroll to position [358, 0]
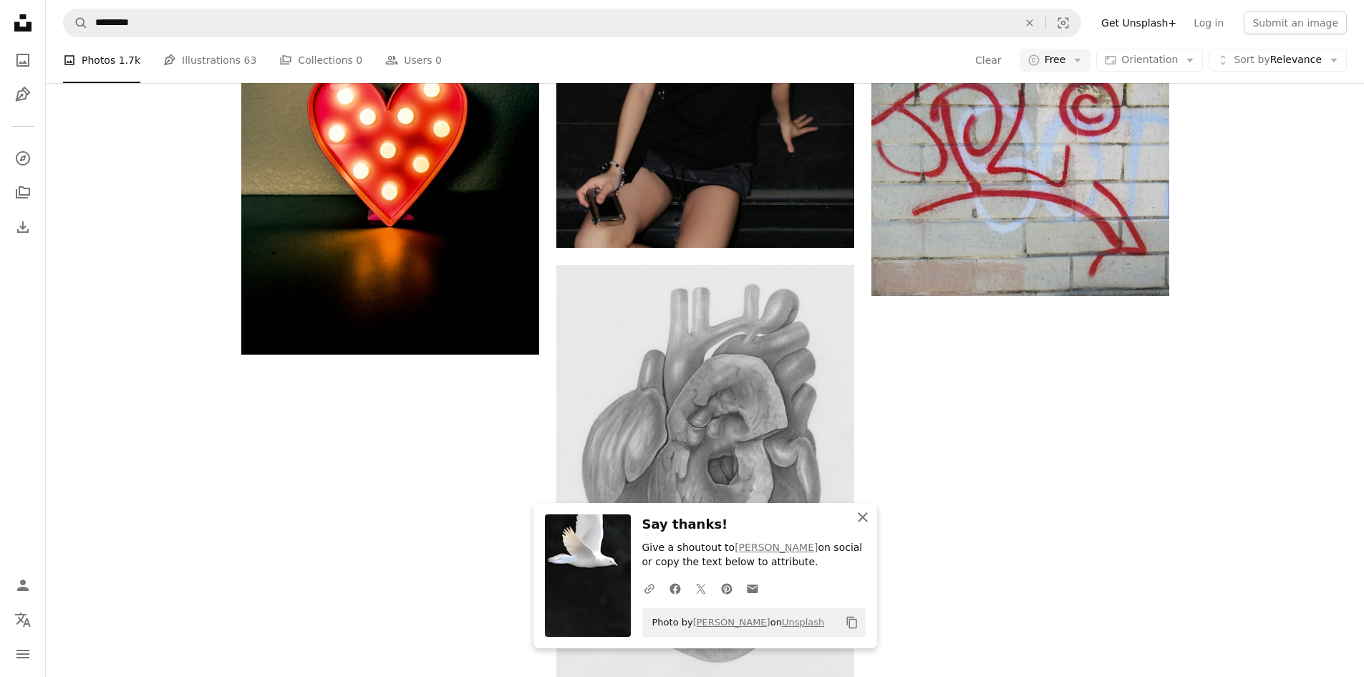
click at [860, 517] on icon "An X shape" at bounding box center [862, 516] width 17 height 17
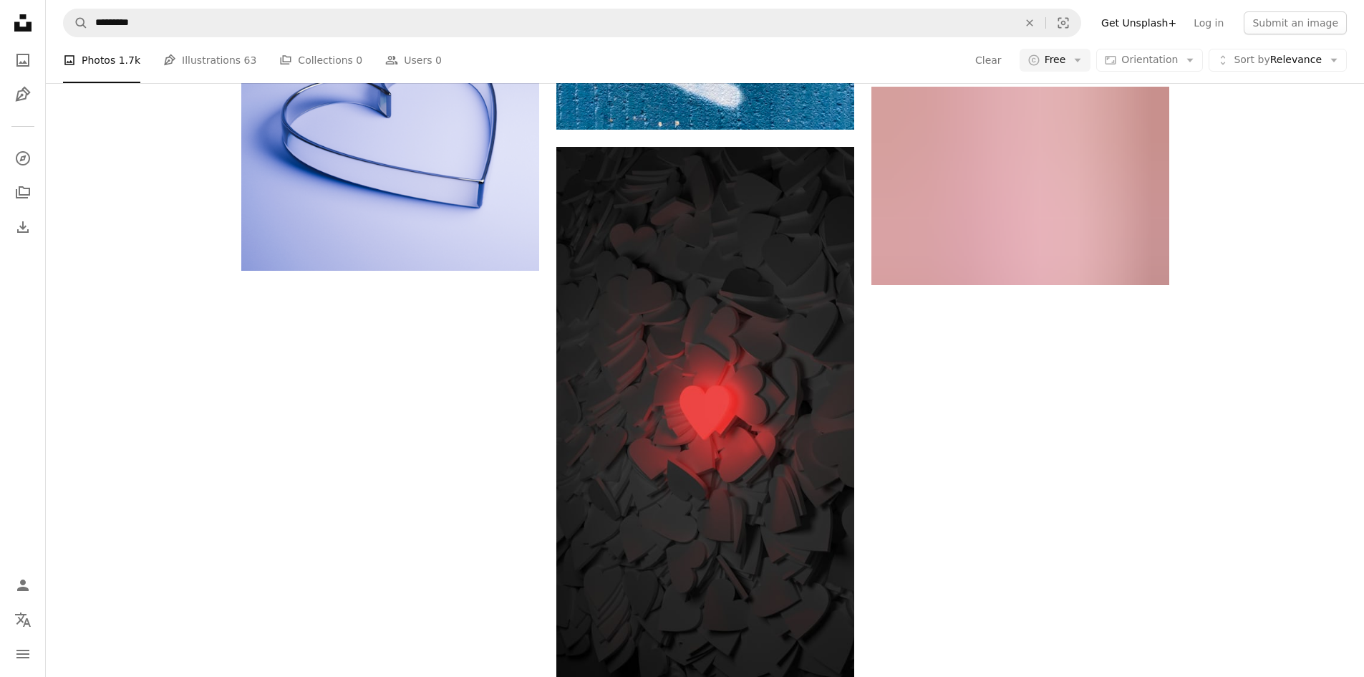
scroll to position [6302, 0]
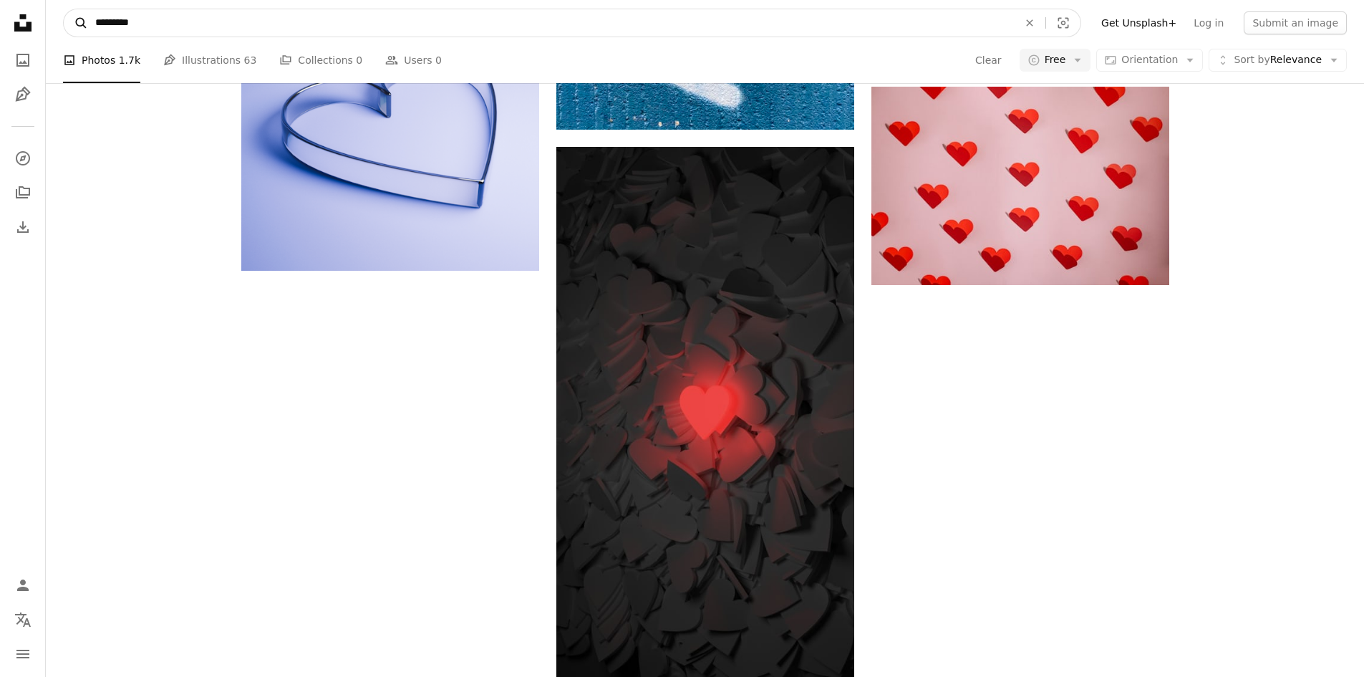
drag, startPoint x: 131, startPoint y: 26, endPoint x: 64, endPoint y: 29, distance: 67.4
click at [64, 29] on form "A magnifying glass ********* An X shape Visual search" at bounding box center [572, 23] width 1018 height 29
type input "**********"
click button "A magnifying glass" at bounding box center [76, 22] width 24 height 27
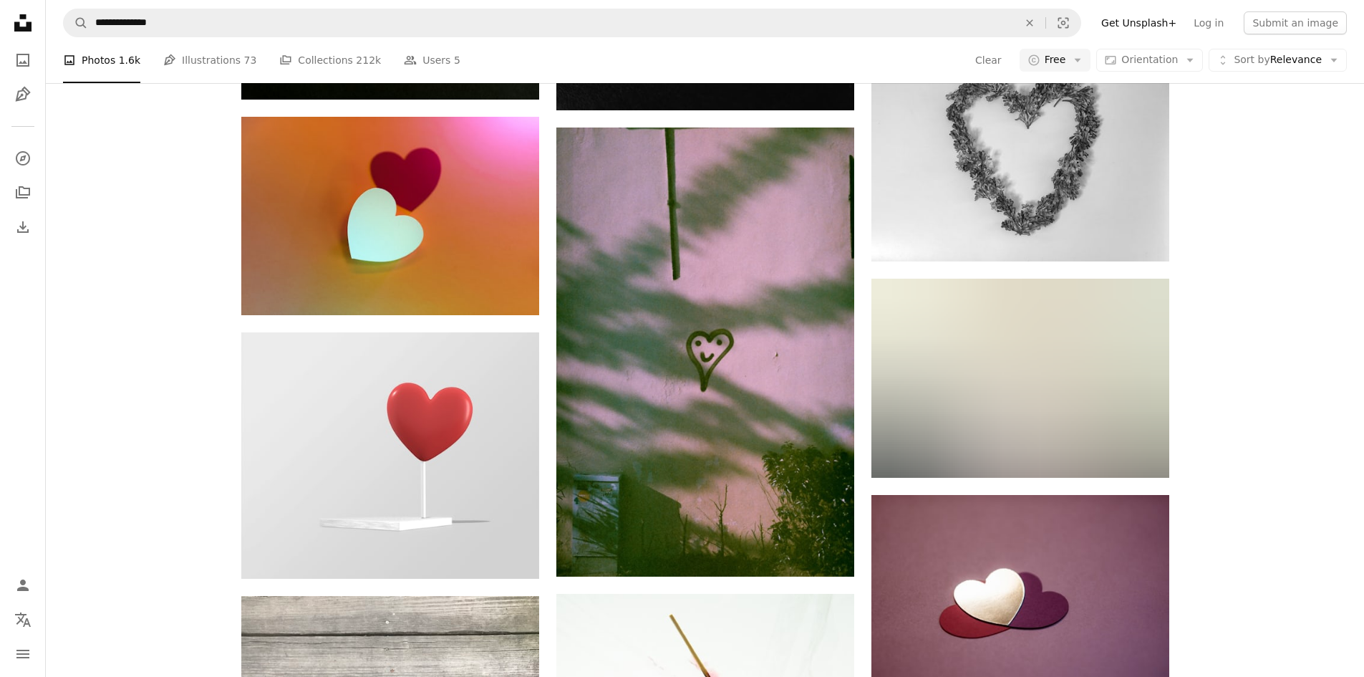
scroll to position [35592, 0]
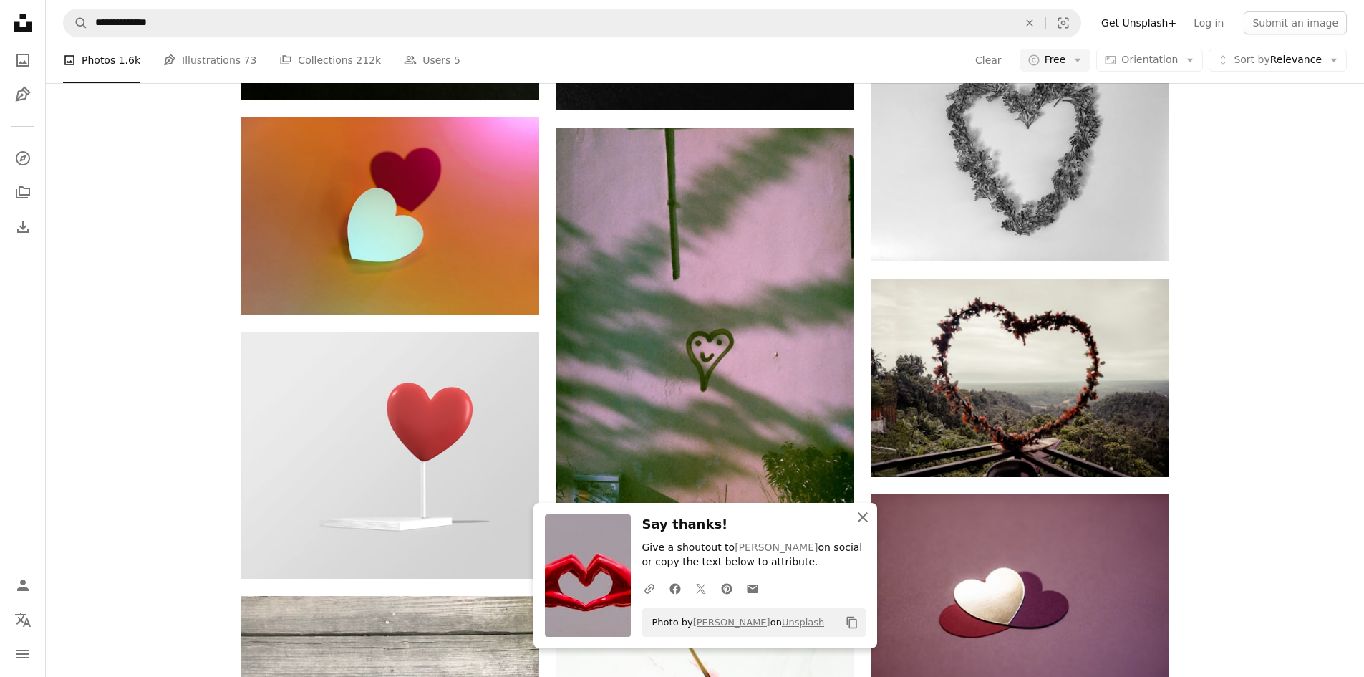
click at [862, 511] on icon "An X shape" at bounding box center [862, 516] width 17 height 17
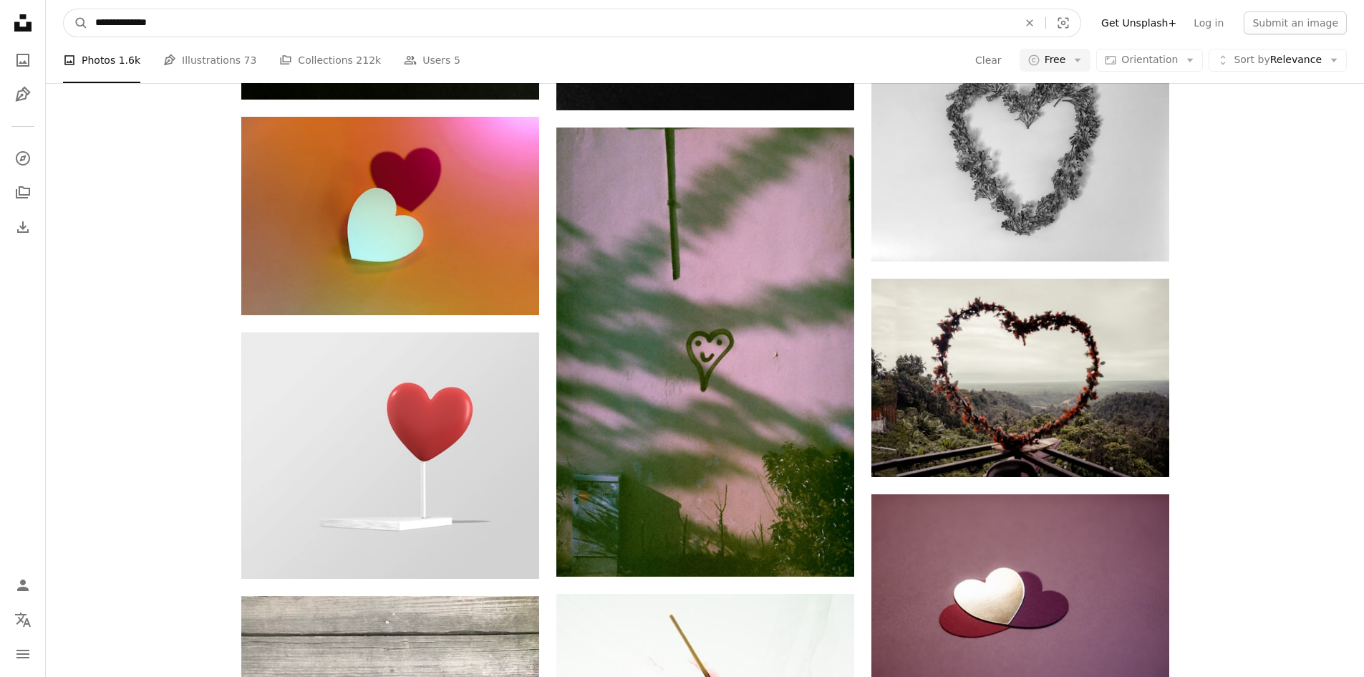
drag, startPoint x: 218, startPoint y: 22, endPoint x: 32, endPoint y: 15, distance: 185.6
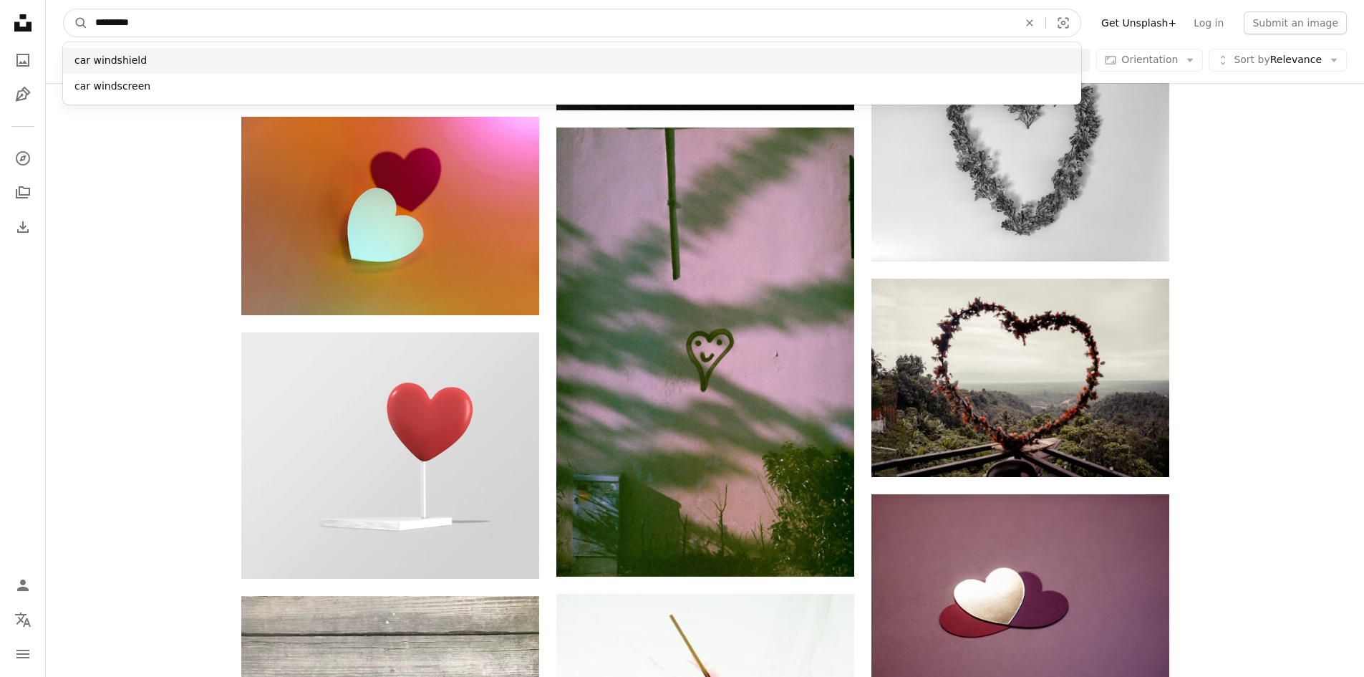
type input "*********"
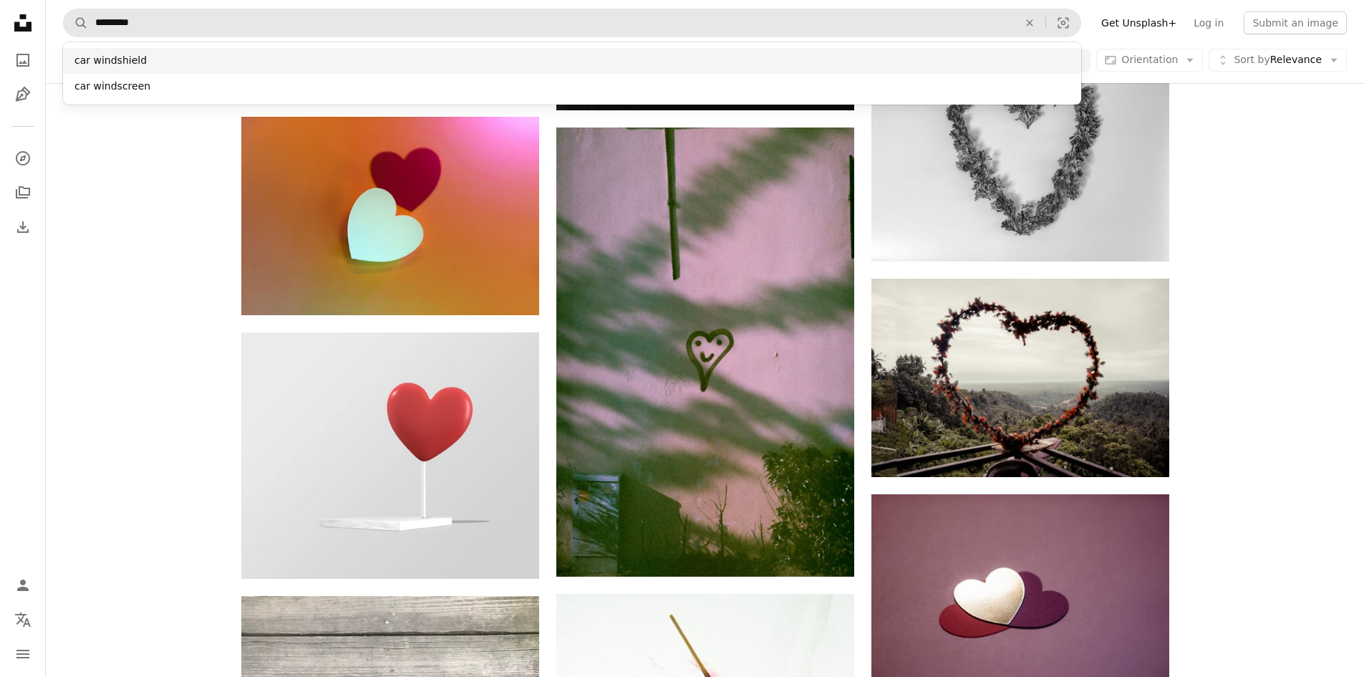
click at [94, 62] on div "car windshield" at bounding box center [572, 61] width 1018 height 26
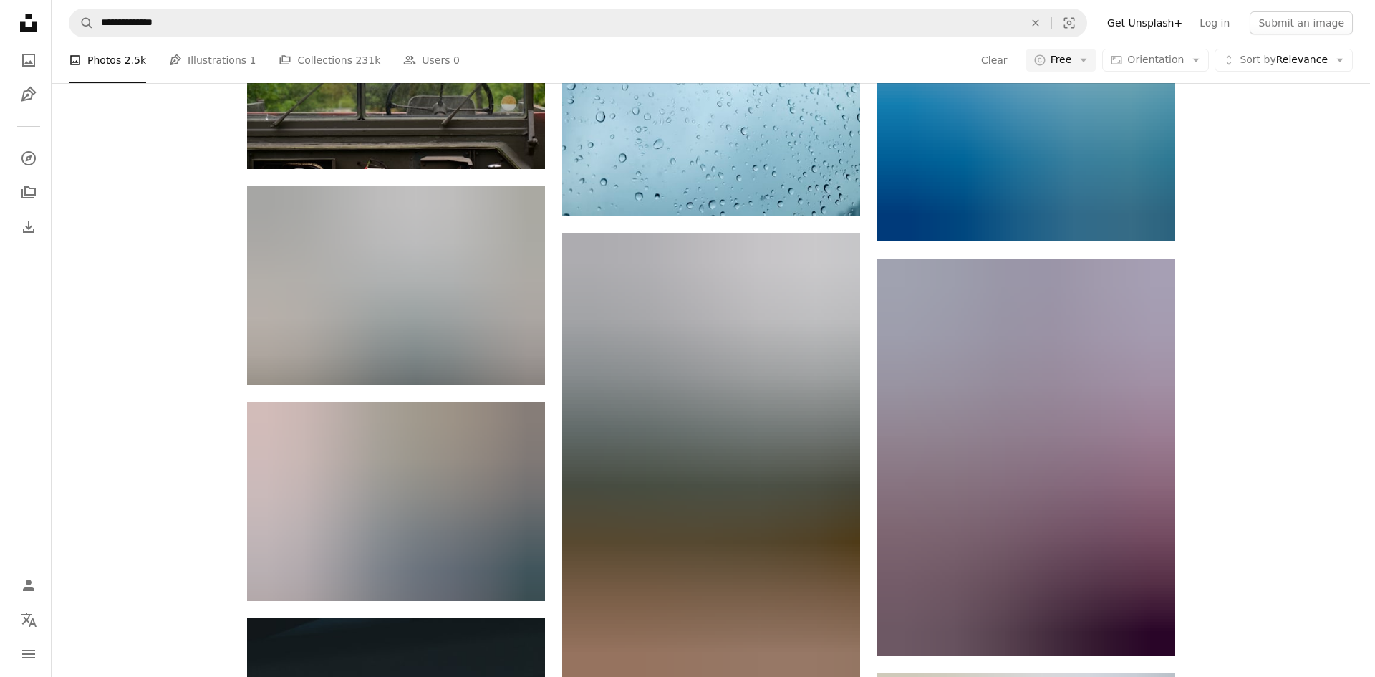
scroll to position [31725, 0]
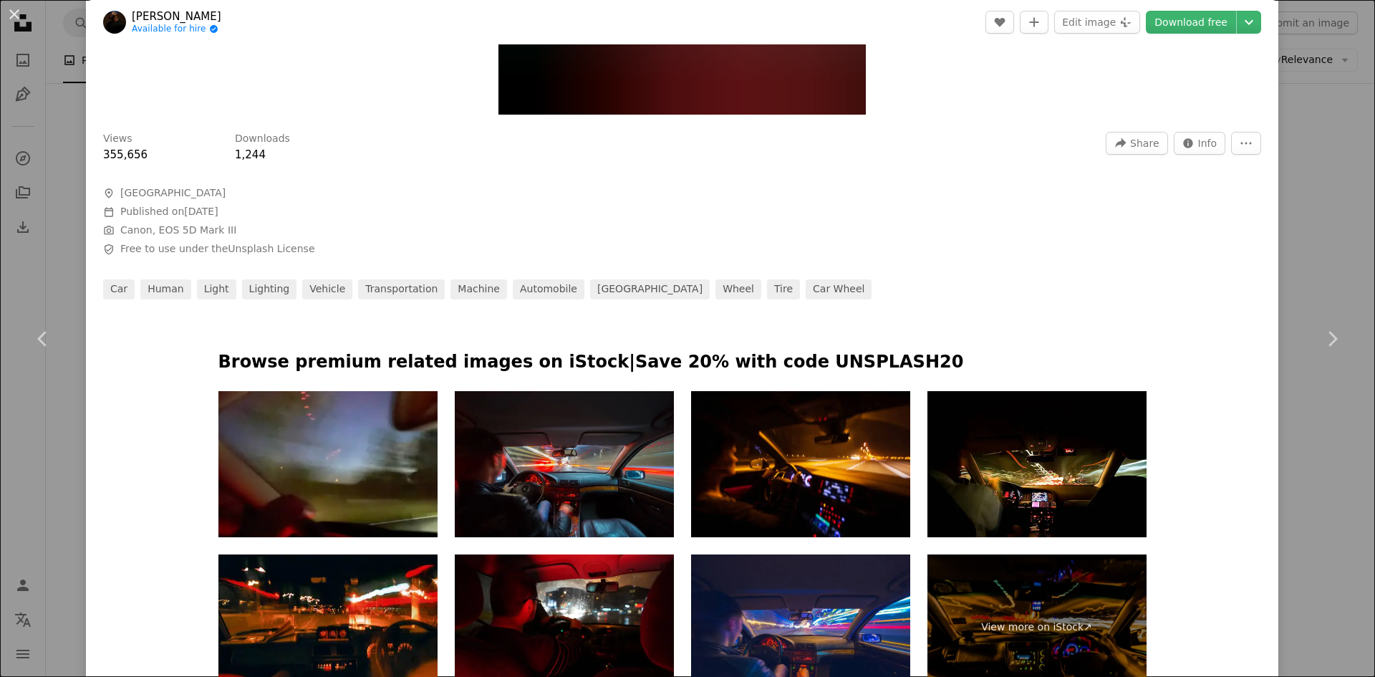
scroll to position [501, 0]
